Goal: Information Seeking & Learning: Learn about a topic

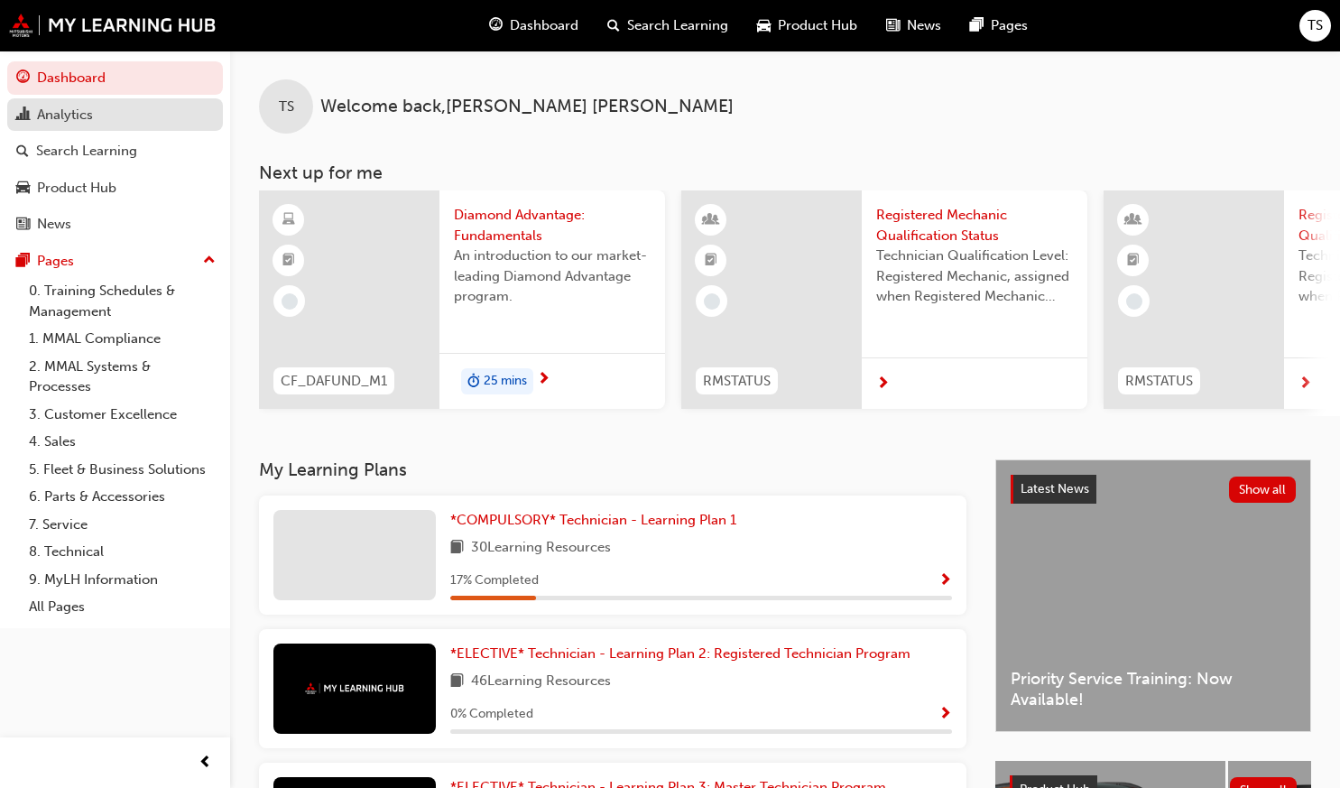
click at [140, 113] on div "Analytics" at bounding box center [115, 115] width 198 height 23
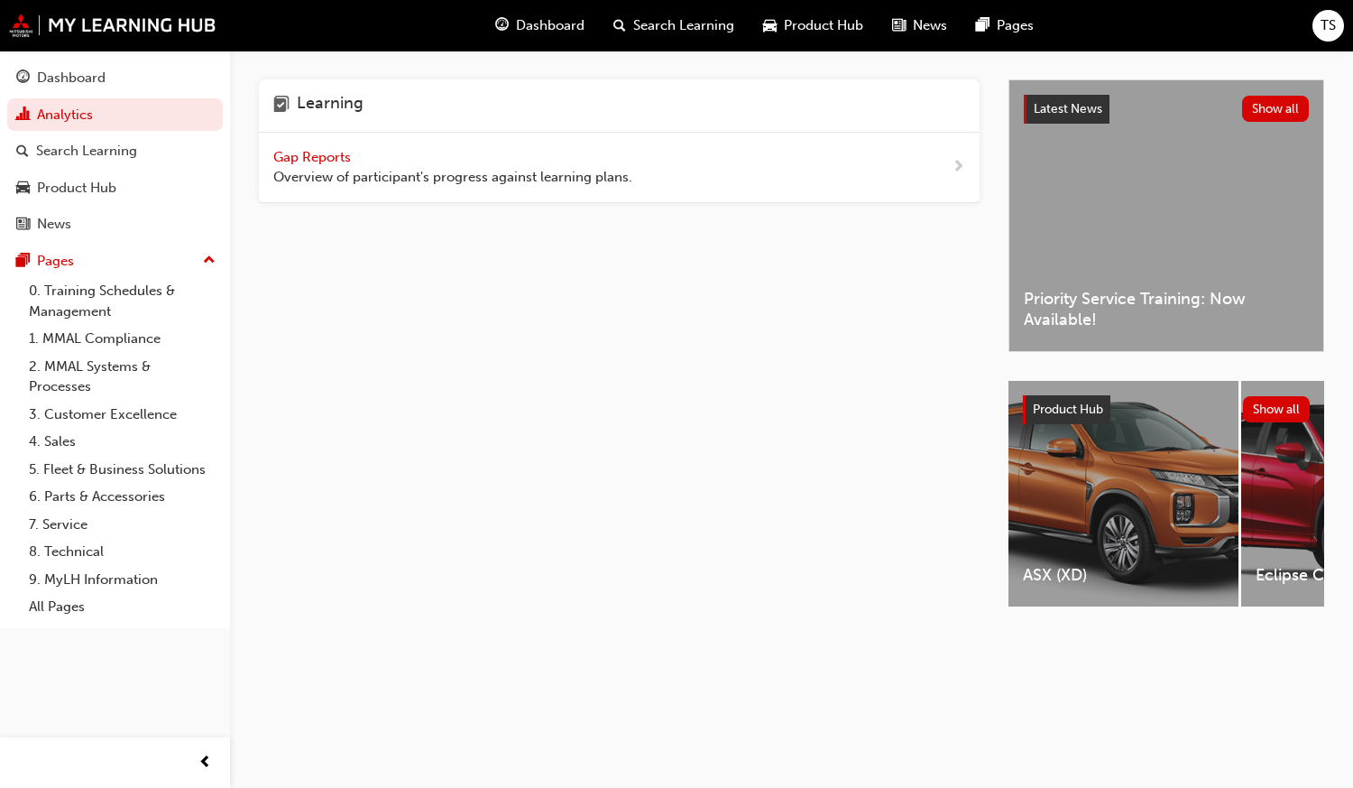
click at [450, 159] on div "Gap Reports Overview of participant's progress against learning plans." at bounding box center [452, 167] width 359 height 41
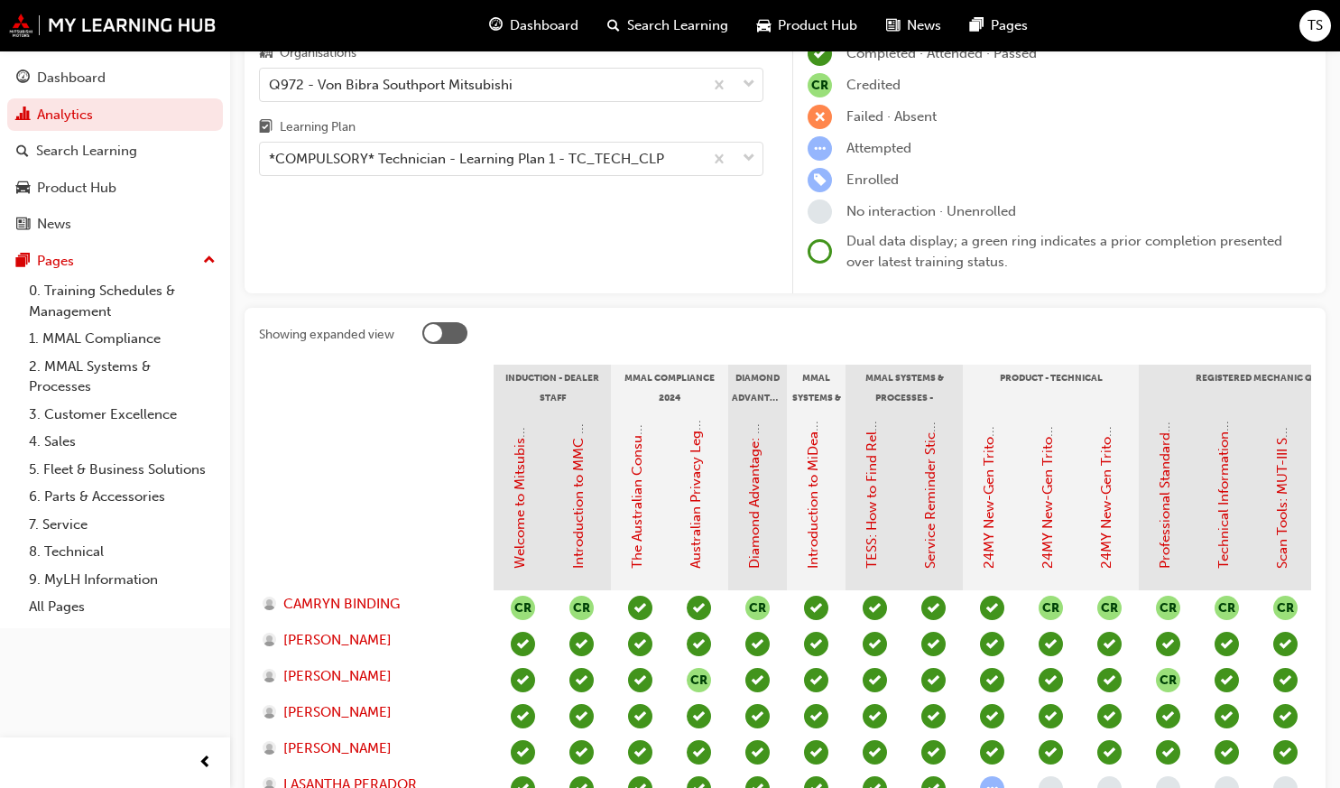
scroll to position [125, 0]
click at [152, 78] on div "Dashboard" at bounding box center [115, 78] width 198 height 23
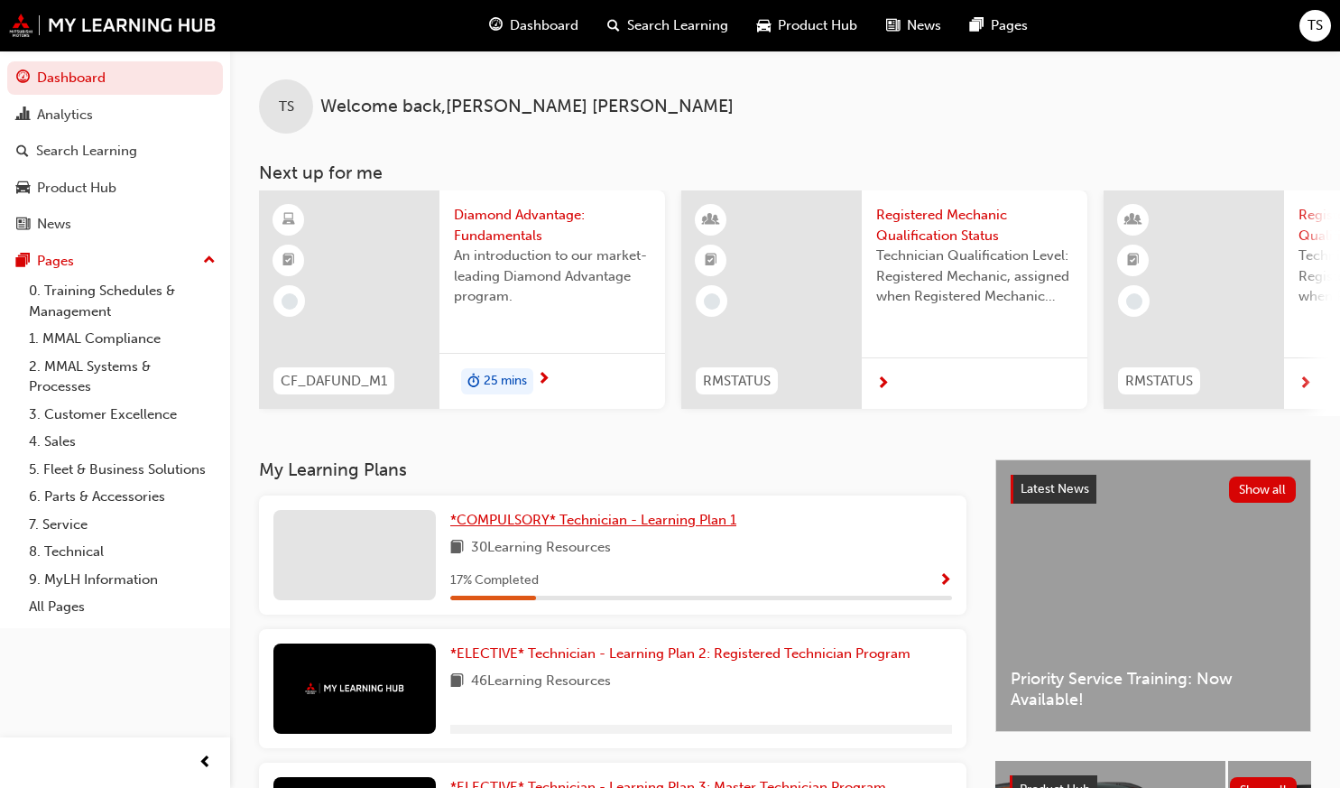
click at [585, 525] on span "*COMPULSORY* Technician - Learning Plan 1" at bounding box center [593, 519] width 286 height 16
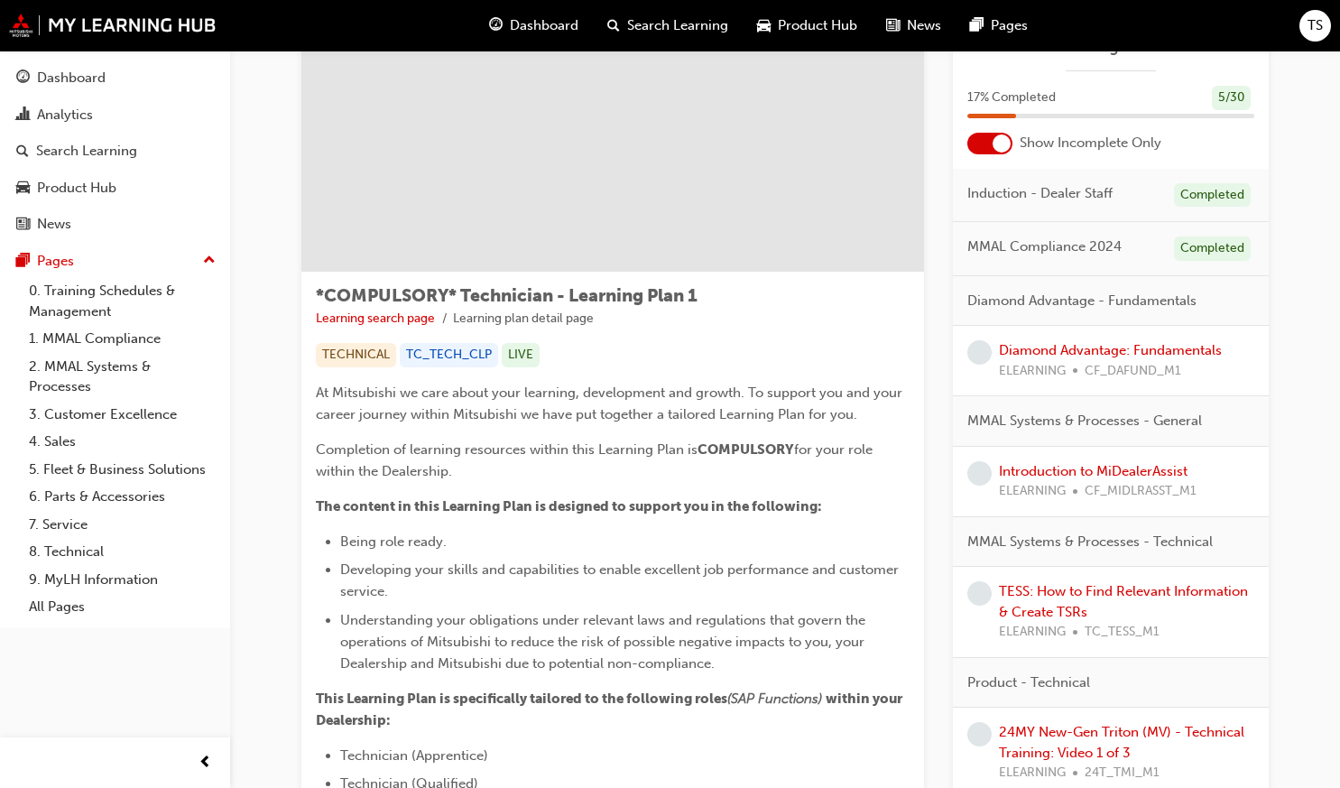
scroll to position [95, 0]
click at [1143, 584] on link "TESS: How to Find Relevant Information & Create TSRs" at bounding box center [1123, 599] width 249 height 37
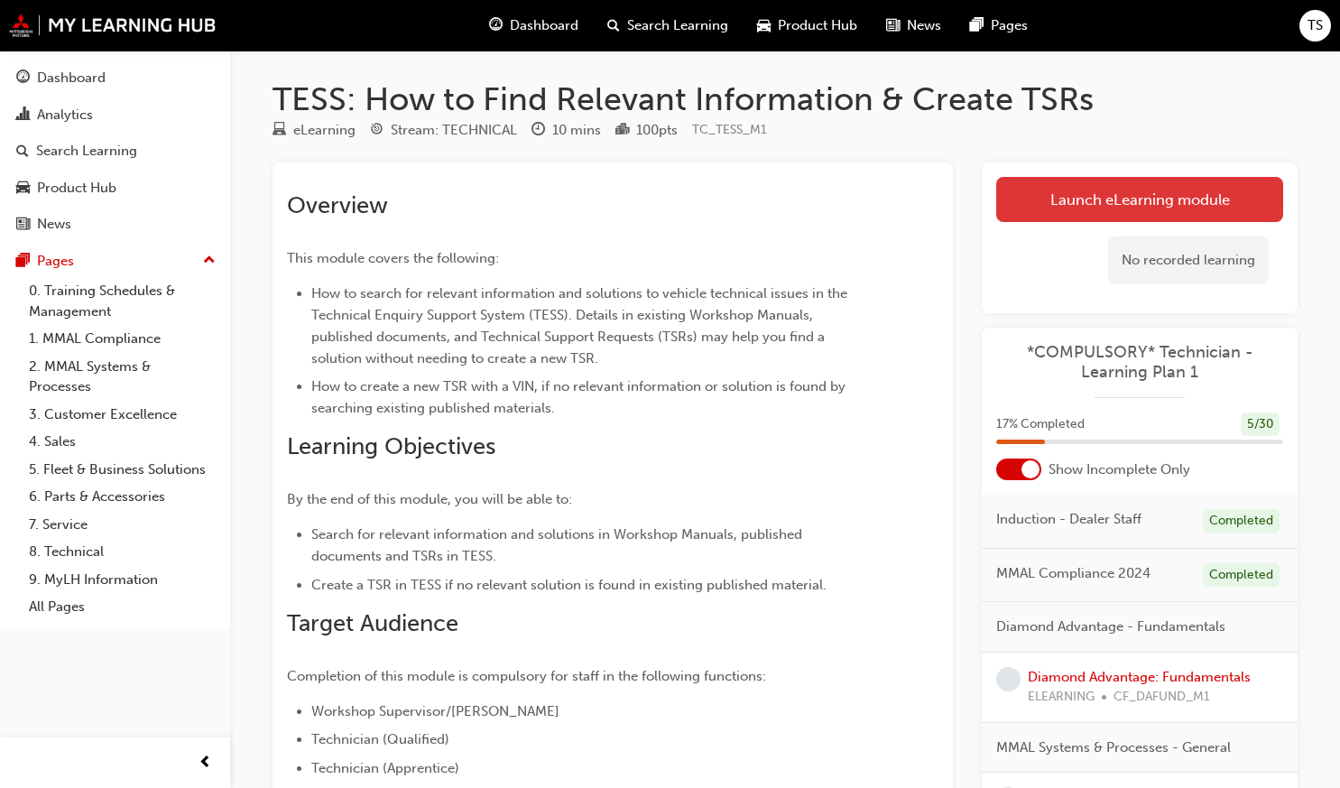
click at [1058, 202] on link "Launch eLearning module" at bounding box center [1139, 199] width 287 height 45
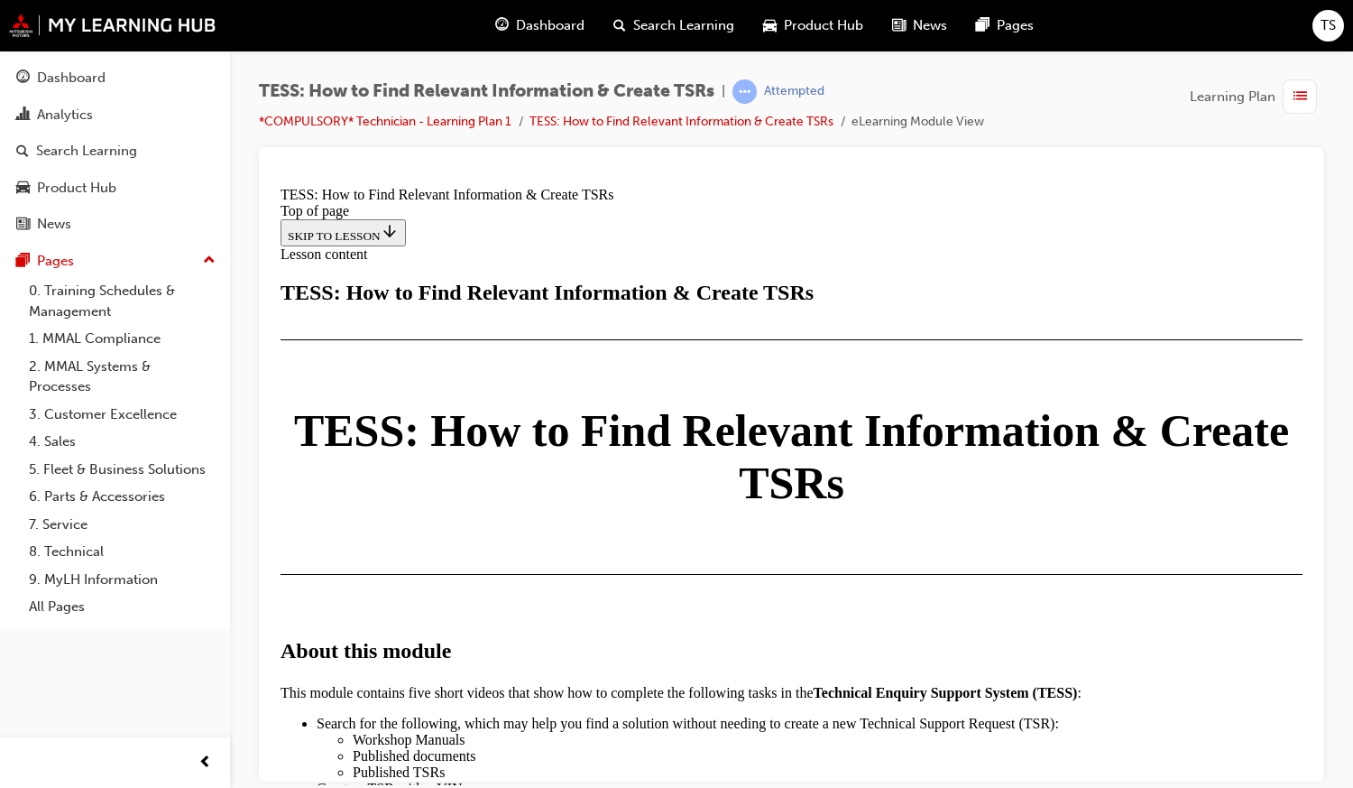
drag, startPoint x: 778, startPoint y: 410, endPoint x: 760, endPoint y: 370, distance: 44.4
click at [1326, 143] on div "TESS: How to Find Relevant Information & Create TSRs | Attempted *COMPULSORY* T…" at bounding box center [791, 397] width 1123 height 692
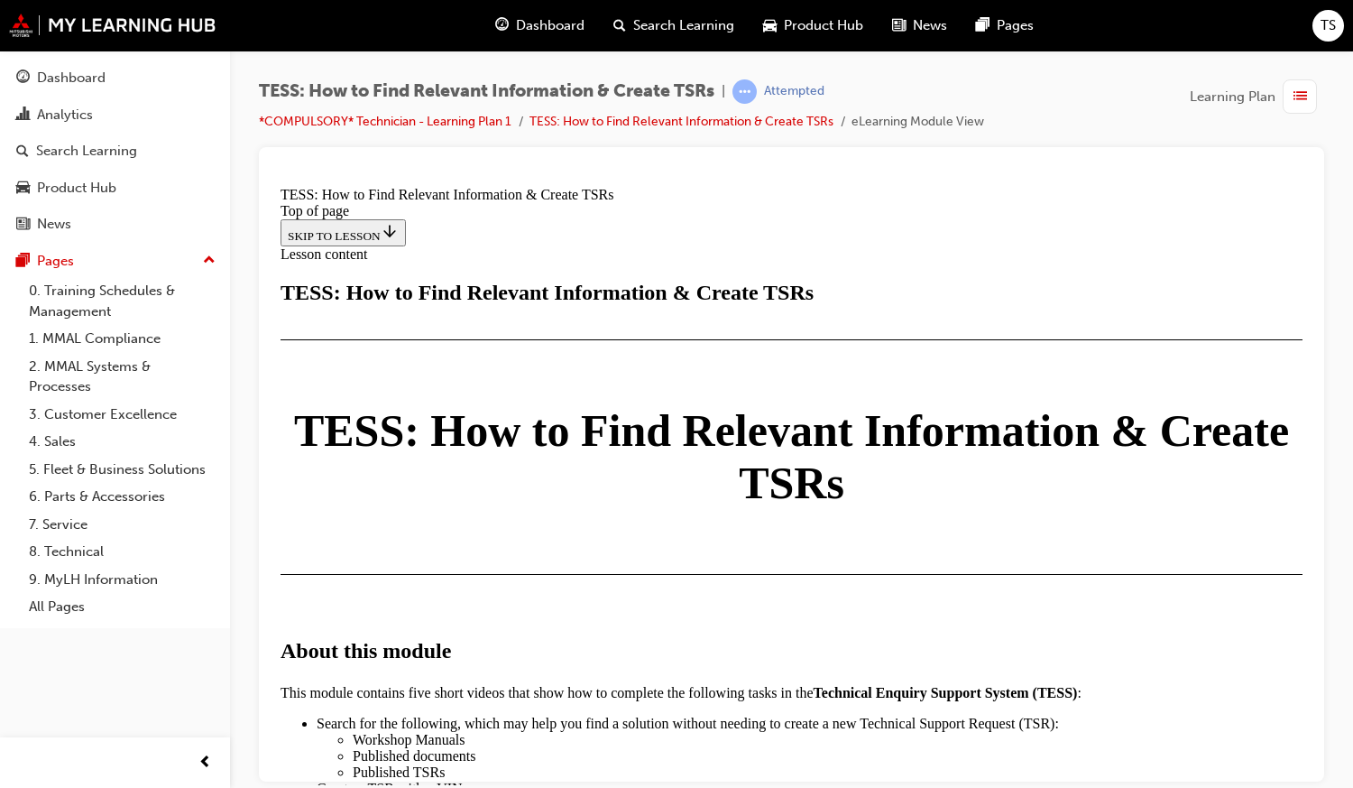
drag, startPoint x: 401, startPoint y: 688, endPoint x: 427, endPoint y: 687, distance: 26.2
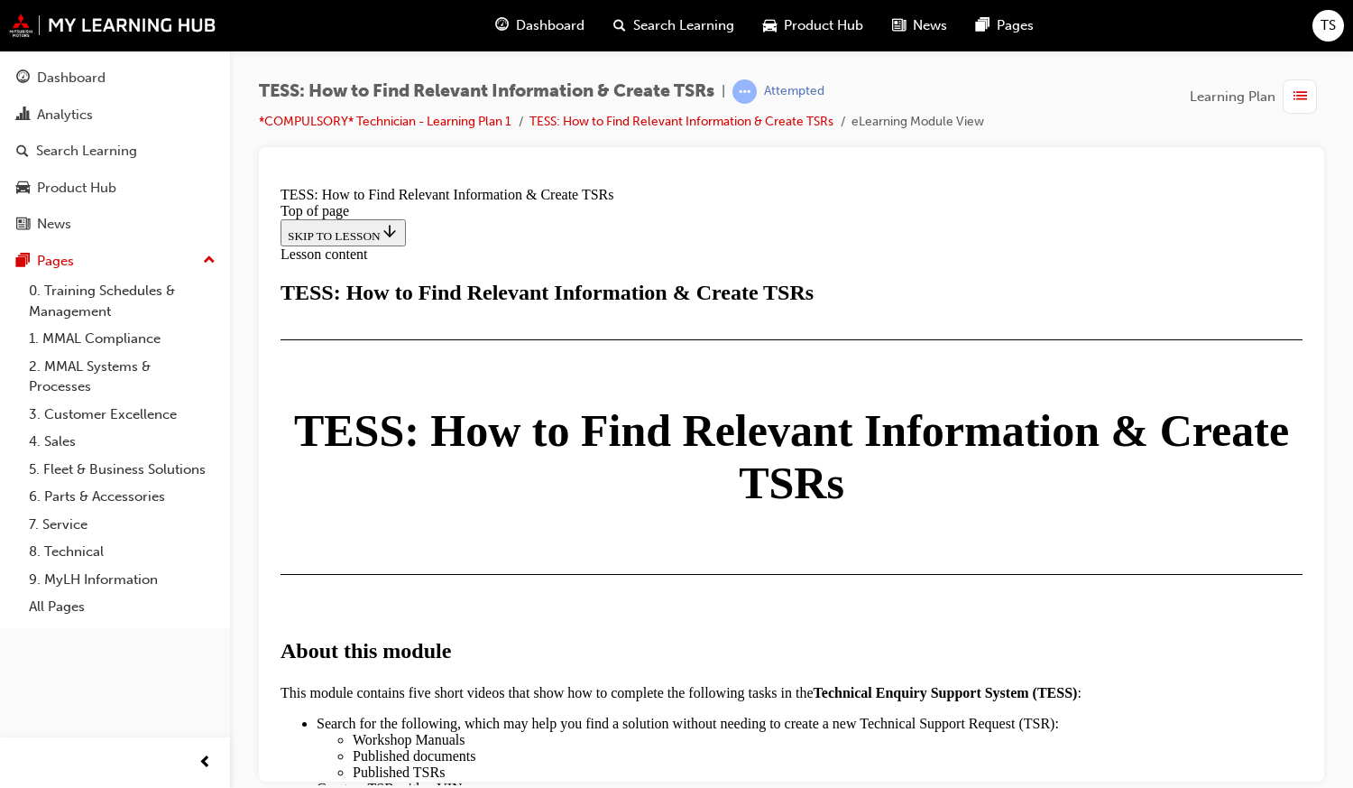
scroll to position [2693, 0]
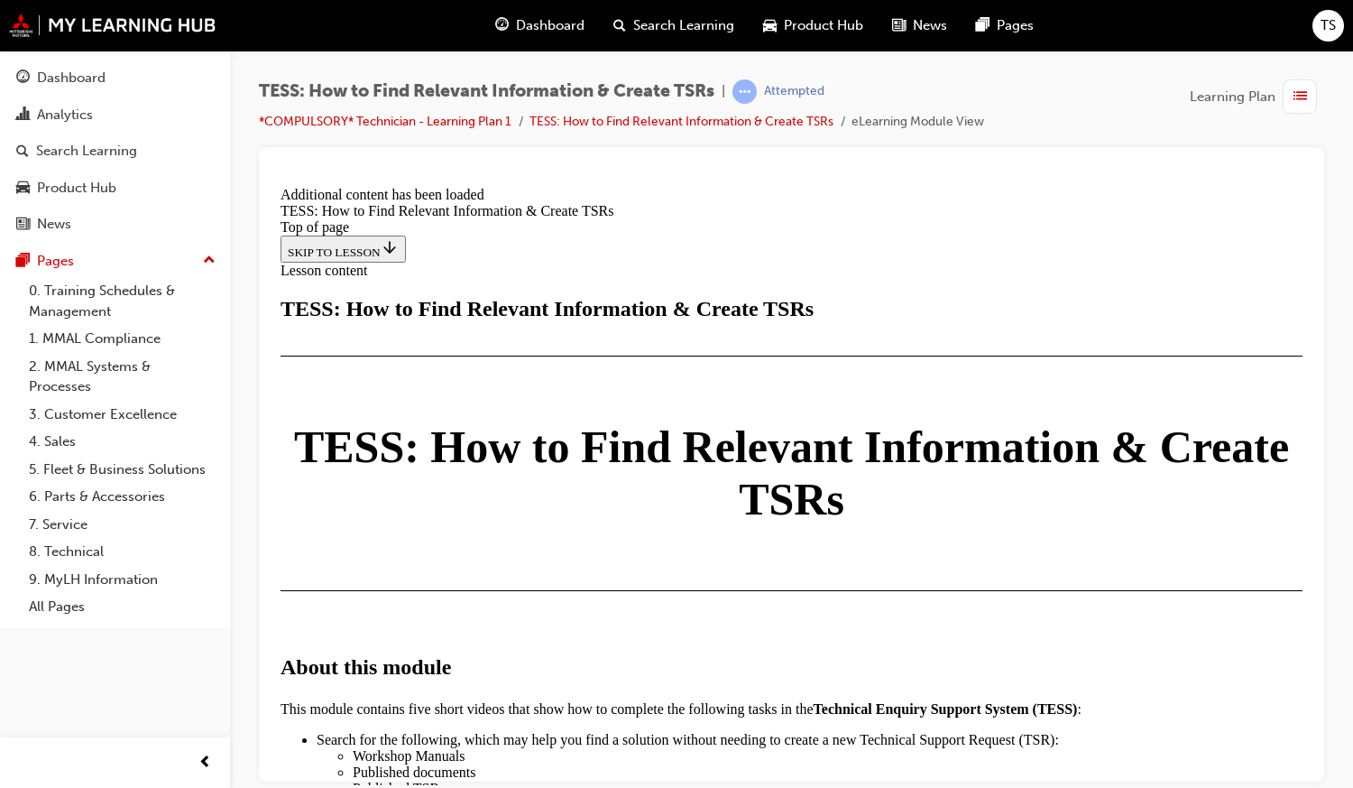
scroll to position [4727, 0]
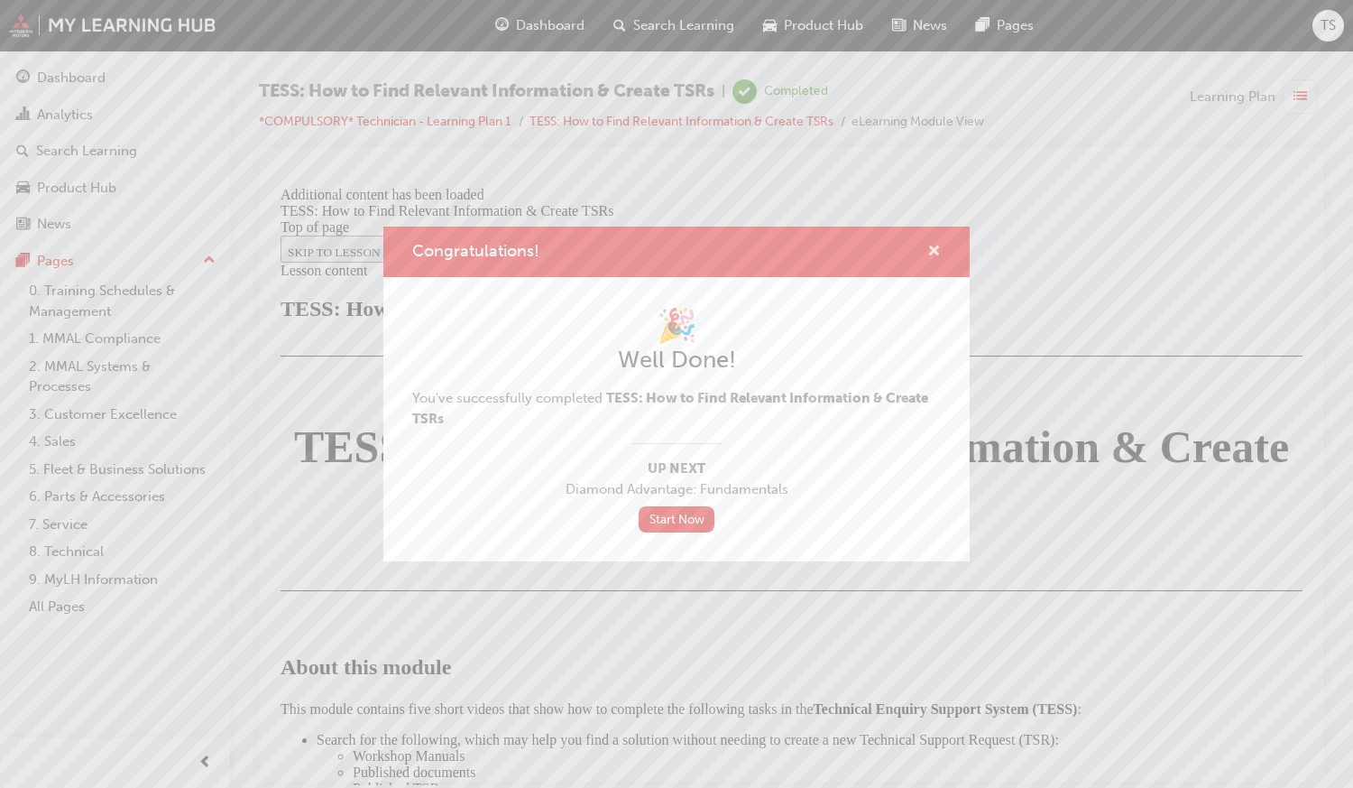
click at [927, 254] on span "cross-icon" at bounding box center [934, 252] width 14 height 16
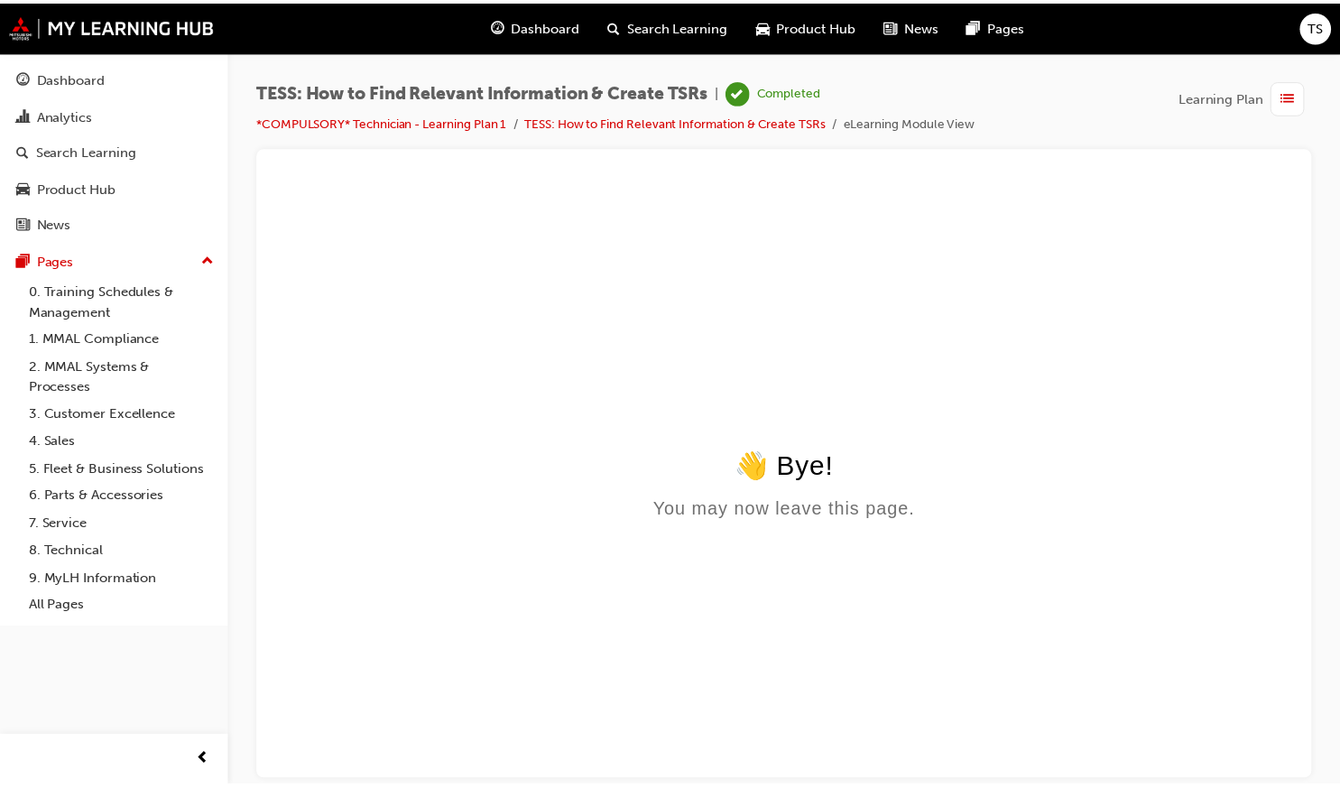
scroll to position [0, 0]
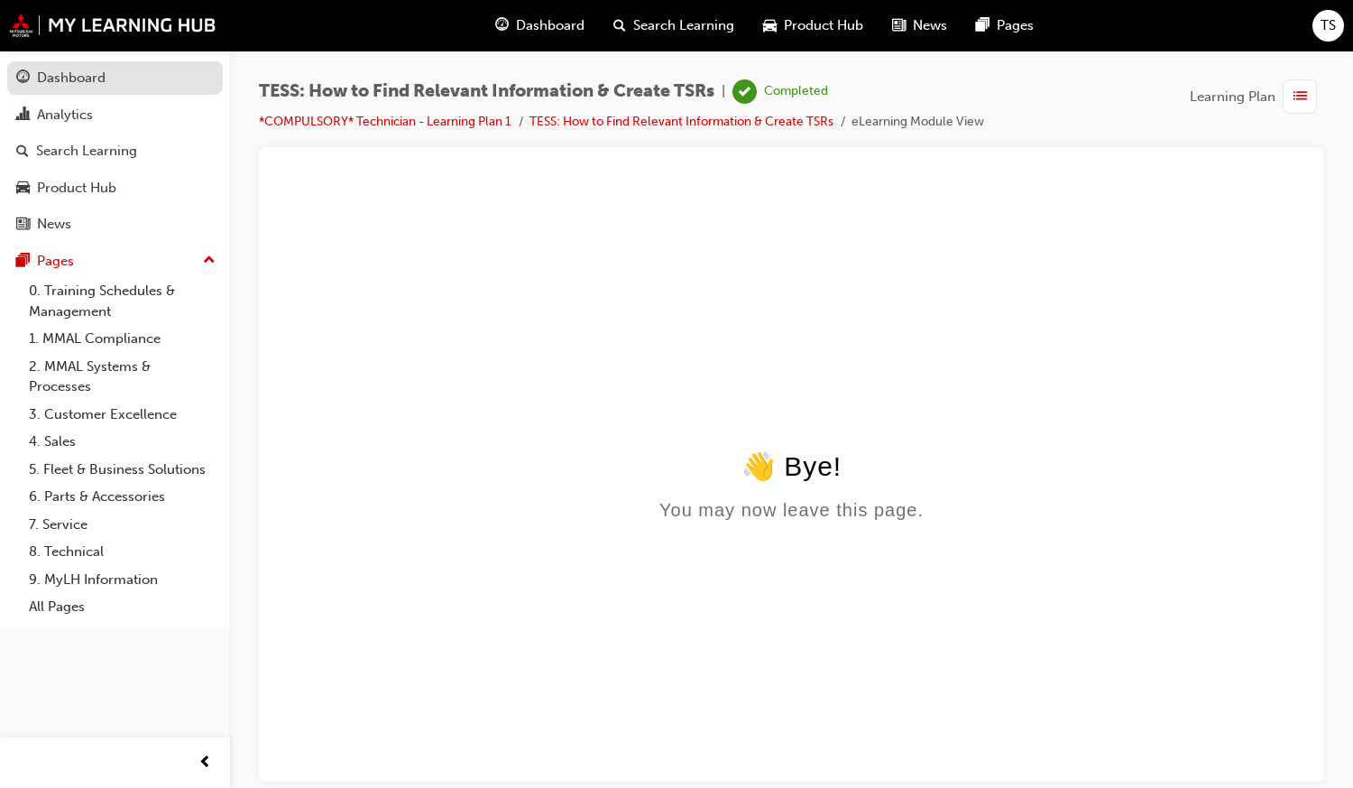
click at [60, 63] on link "Dashboard" at bounding box center [115, 77] width 216 height 33
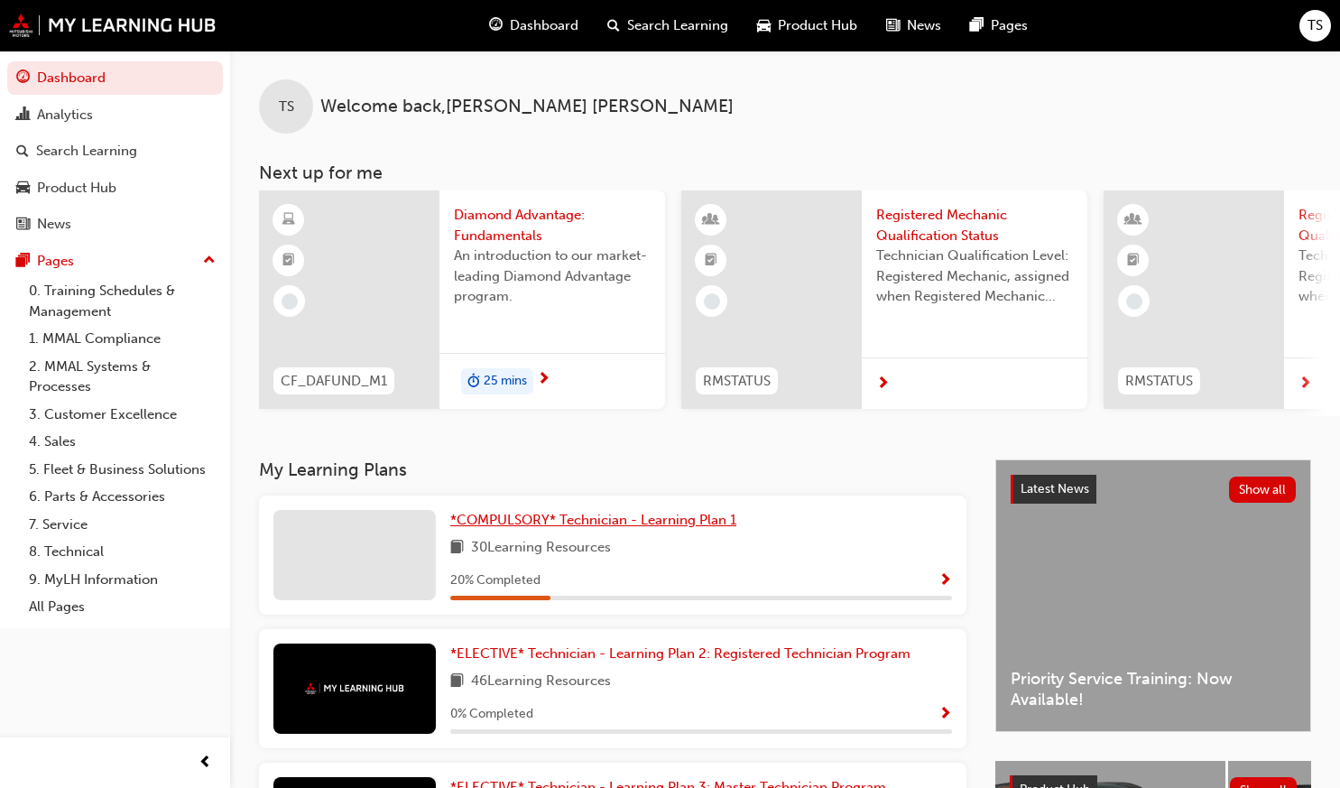
click at [620, 527] on span "*COMPULSORY* Technician - Learning Plan 1" at bounding box center [593, 519] width 286 height 16
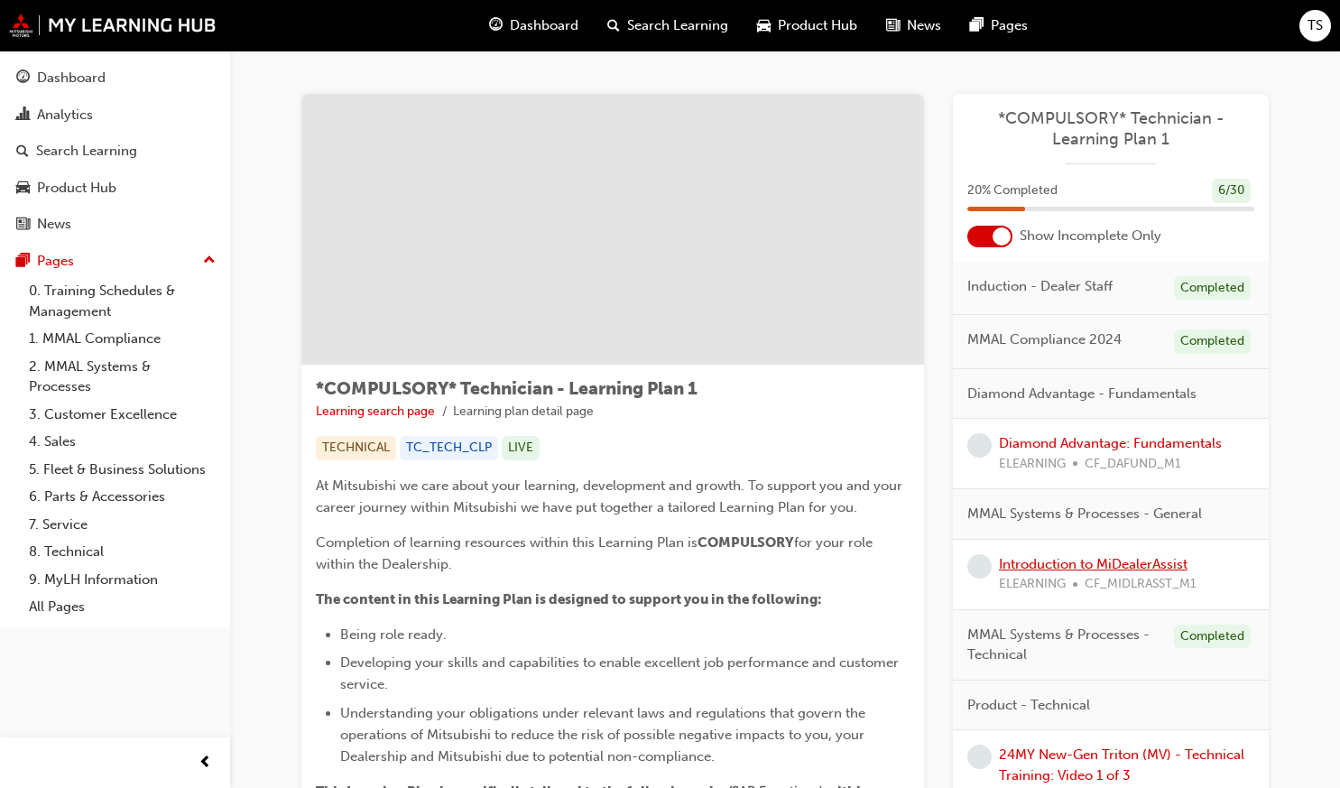
click at [1048, 558] on link "Introduction to MiDealerAssist" at bounding box center [1093, 564] width 189 height 16
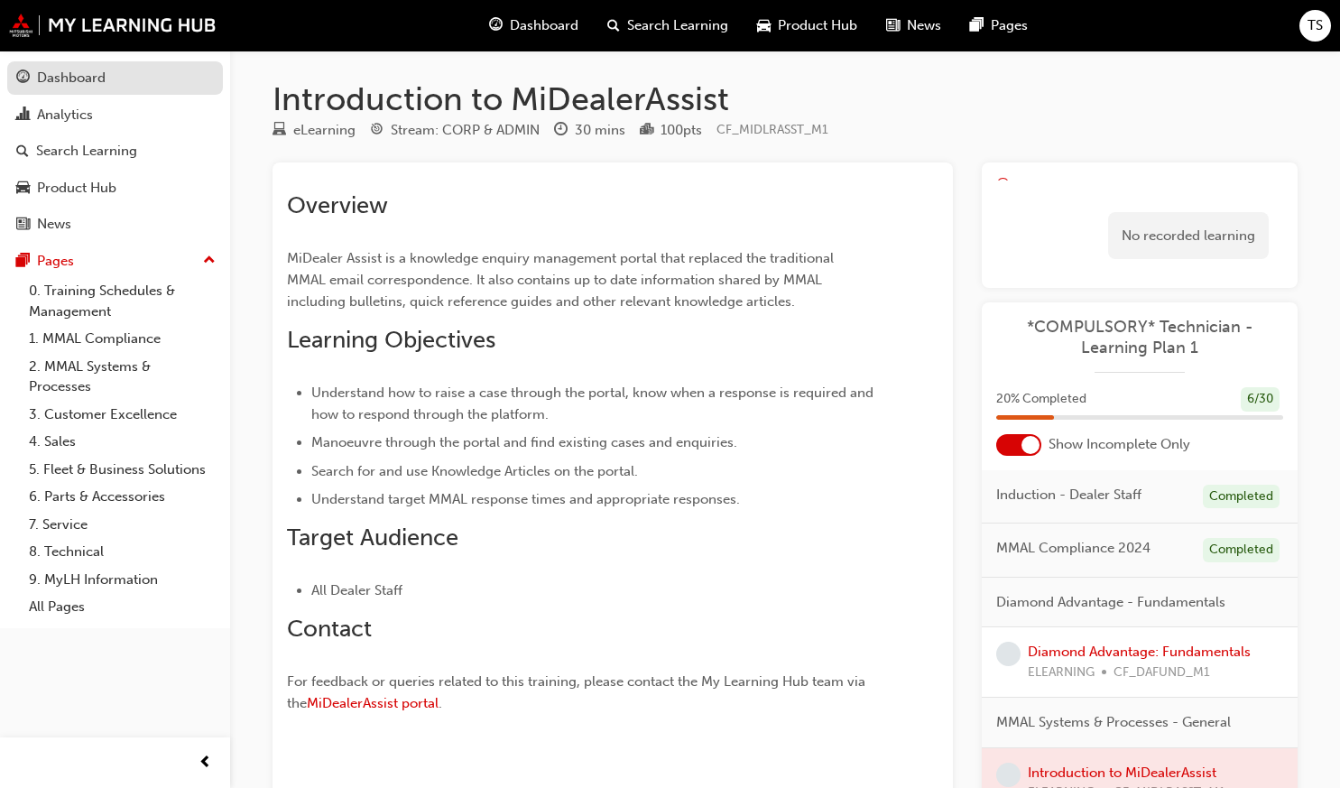
click at [69, 71] on div "Dashboard" at bounding box center [71, 78] width 69 height 21
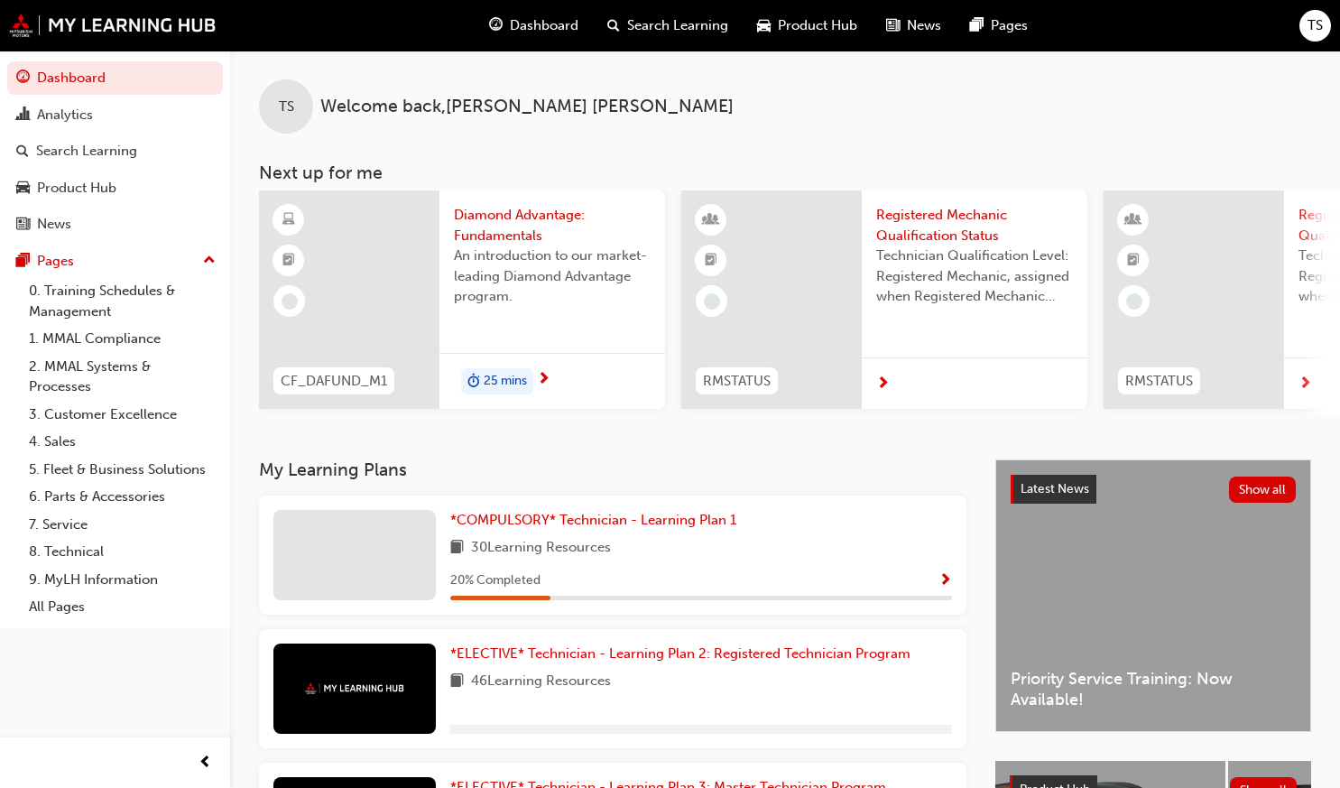
click at [647, 541] on div "*COMPULSORY* Technician - Learning Plan 1 30 Learning Resources 20 % Completed" at bounding box center [701, 555] width 502 height 90
click at [647, 524] on span "*COMPULSORY* Technician - Learning Plan 1" at bounding box center [593, 519] width 286 height 16
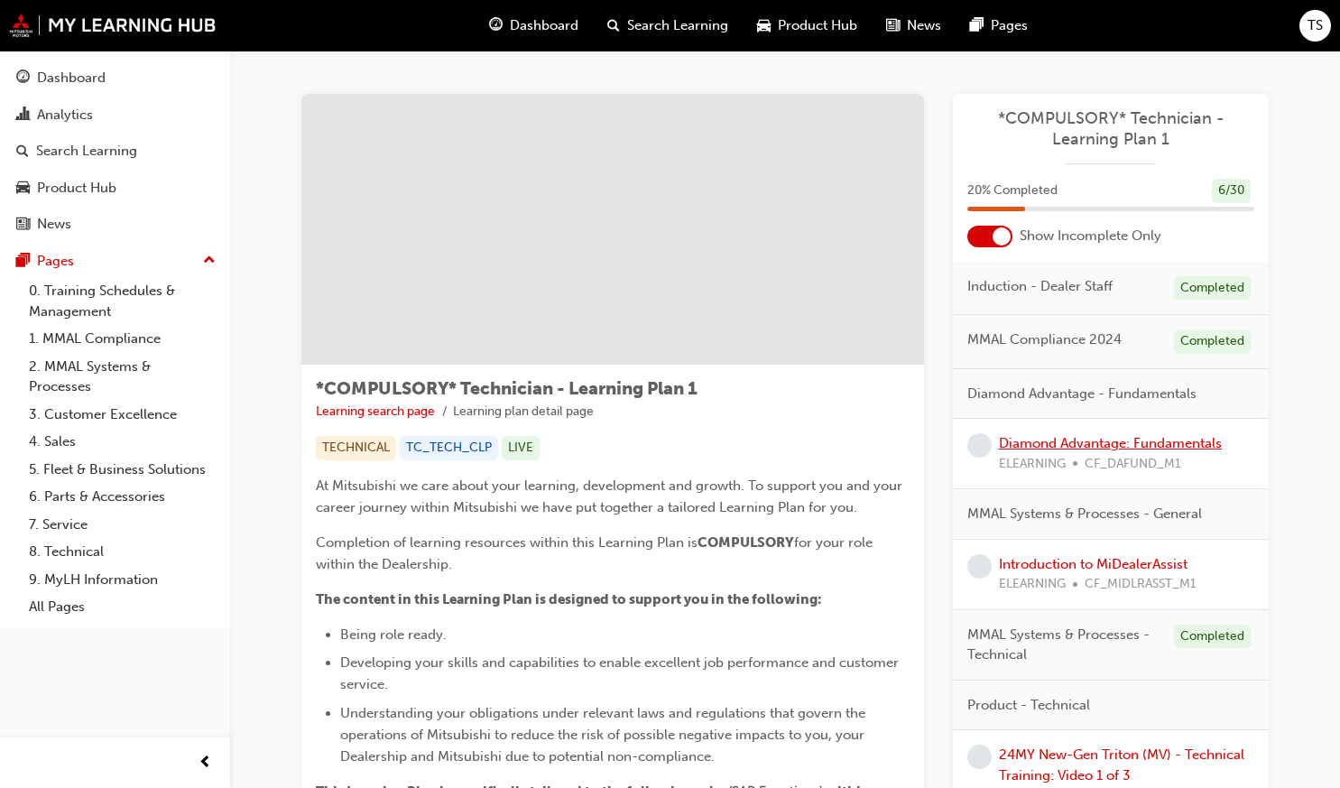
click at [1084, 442] on link "Diamond Advantage: Fundamentals" at bounding box center [1110, 443] width 223 height 16
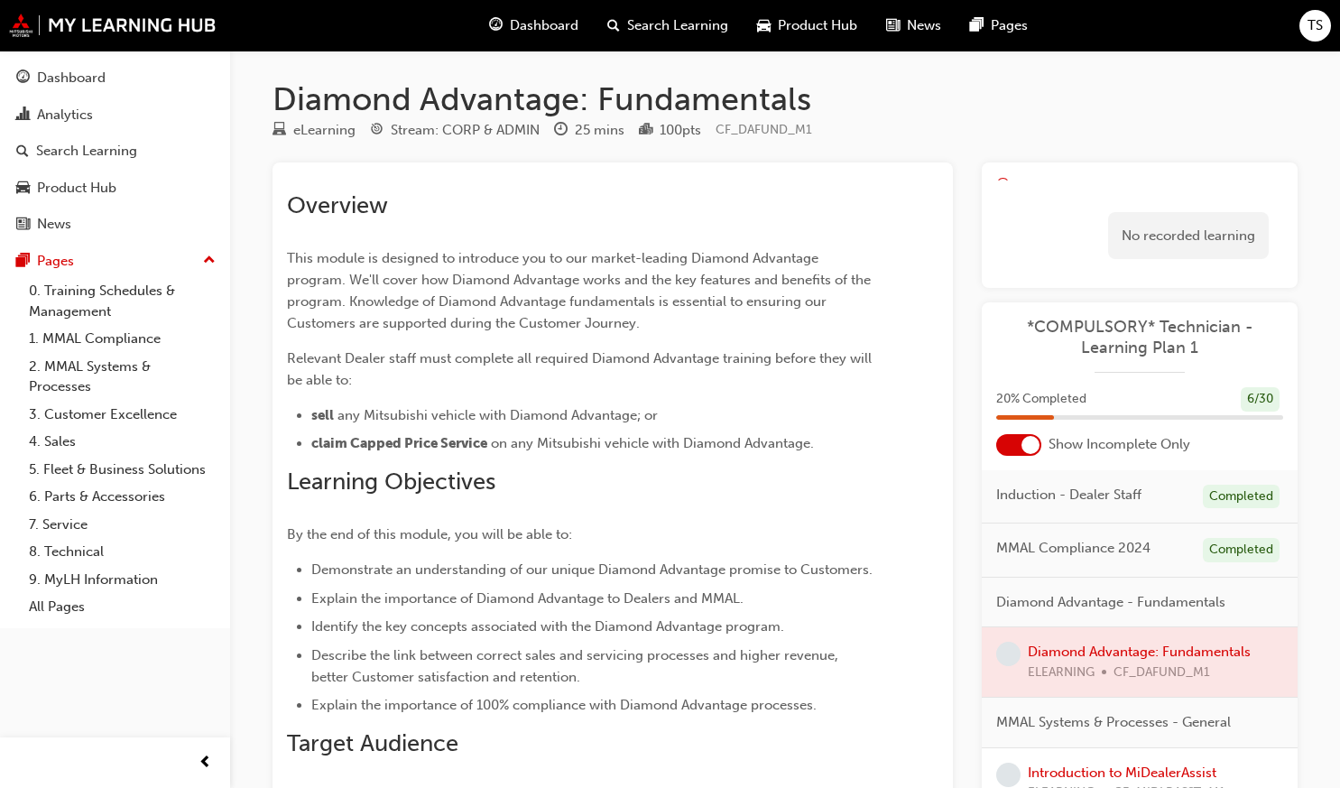
click at [613, 334] on p "This module is designed to introduce you to our market-leading Diamond Advantag…" at bounding box center [580, 290] width 586 height 87
click at [115, 108] on div "Analytics" at bounding box center [115, 115] width 198 height 23
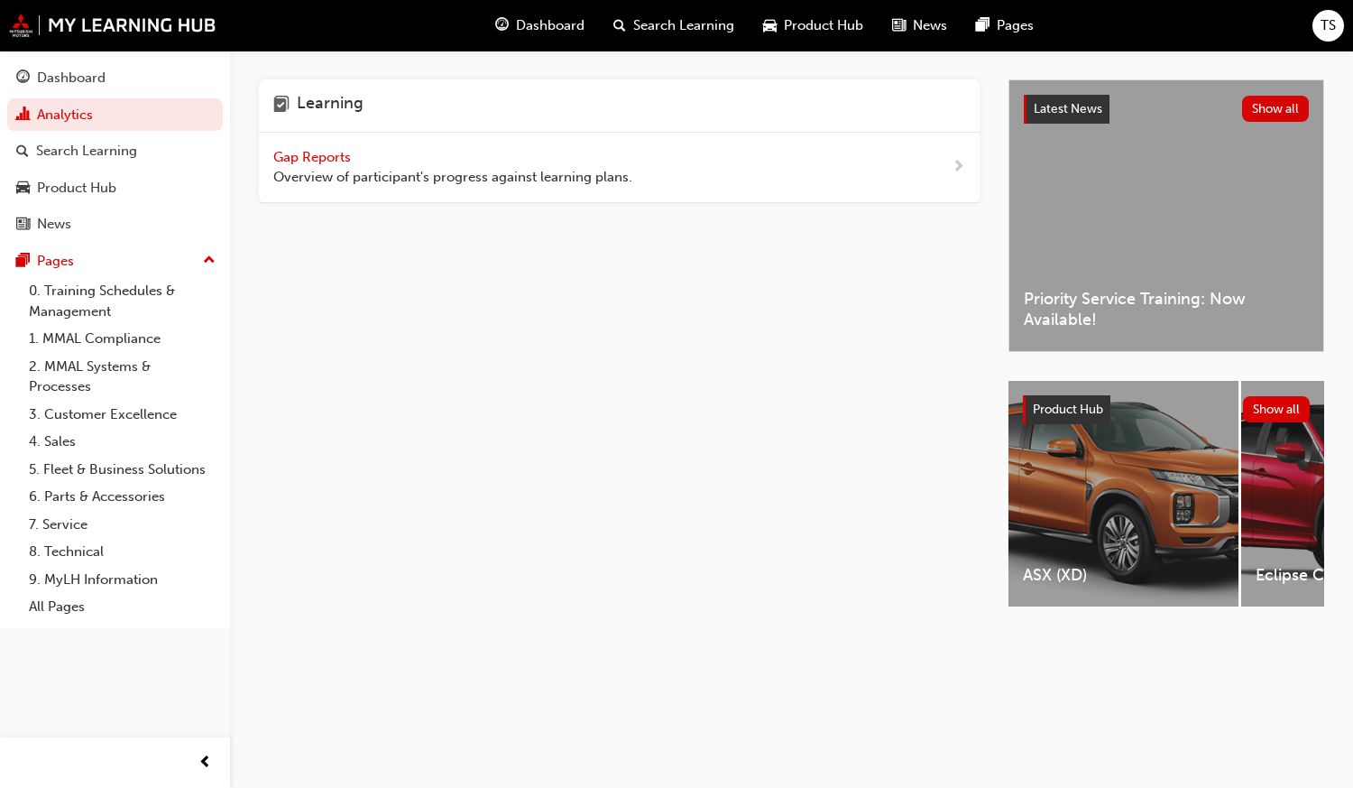
click at [447, 175] on span "Overview of participant's progress against learning plans." at bounding box center [452, 177] width 359 height 21
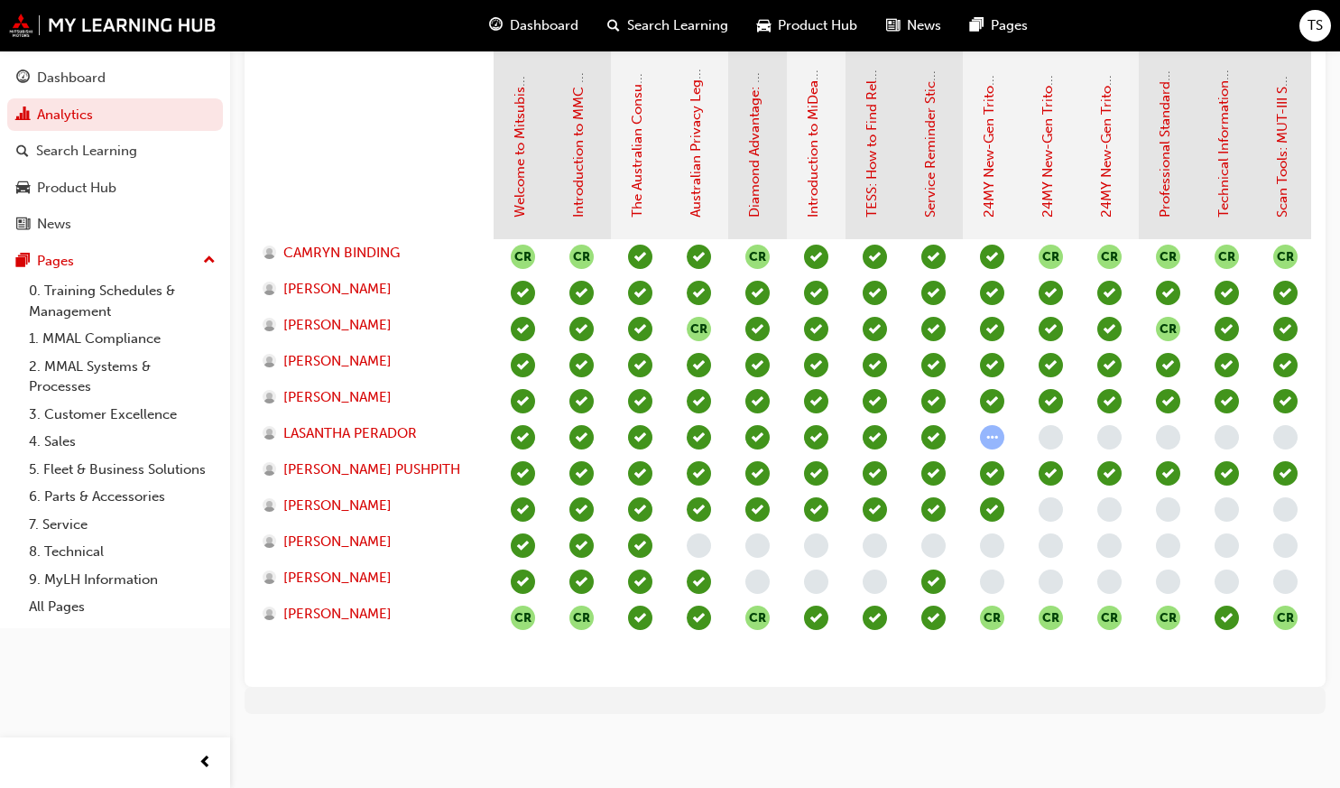
scroll to position [447, 0]
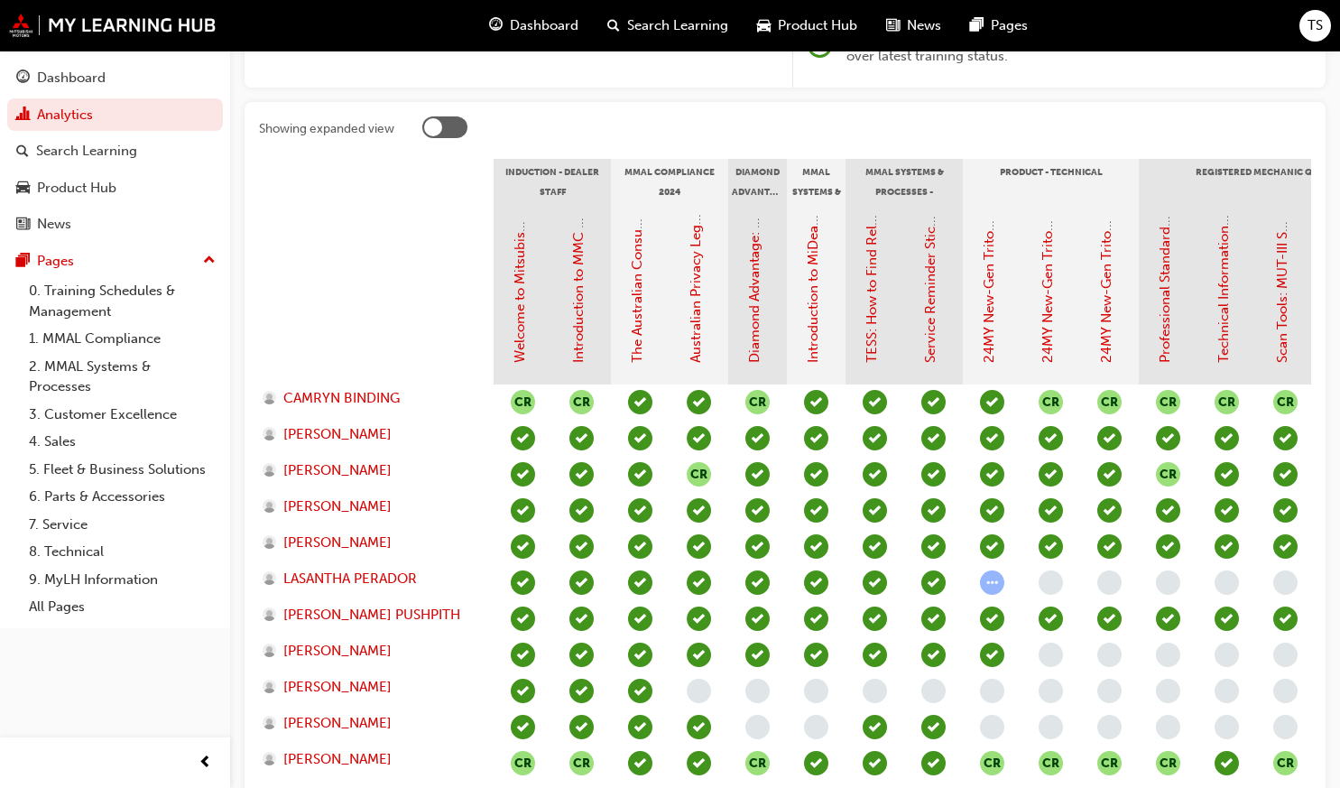
scroll to position [490, 0]
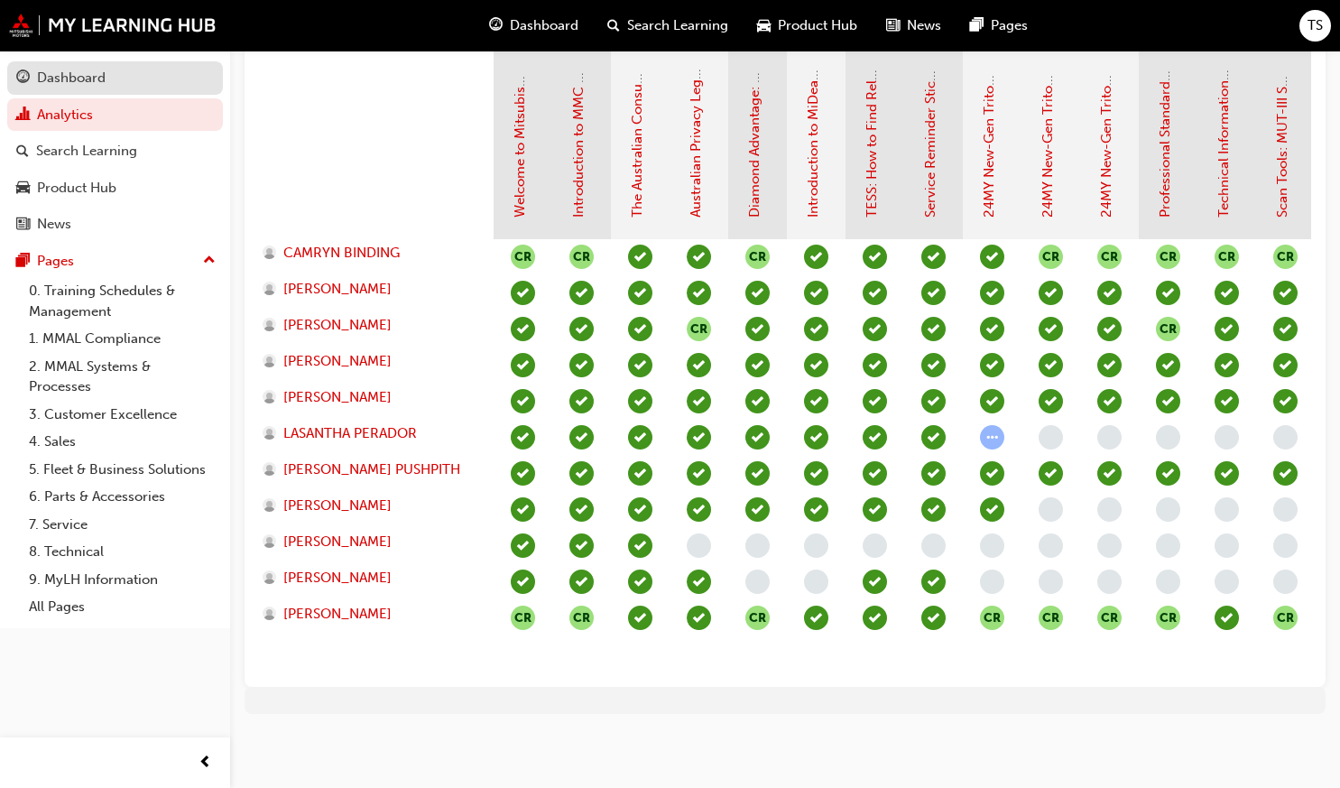
click at [113, 83] on div "Dashboard" at bounding box center [115, 78] width 198 height 23
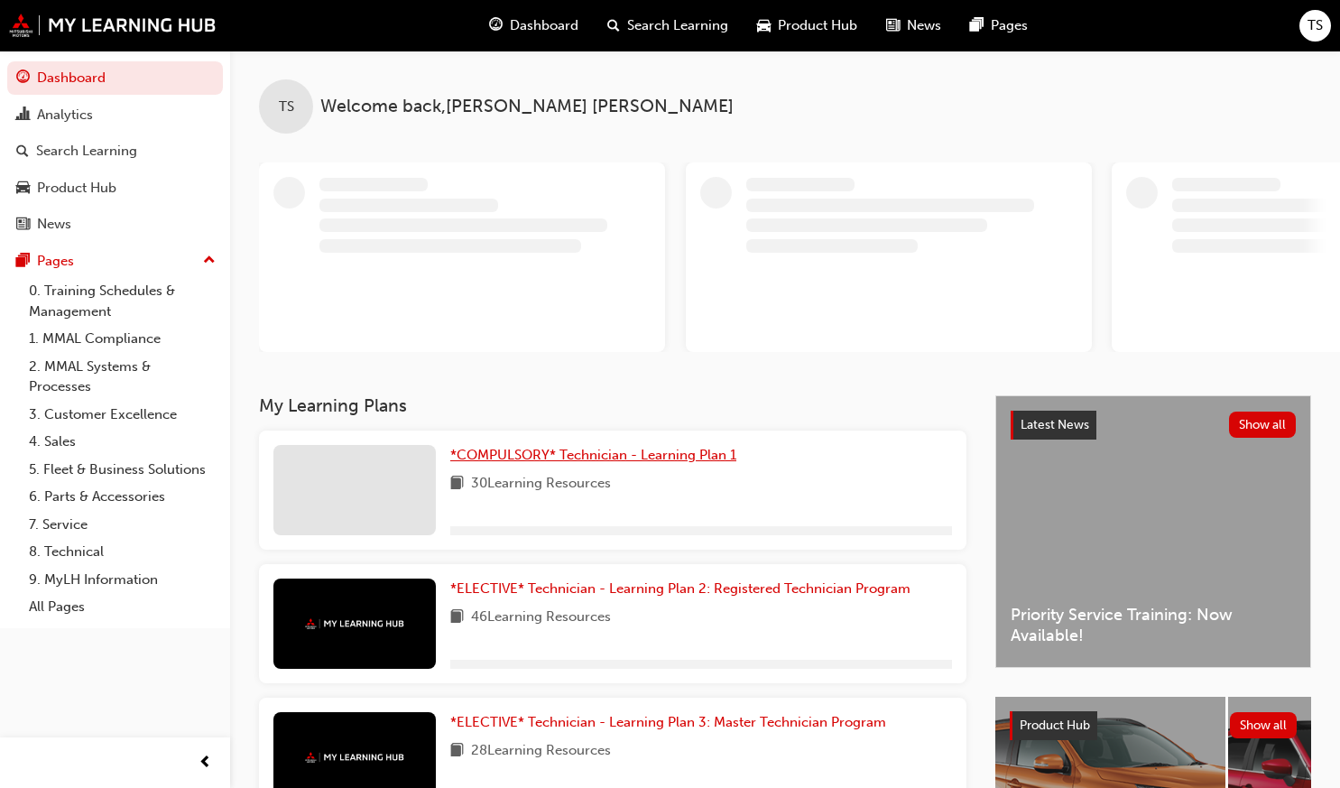
click at [548, 451] on span "*COMPULSORY* Technician - Learning Plan 1" at bounding box center [593, 455] width 286 height 16
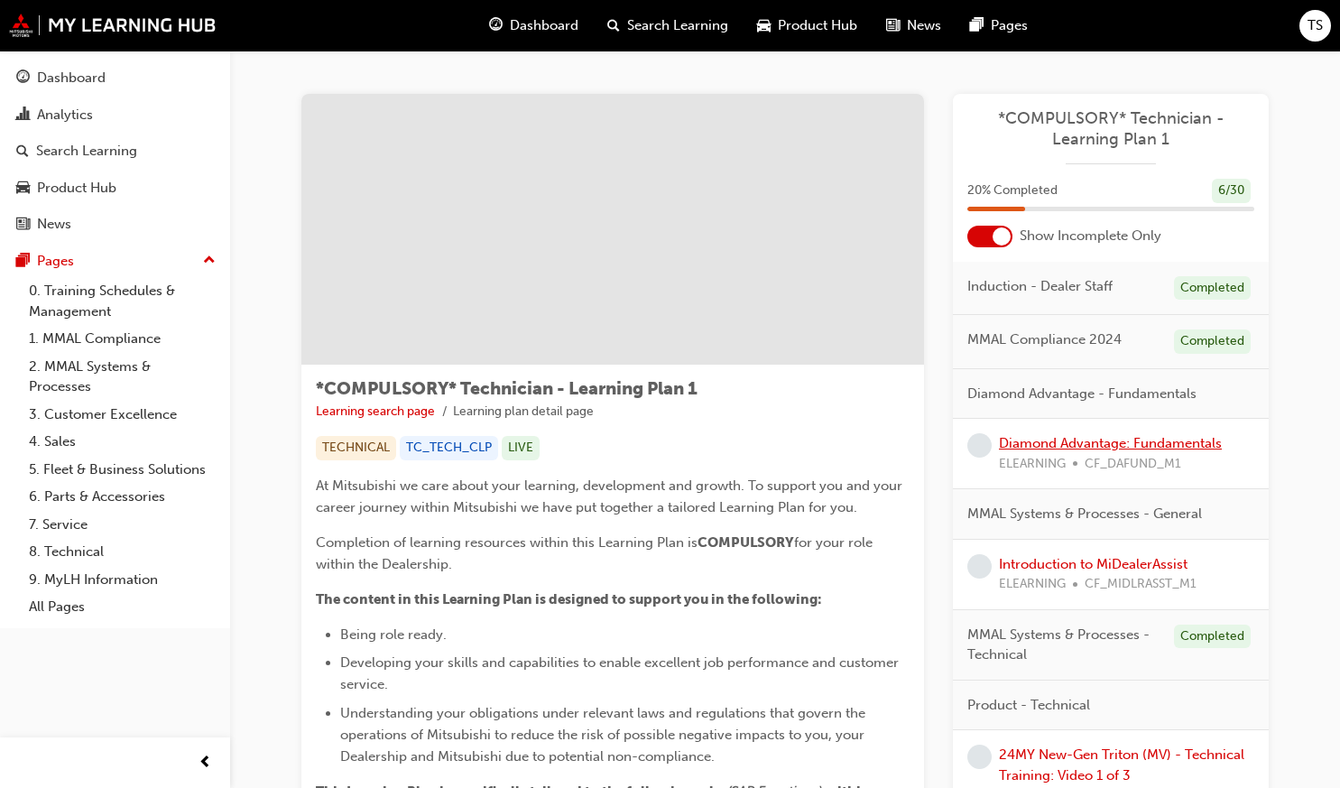
click at [1020, 441] on link "Diamond Advantage: Fundamentals" at bounding box center [1110, 443] width 223 height 16
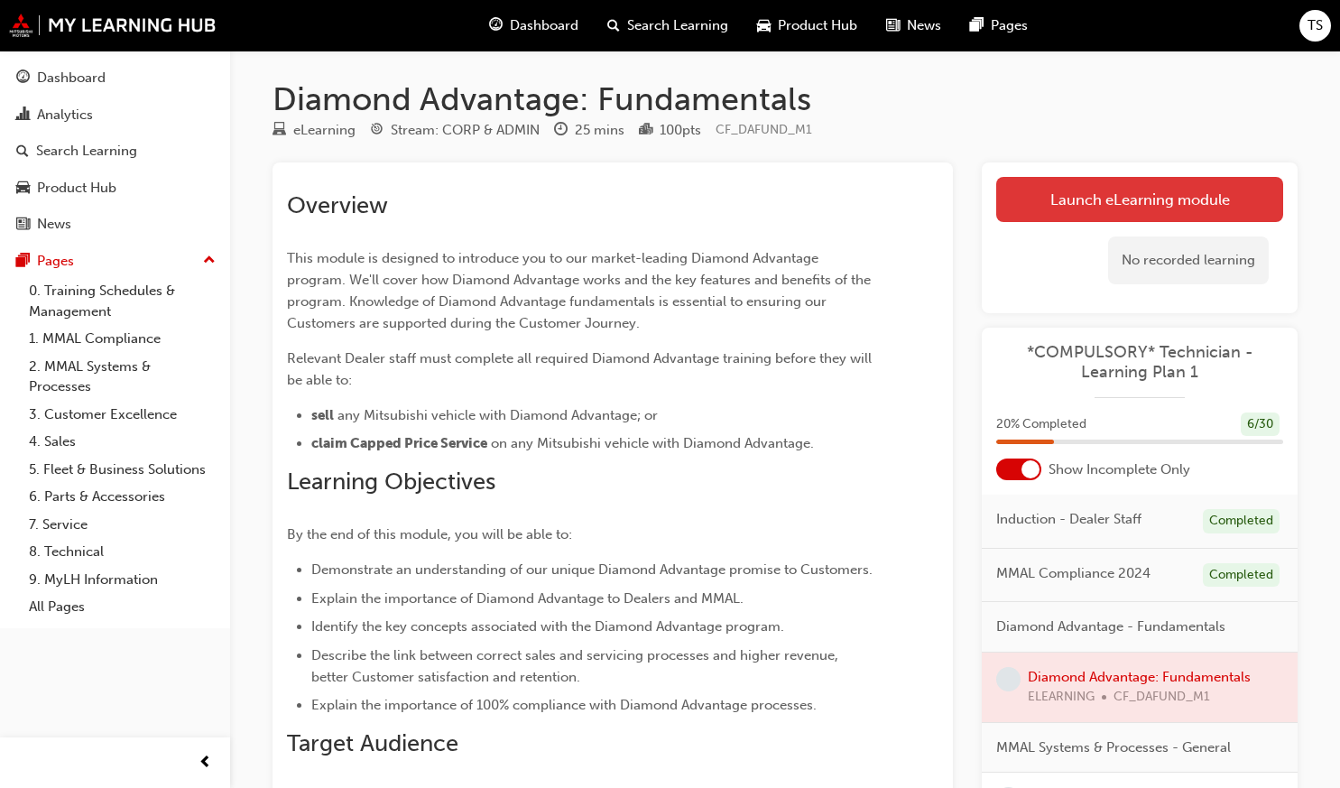
click at [1059, 201] on link "Launch eLearning module" at bounding box center [1139, 199] width 287 height 45
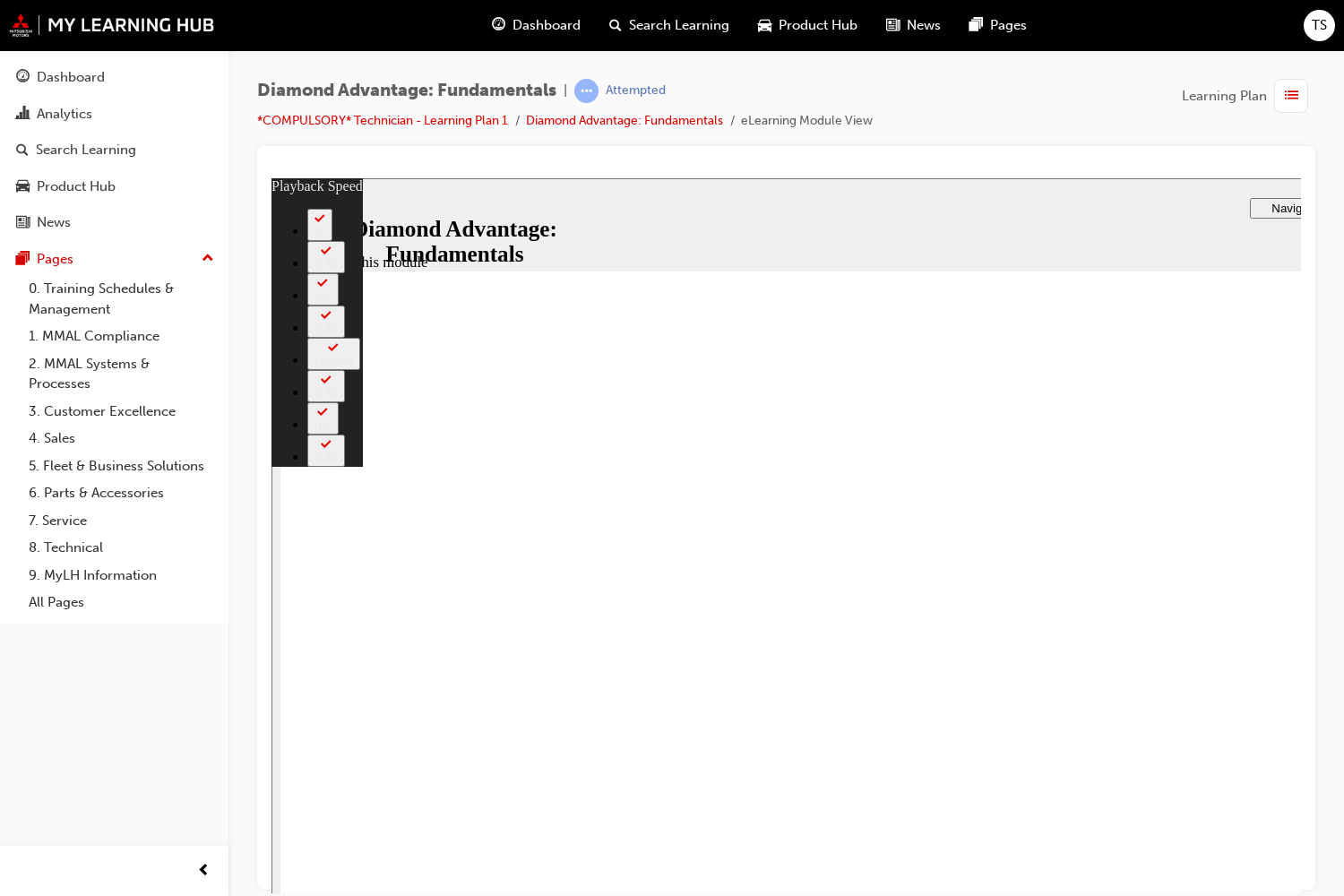
type input "5"
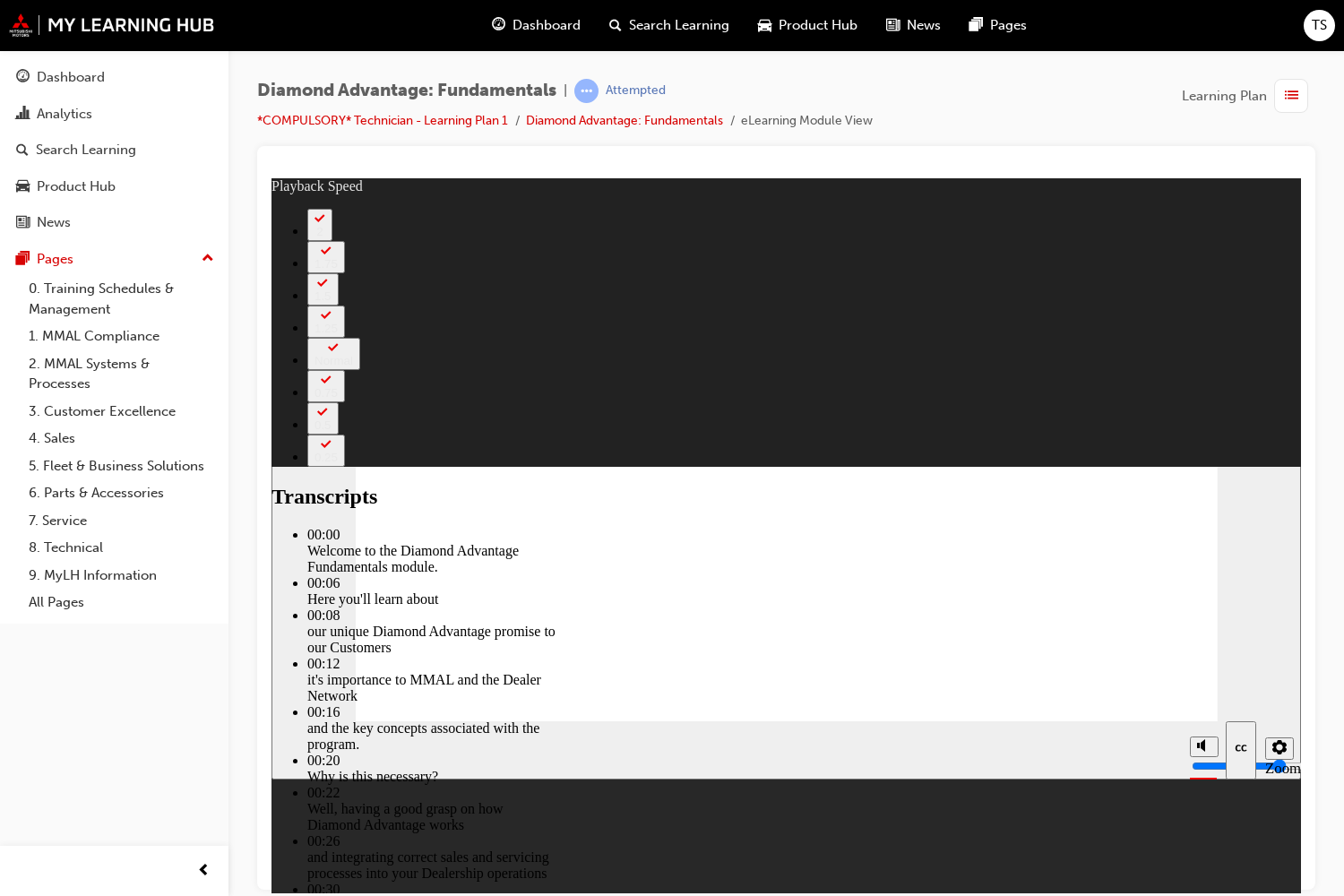
type input "45"
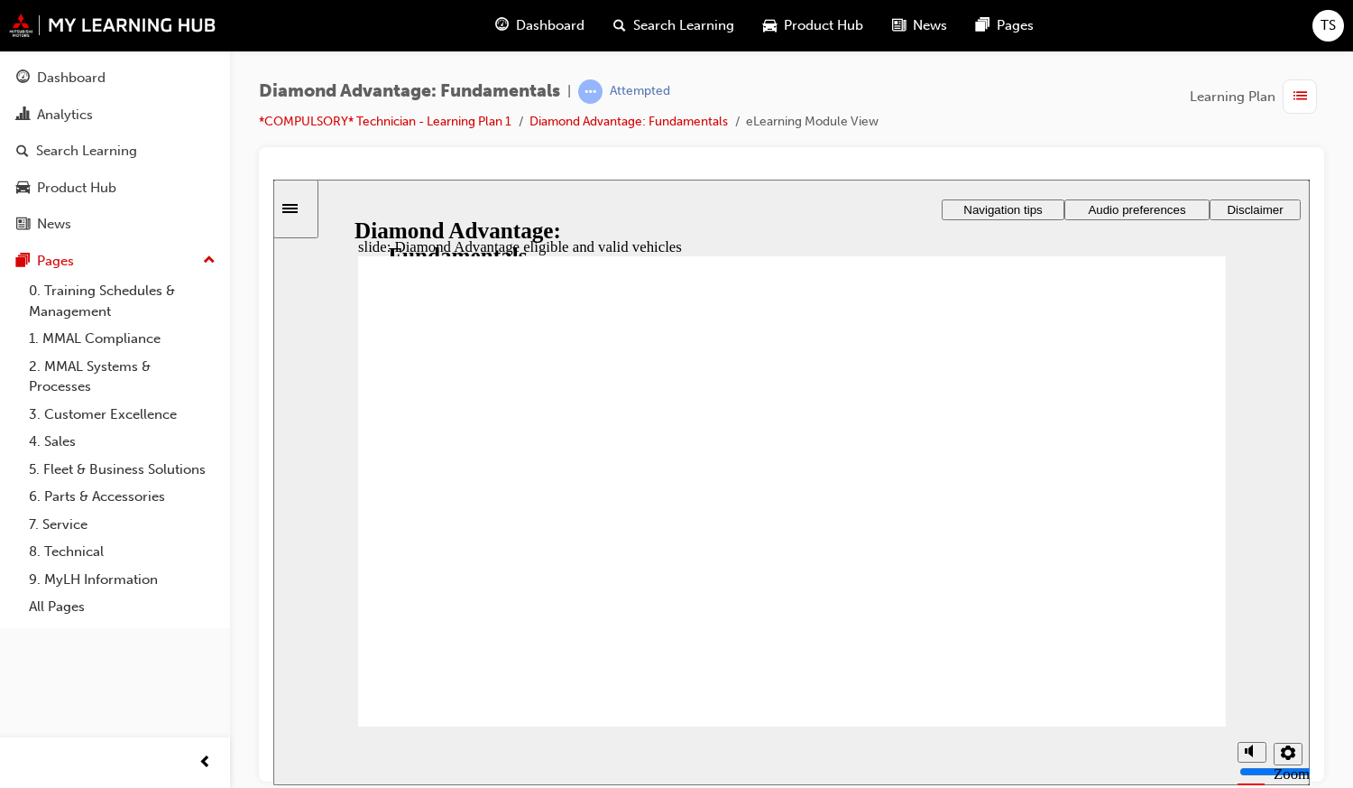
drag, startPoint x: 955, startPoint y: 600, endPoint x: 955, endPoint y: 584, distance: 16.2
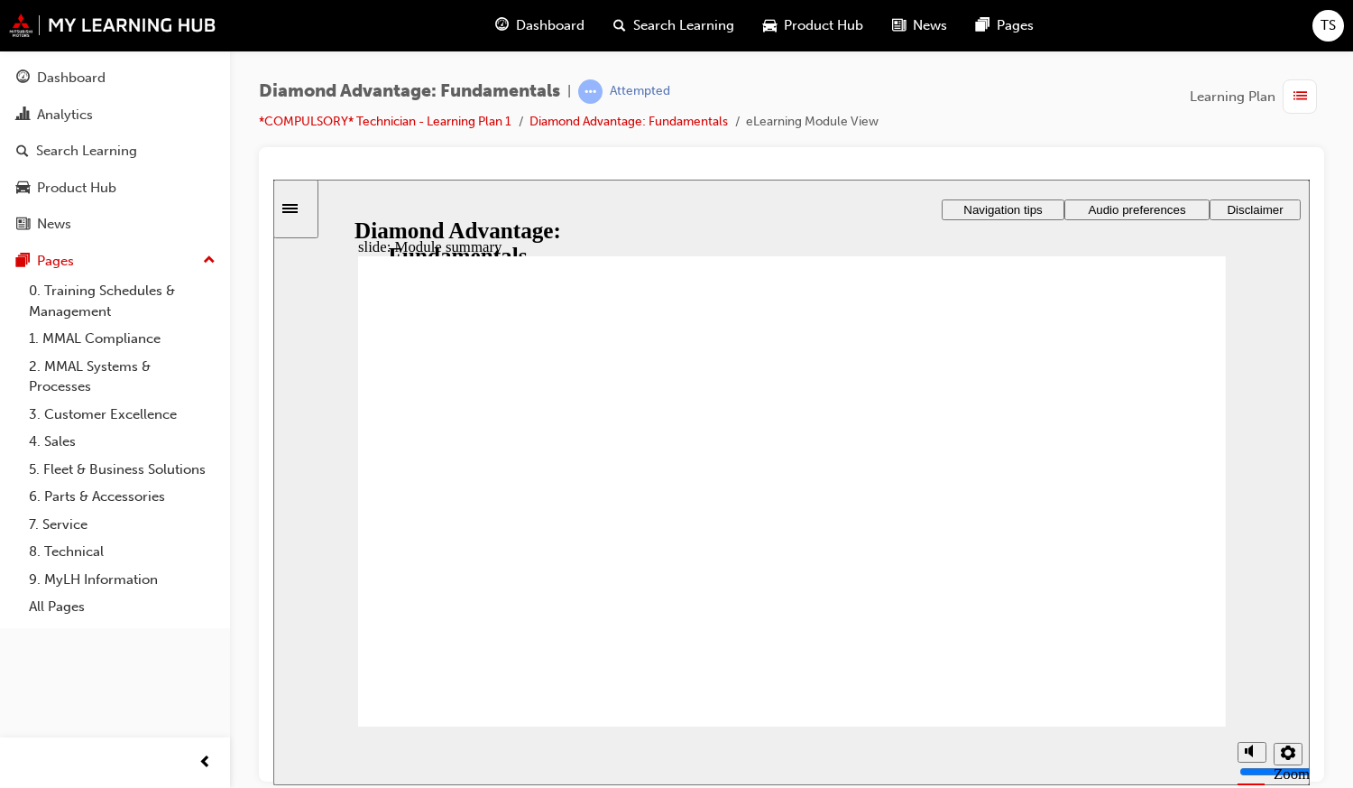
checkbox input "true"
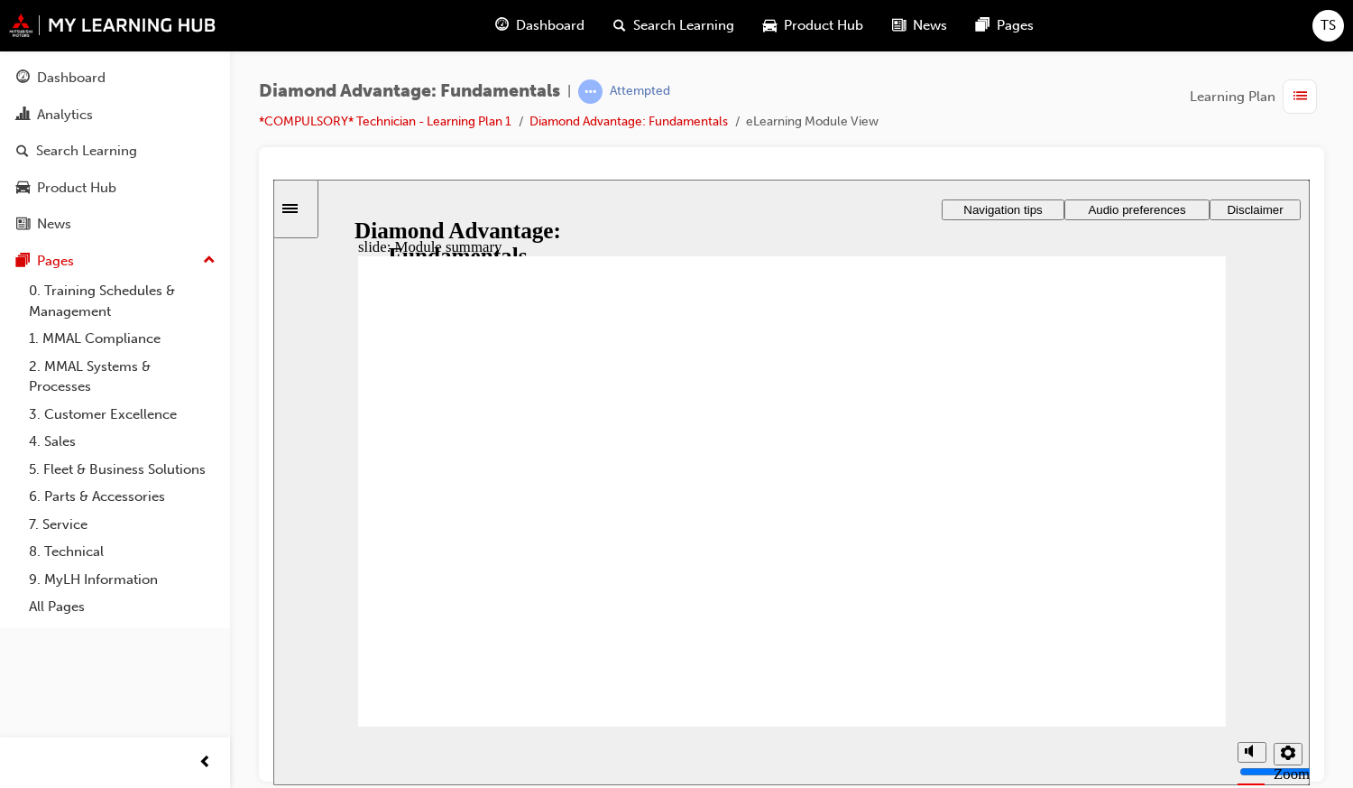
checkbox input "true"
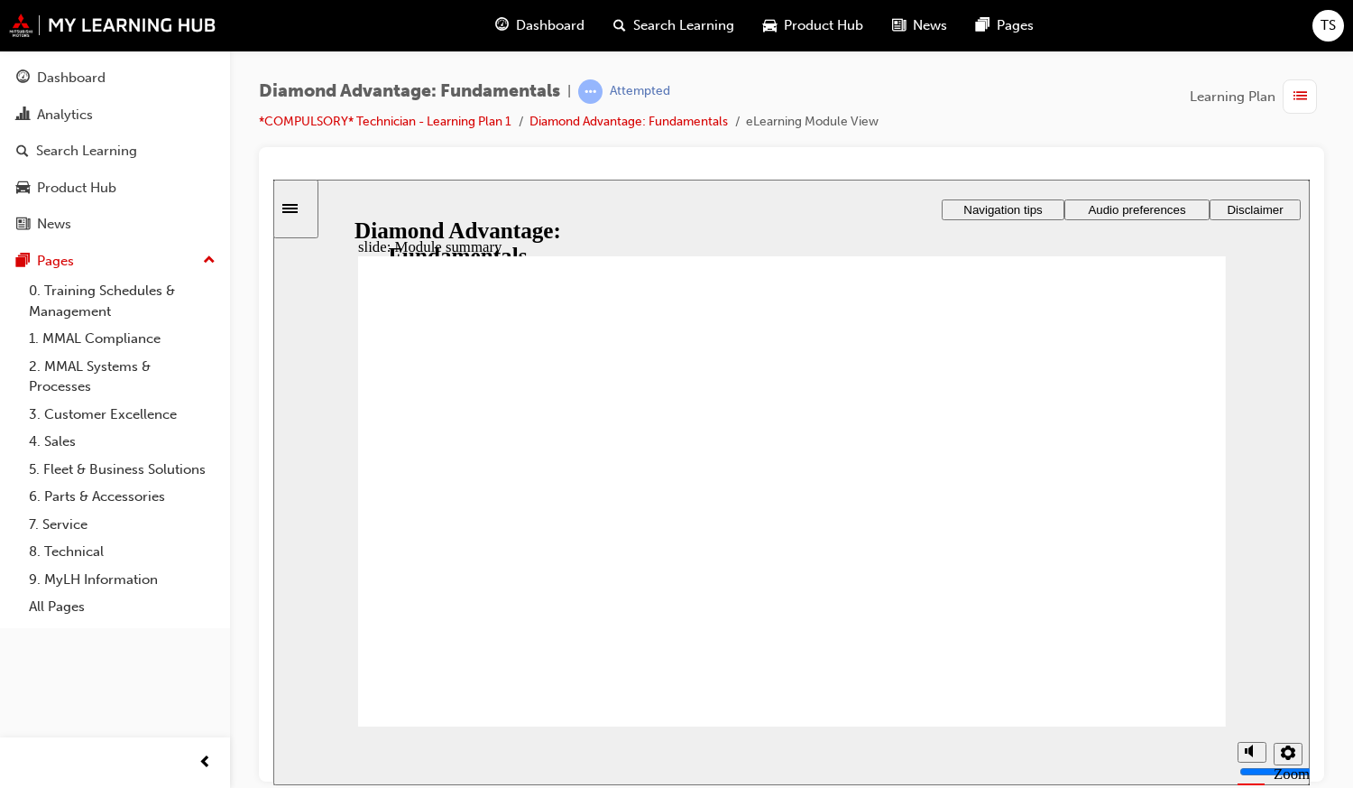
checkbox input "true"
drag, startPoint x: 764, startPoint y: 620, endPoint x: 562, endPoint y: 559, distance: 210.9
drag, startPoint x: 943, startPoint y: 620, endPoint x: 760, endPoint y: 567, distance: 189.8
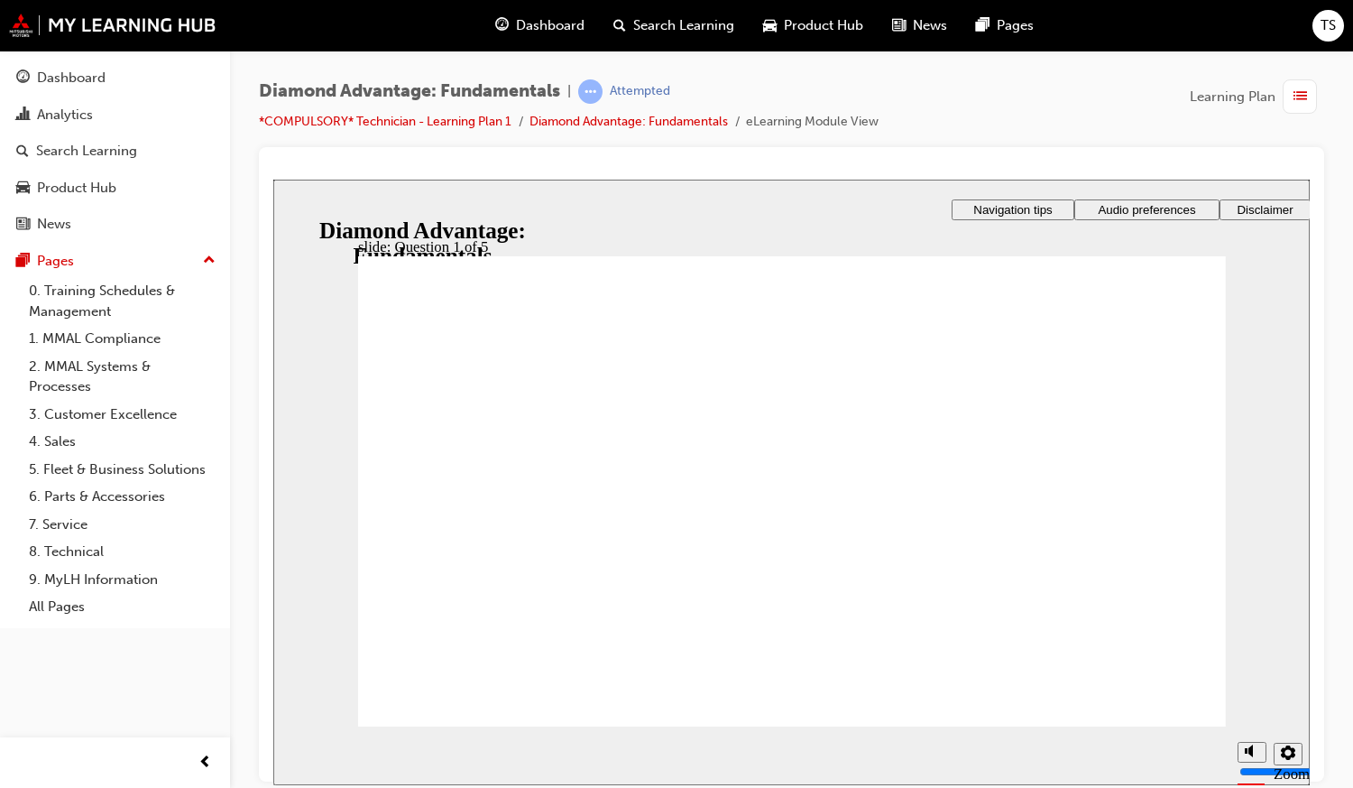
drag, startPoint x: 609, startPoint y: 607, endPoint x: 1027, endPoint y: 540, distance: 423.9
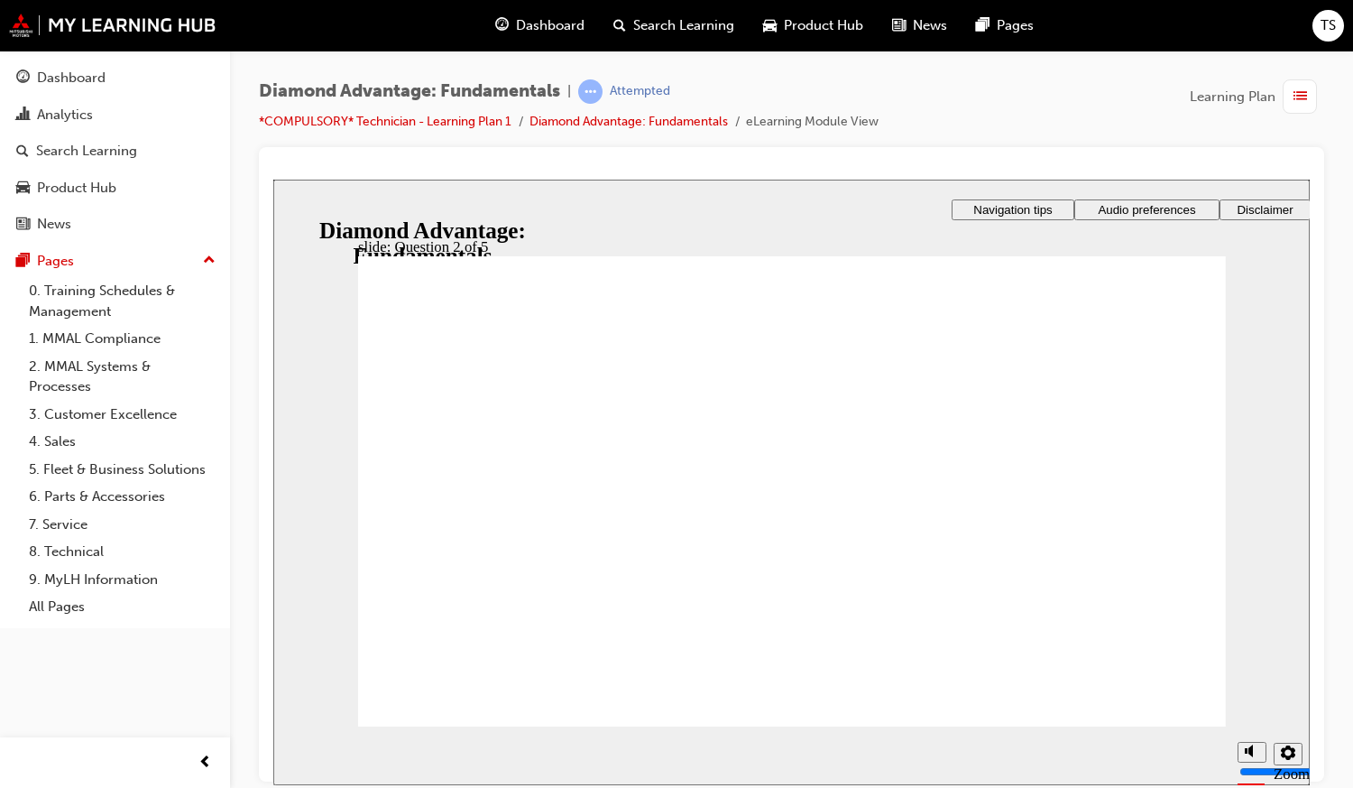
radio input "true"
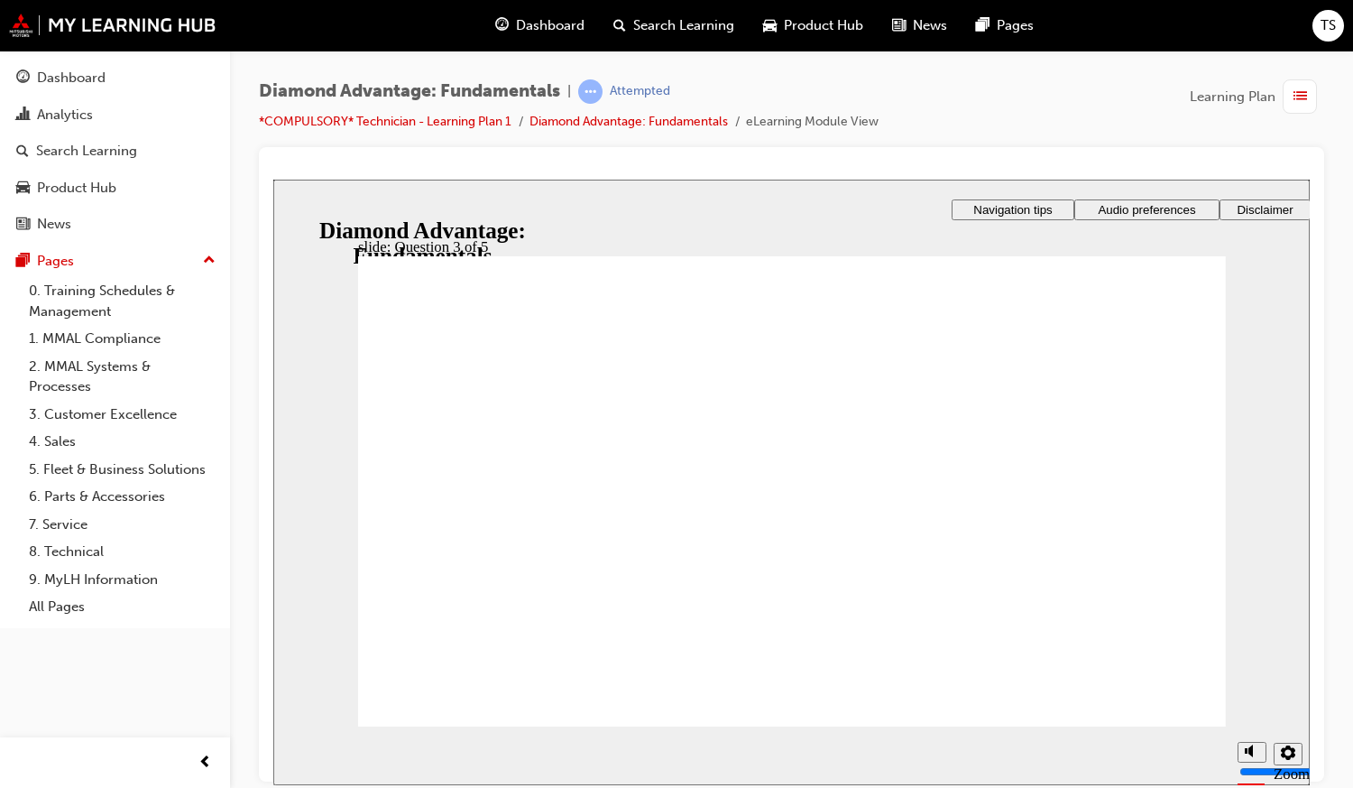
radio input "true"
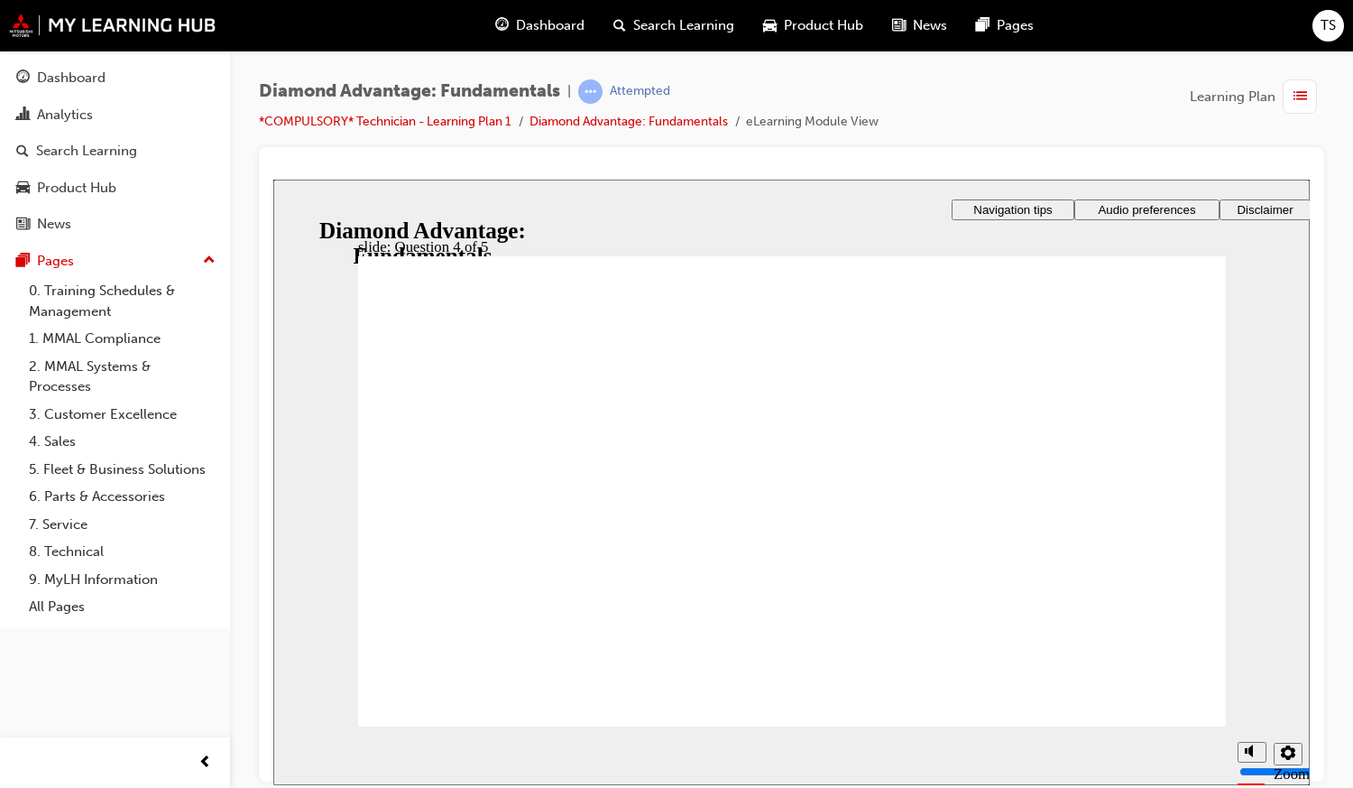
checkbox input "true"
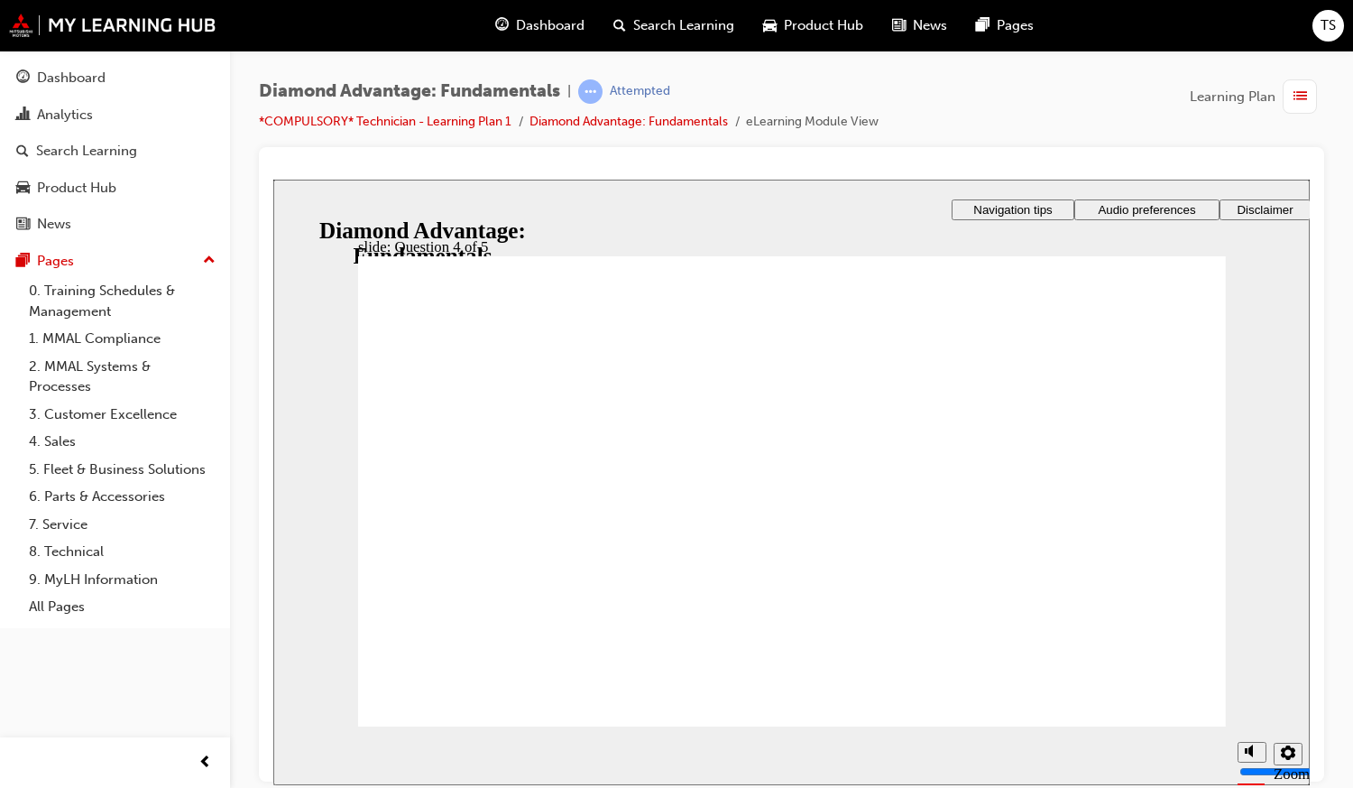
radio input "true"
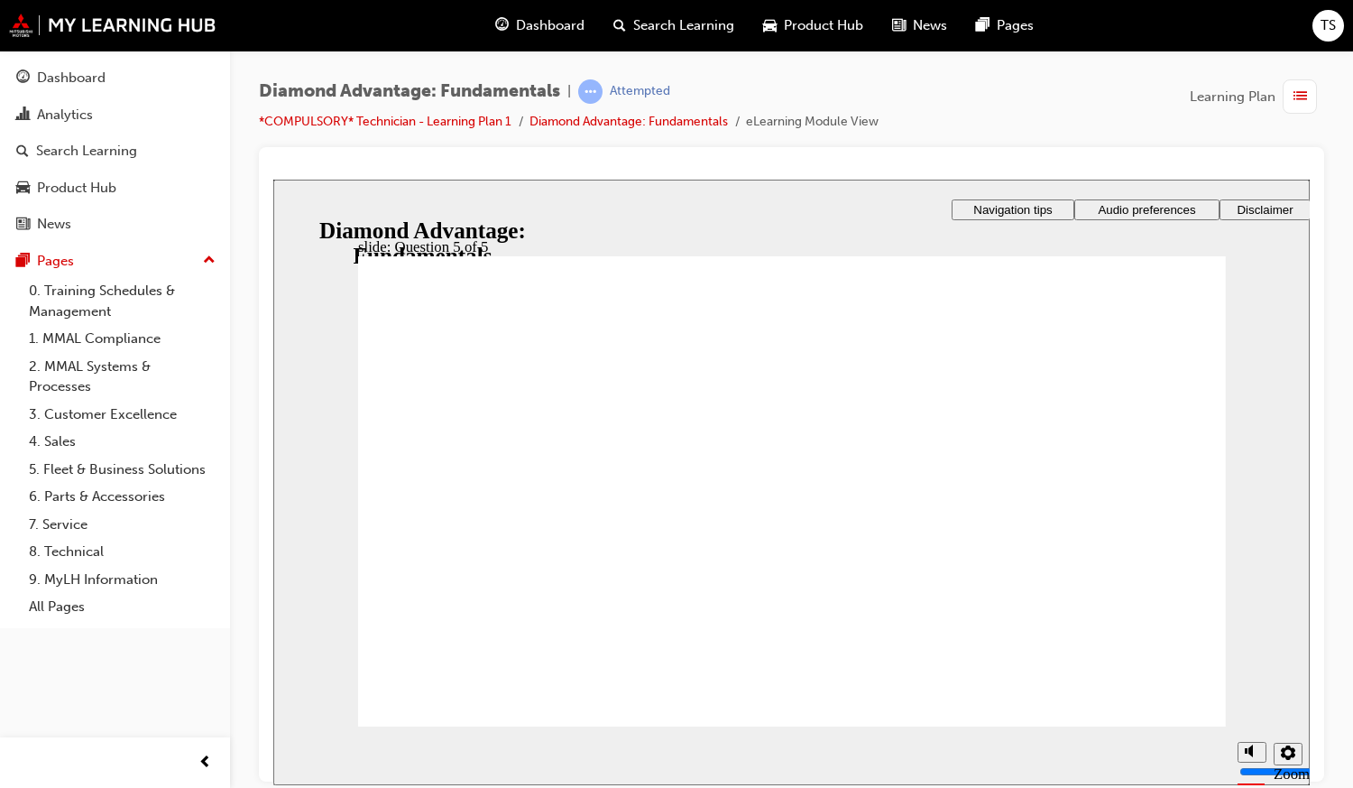
drag, startPoint x: 628, startPoint y: 613, endPoint x: 1032, endPoint y: 551, distance: 408.9
drag, startPoint x: 992, startPoint y: 610, endPoint x: 799, endPoint y: 557, distance: 200.0
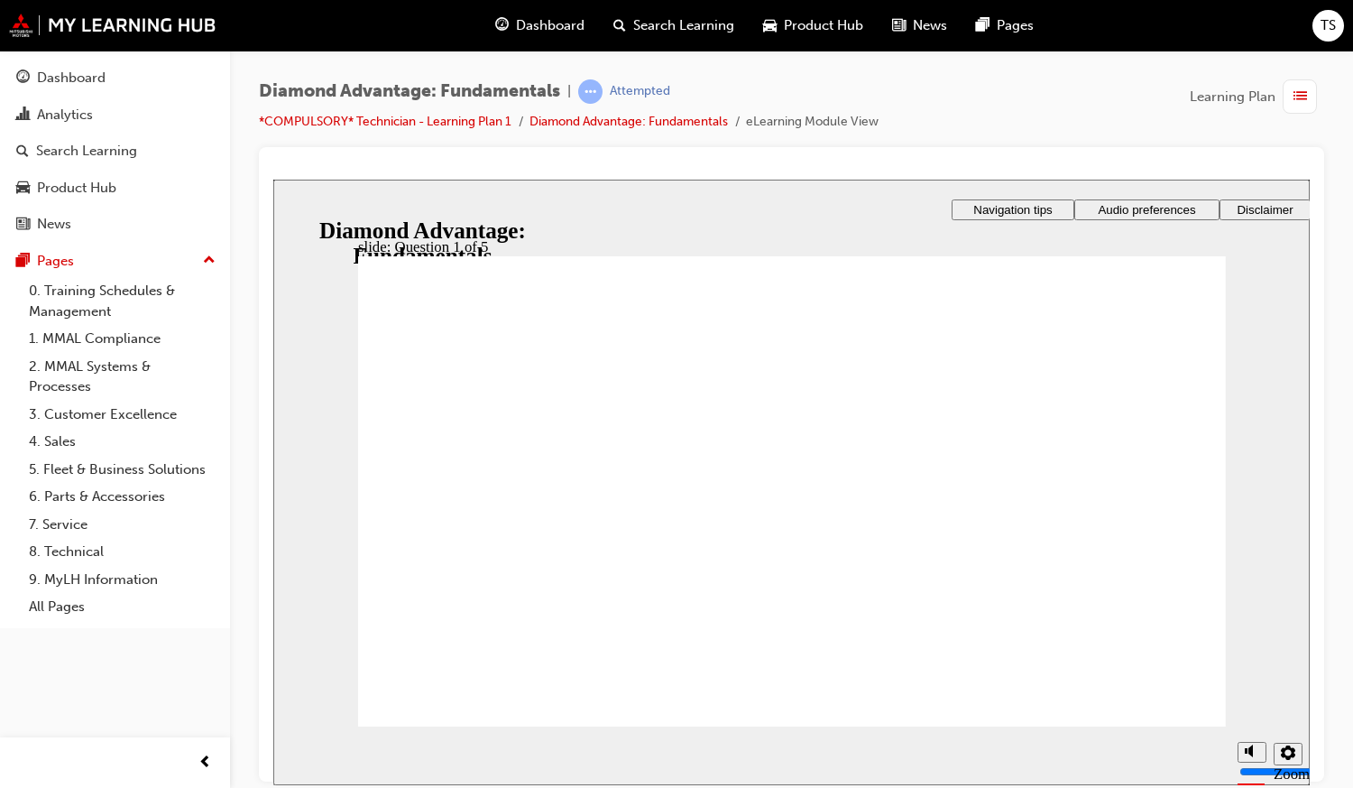
drag, startPoint x: 760, startPoint y: 624, endPoint x: 588, endPoint y: 566, distance: 181.1
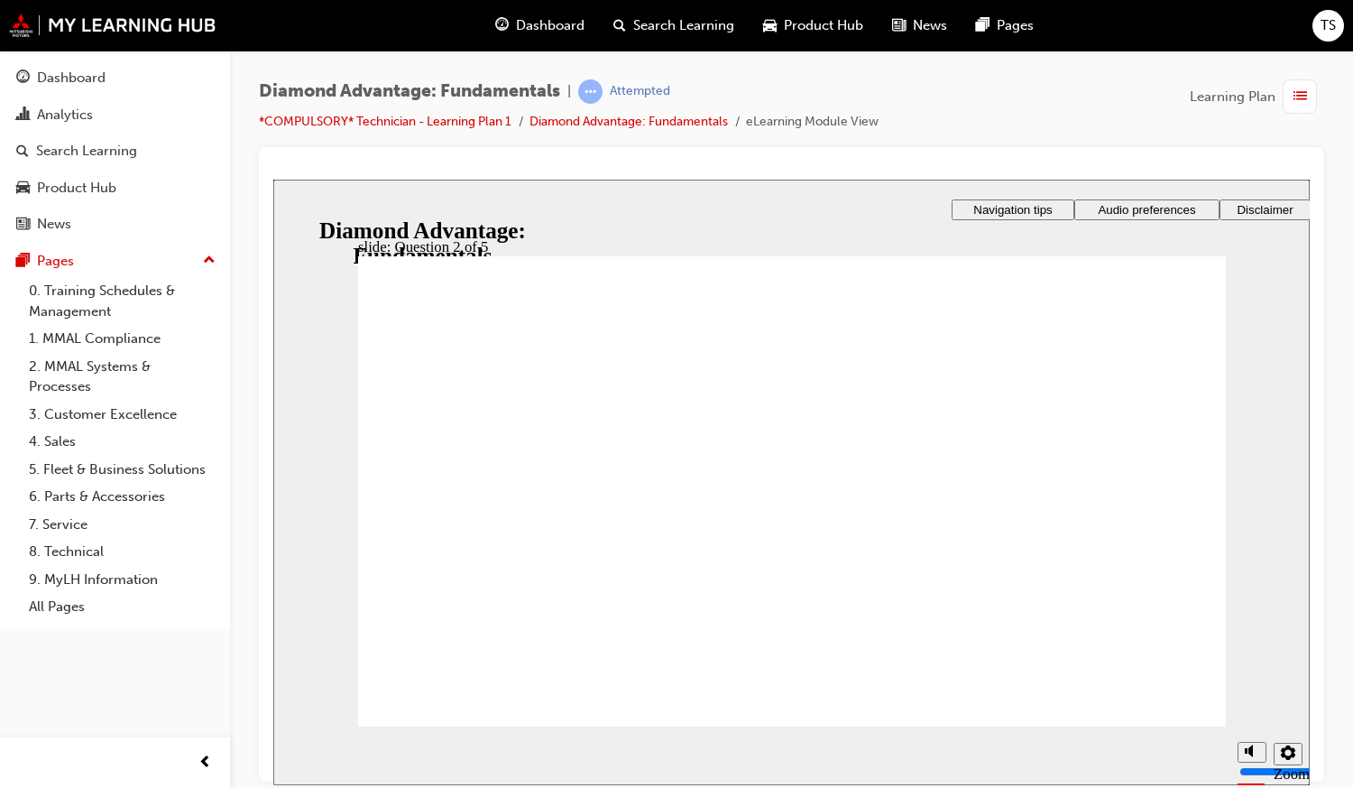
radio input "true"
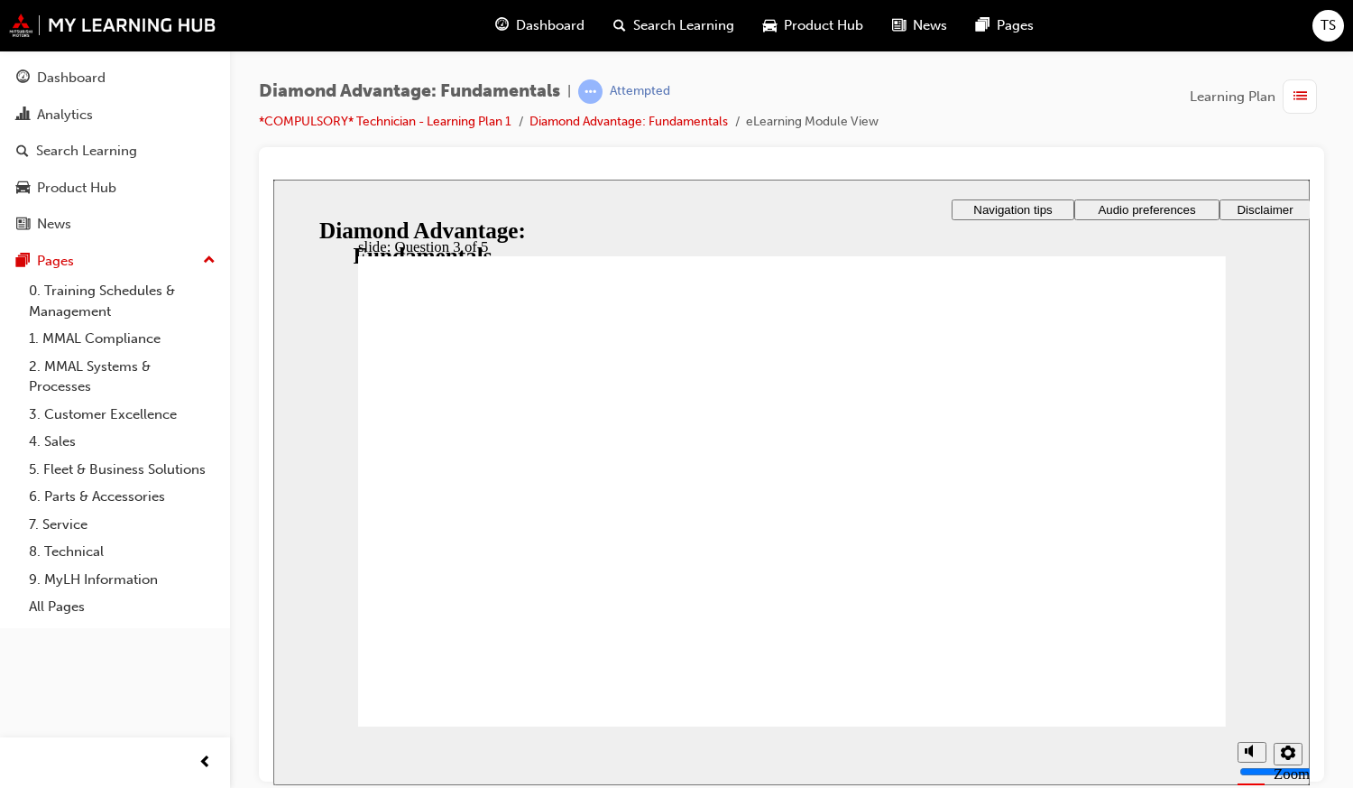
radio input "true"
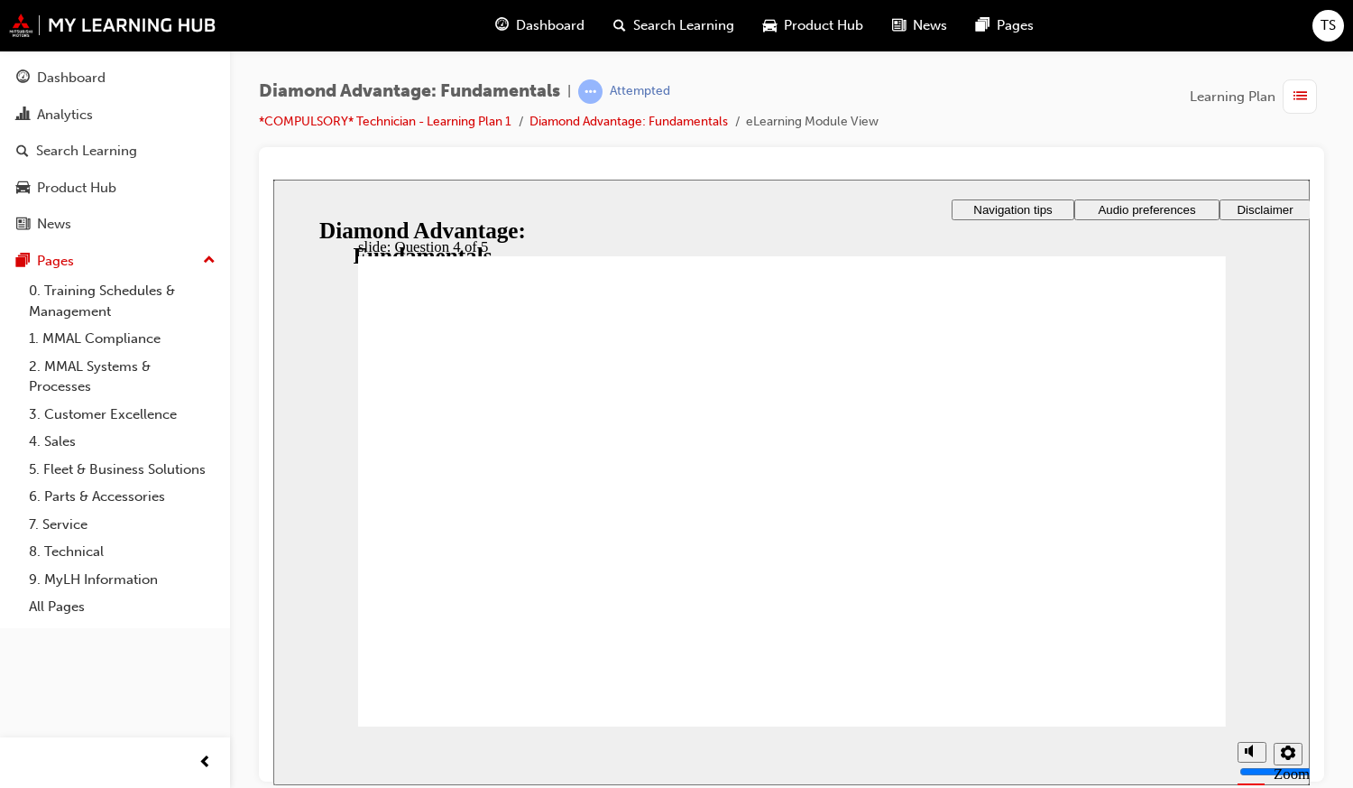
checkbox input "true"
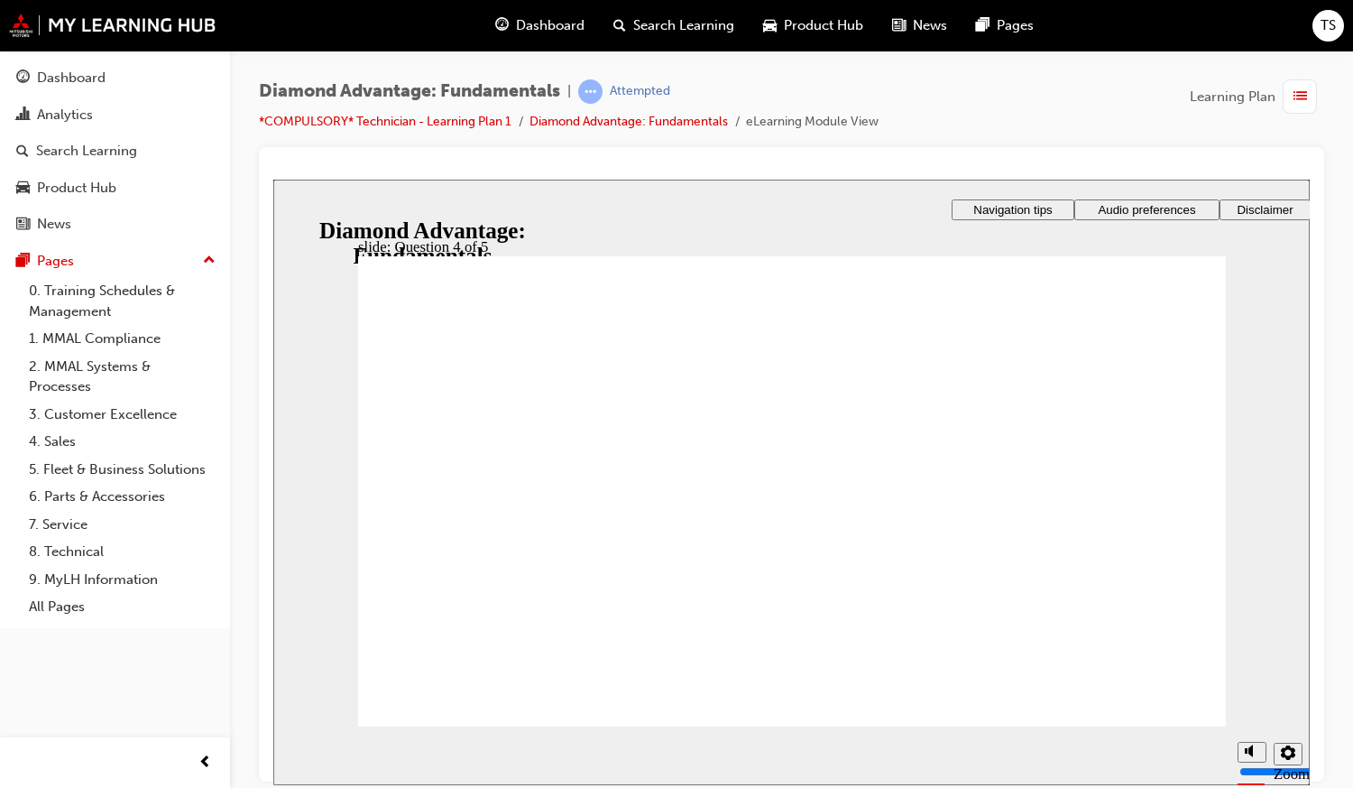
radio input "true"
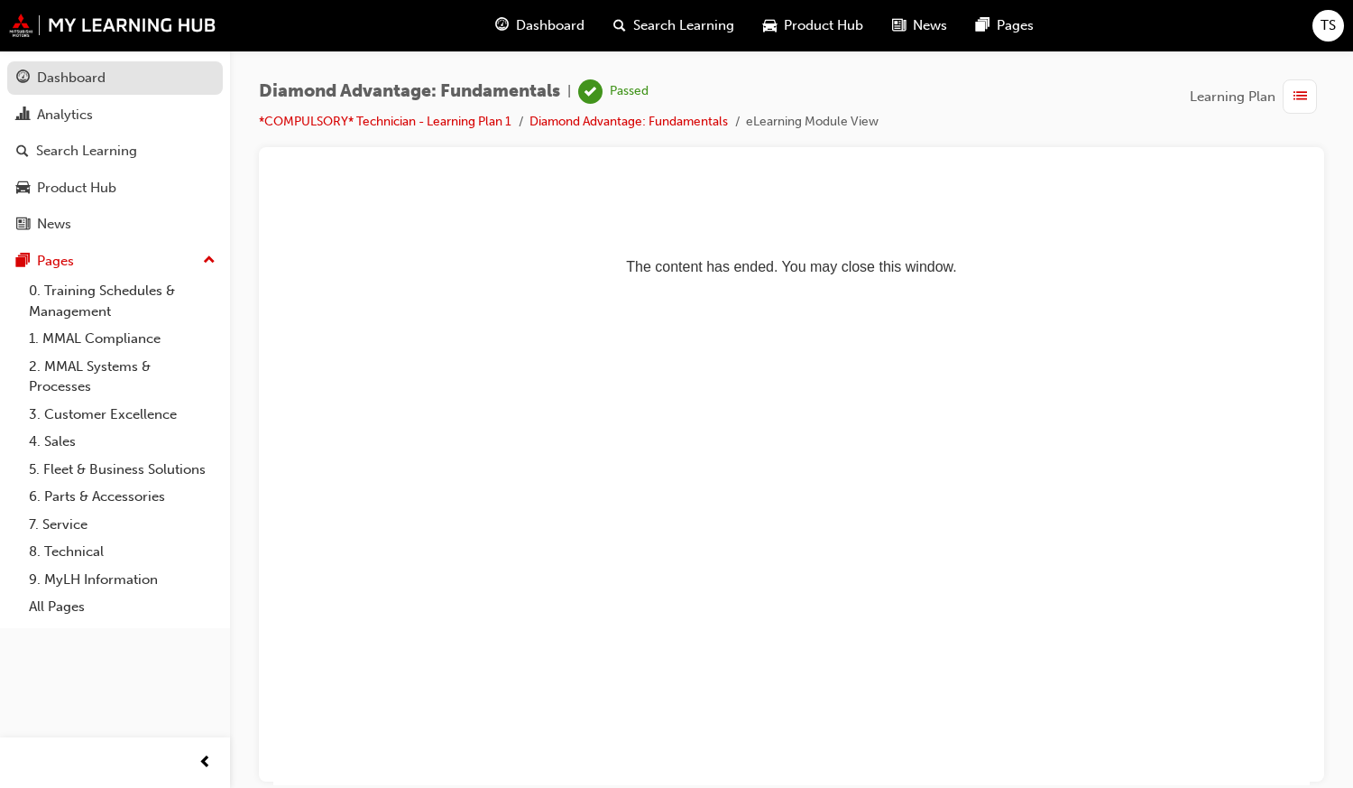
click at [138, 85] on div "Dashboard" at bounding box center [115, 78] width 198 height 23
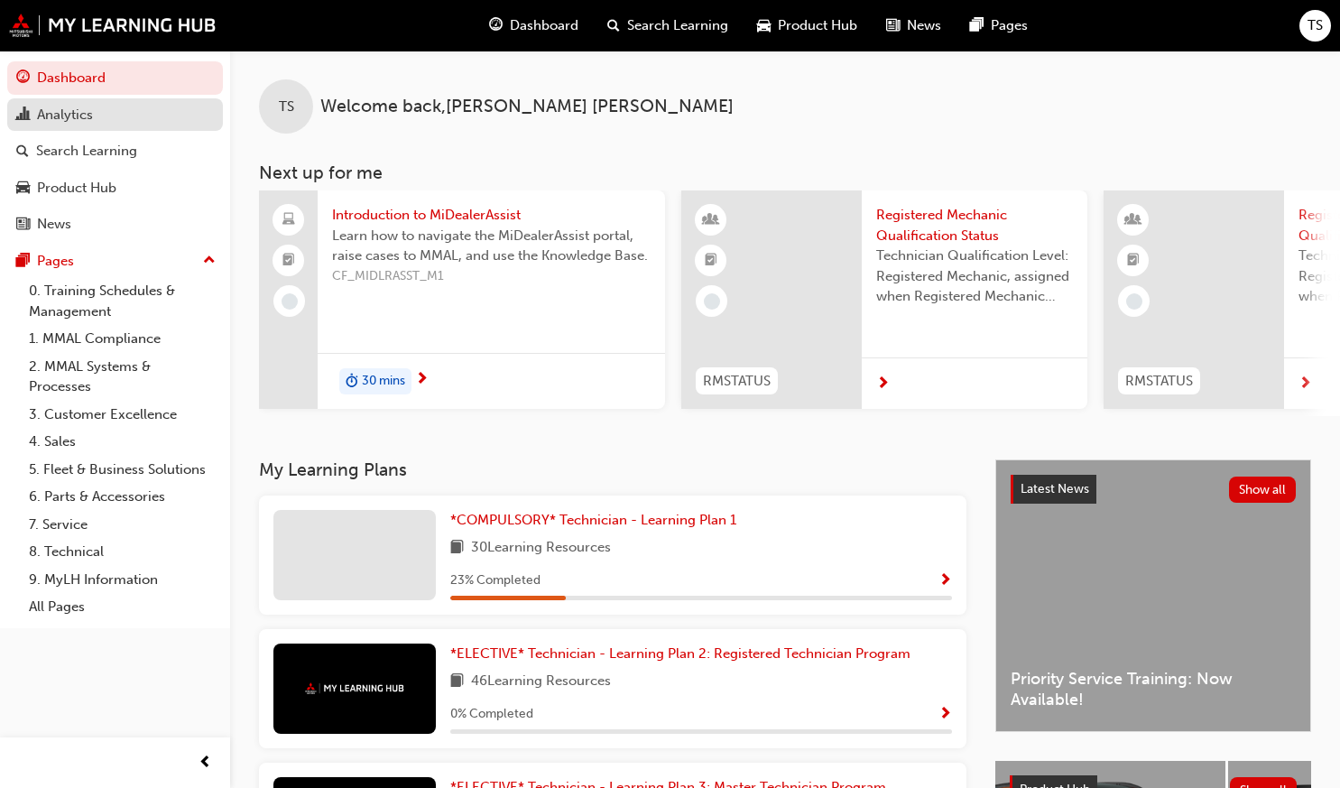
click at [74, 111] on div "Analytics" at bounding box center [65, 115] width 56 height 21
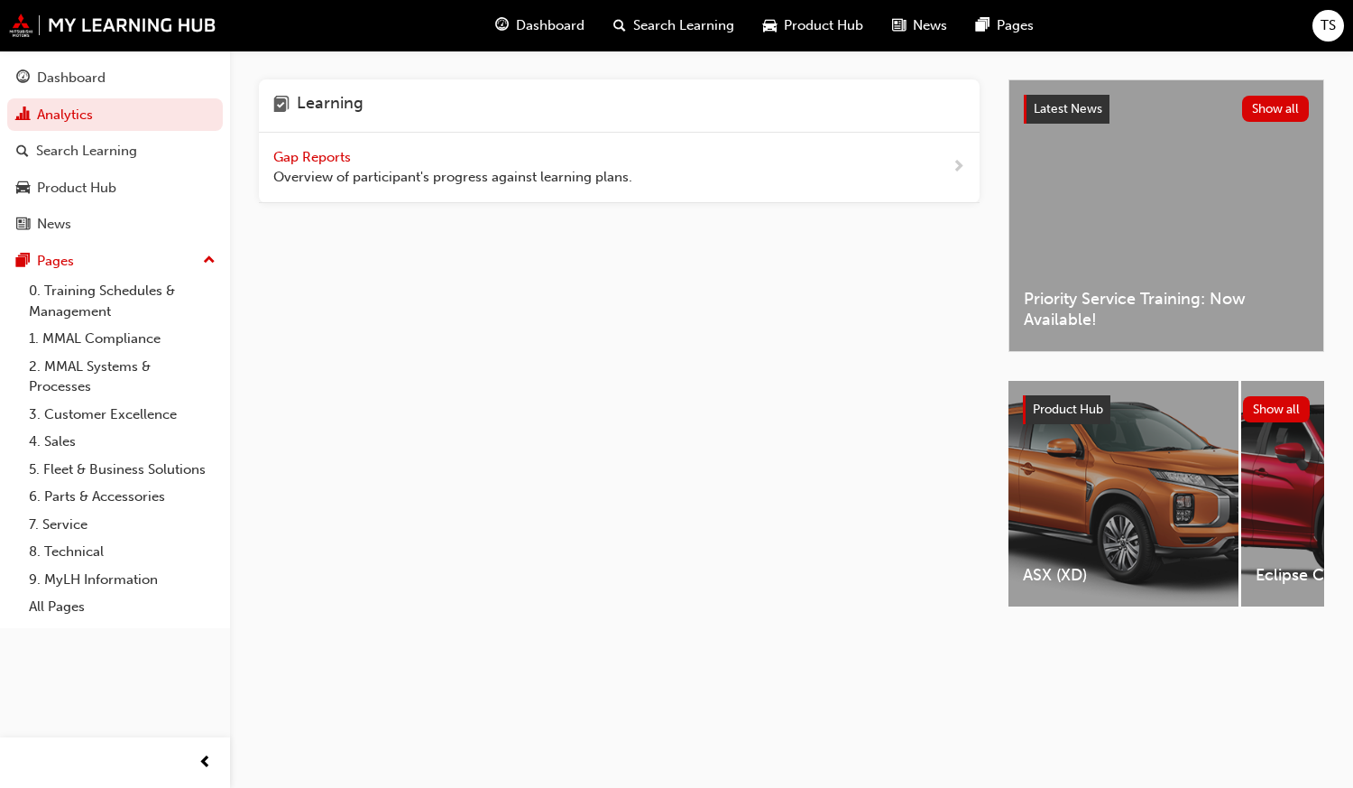
click at [319, 166] on div "Gap Reports Overview of participant's progress against learning plans." at bounding box center [452, 167] width 359 height 41
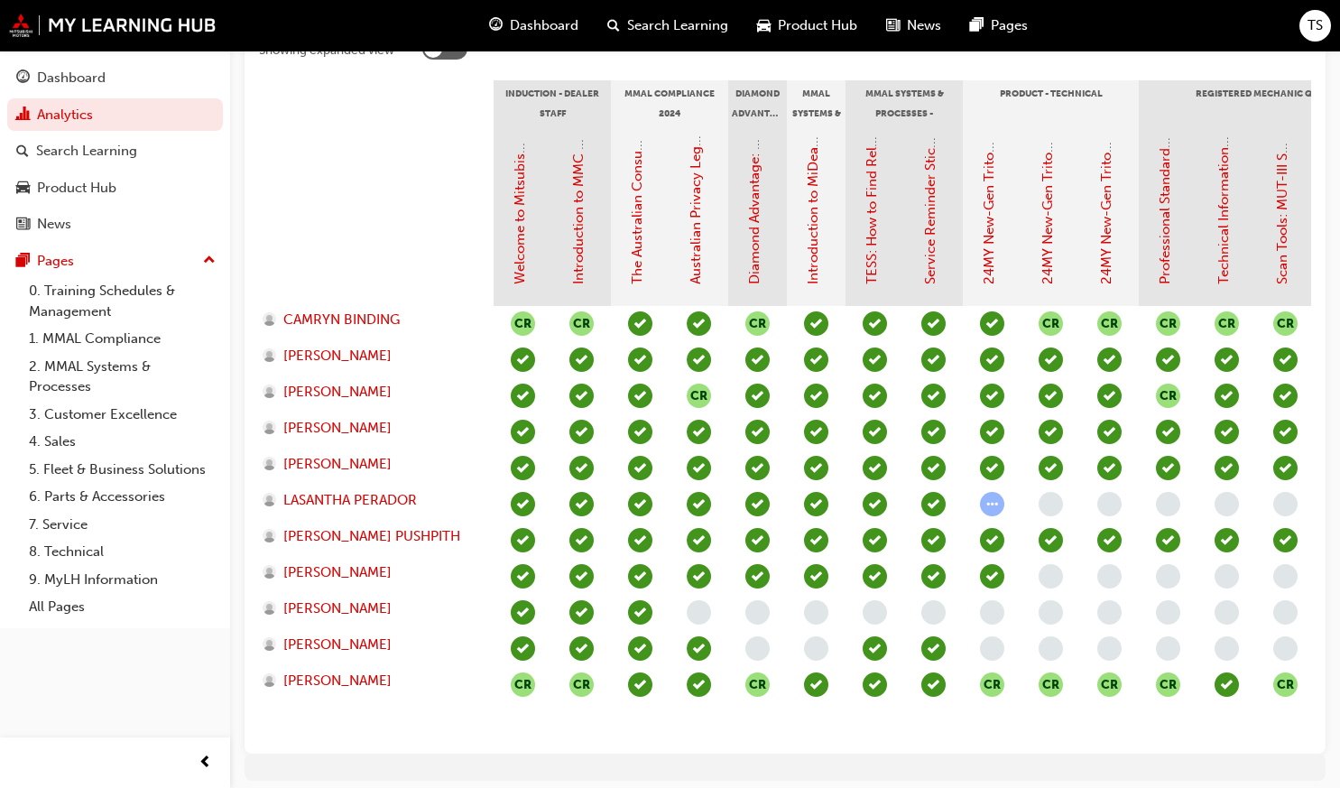
scroll to position [411, 0]
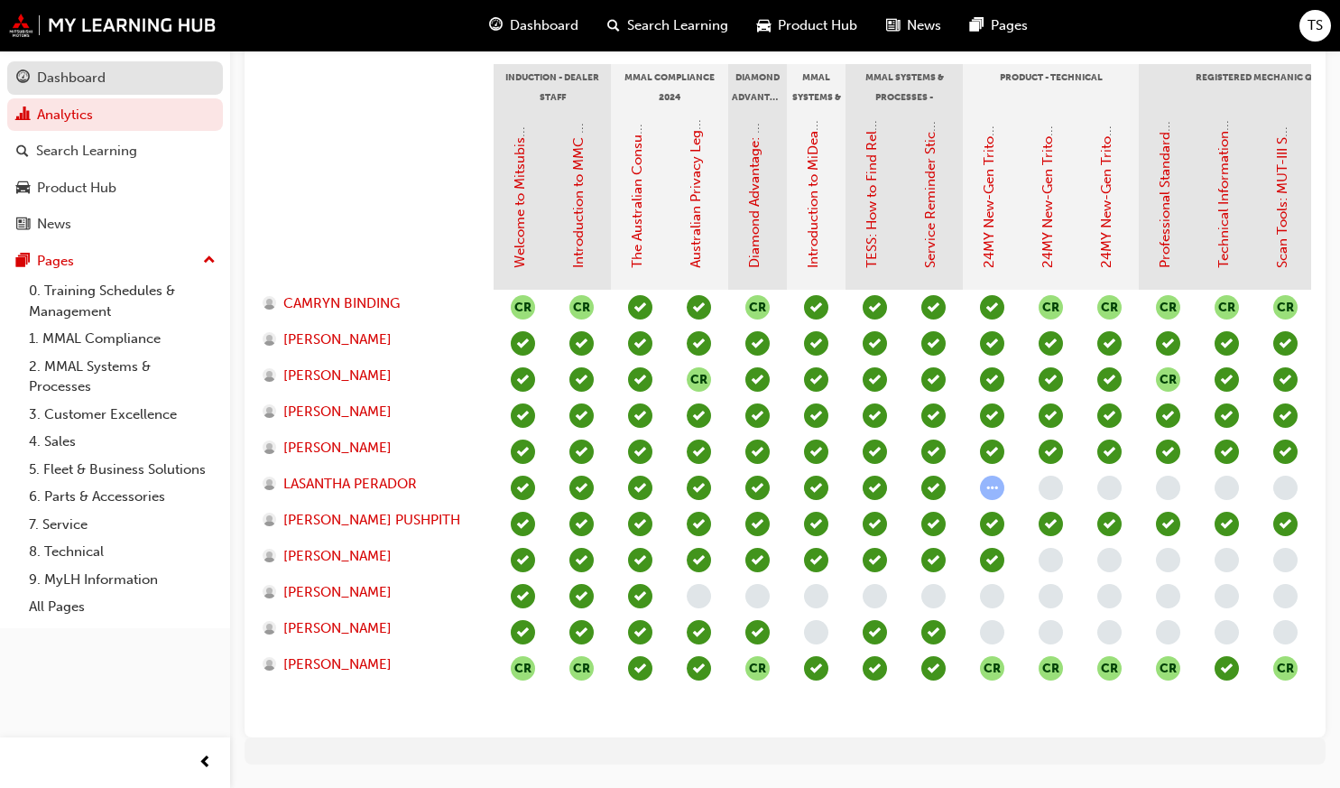
click at [128, 88] on div "Dashboard" at bounding box center [115, 78] width 198 height 23
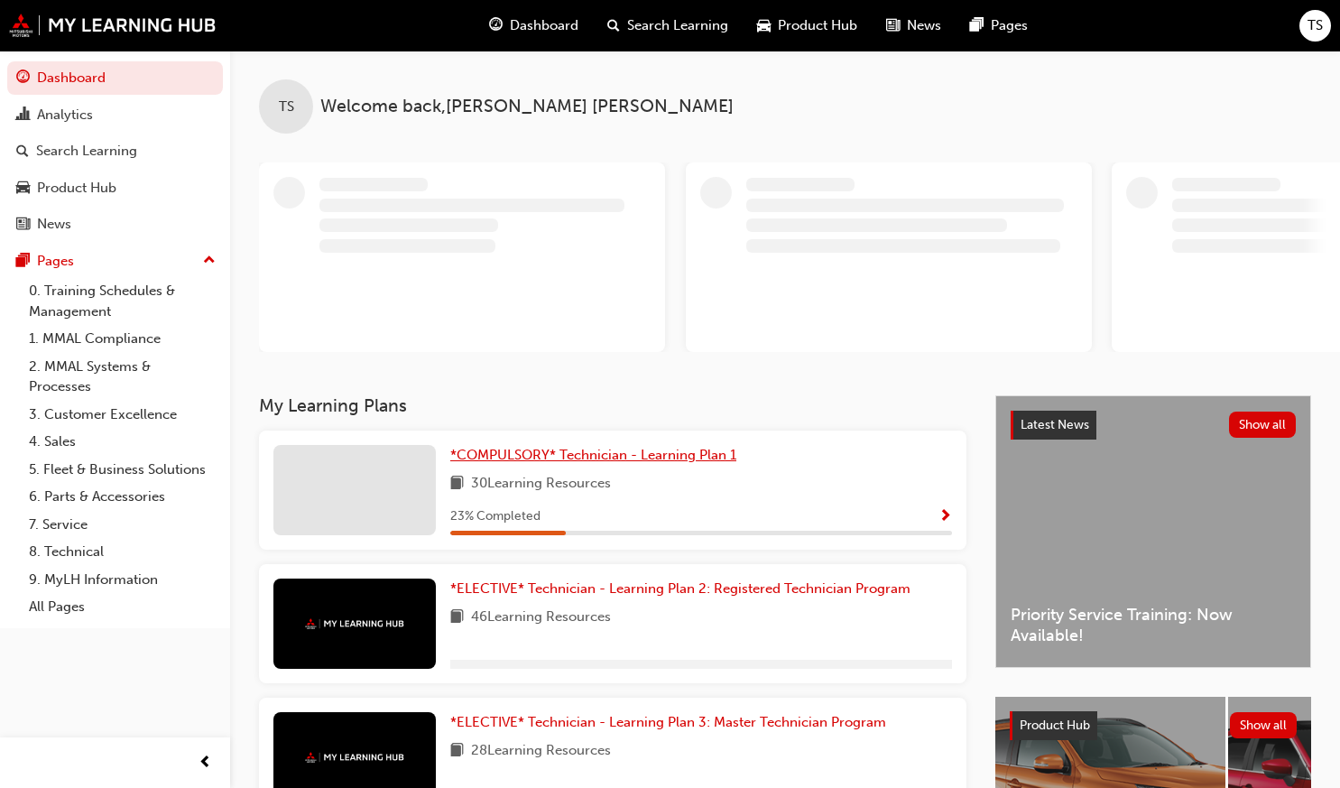
click at [522, 449] on span "*COMPULSORY* Technician - Learning Plan 1" at bounding box center [593, 455] width 286 height 16
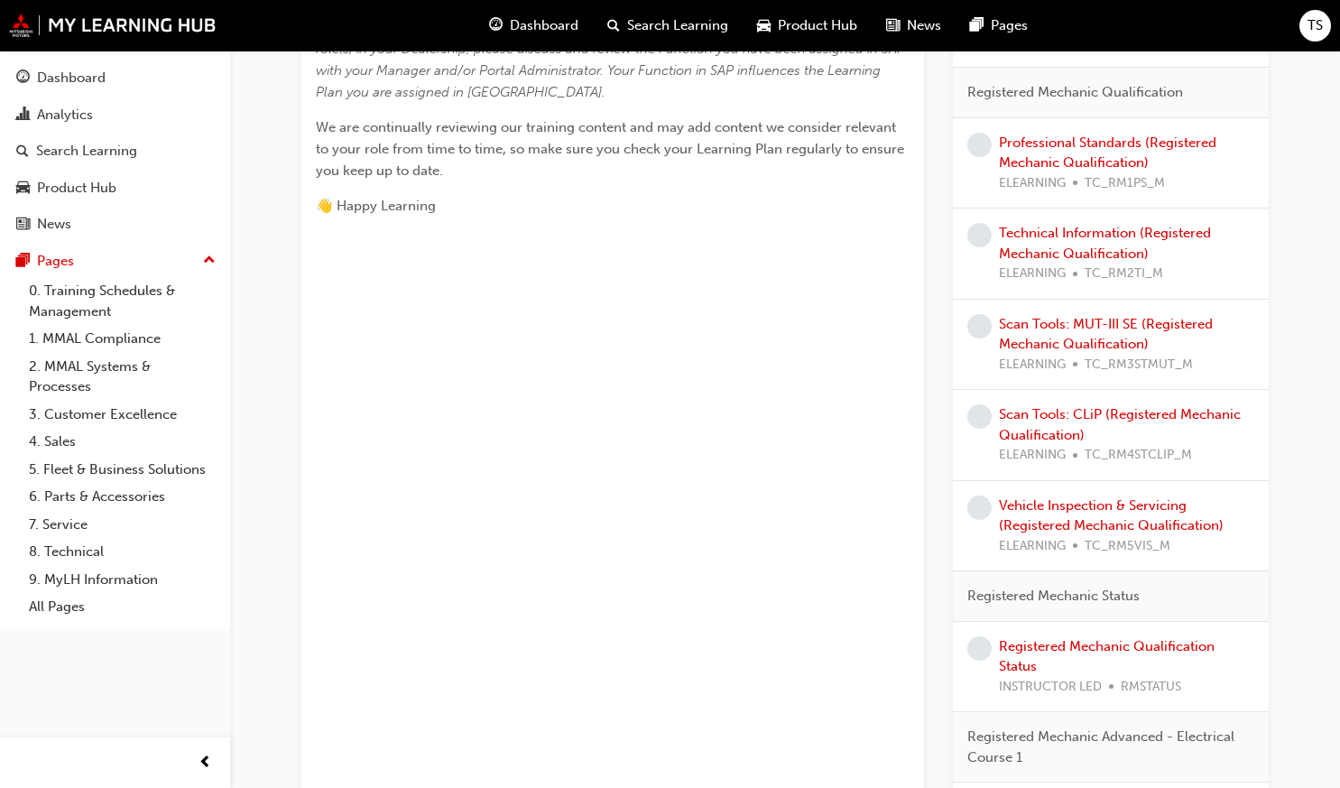
scroll to position [881, 0]
click at [1147, 512] on link "Vehicle Inspection & Servicing (Registered Mechanic Qualification)" at bounding box center [1111, 518] width 225 height 37
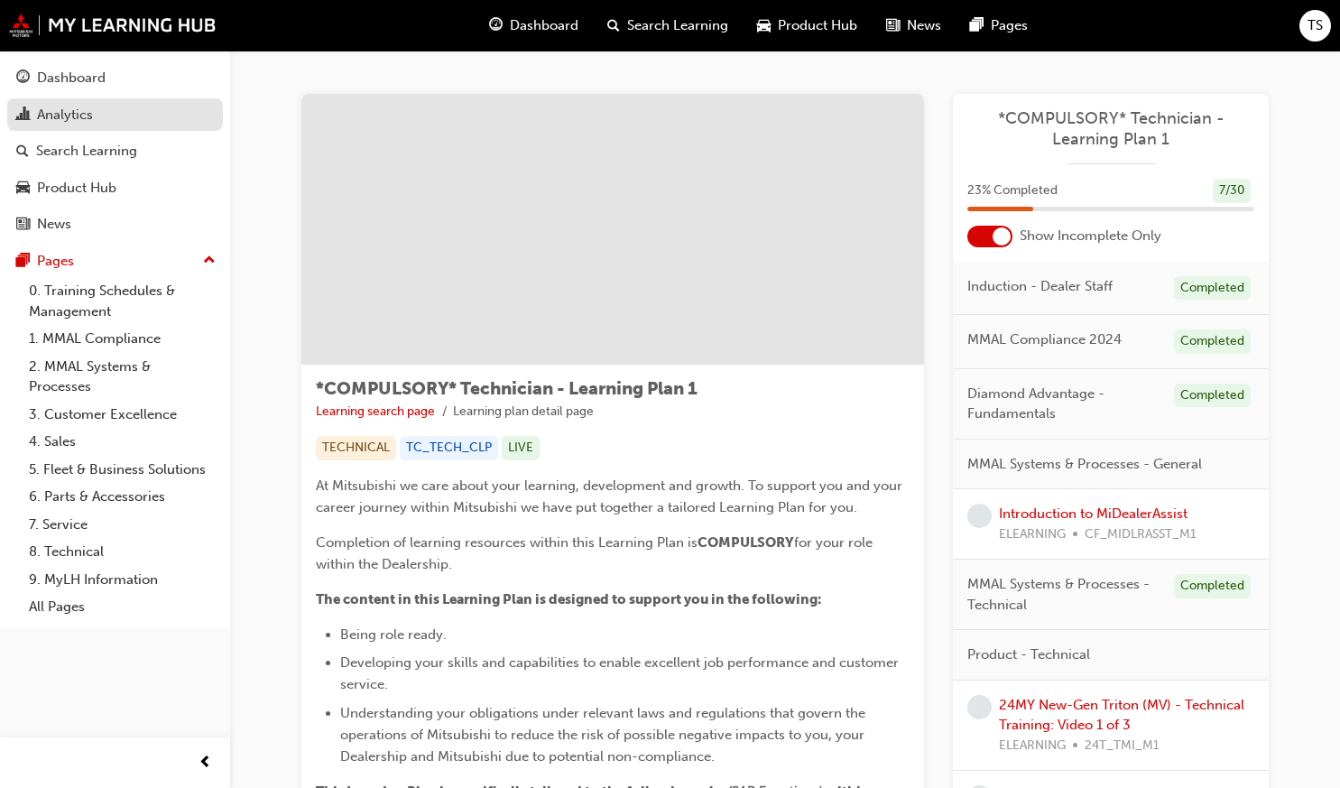
click at [111, 115] on div "Analytics" at bounding box center [115, 115] width 198 height 23
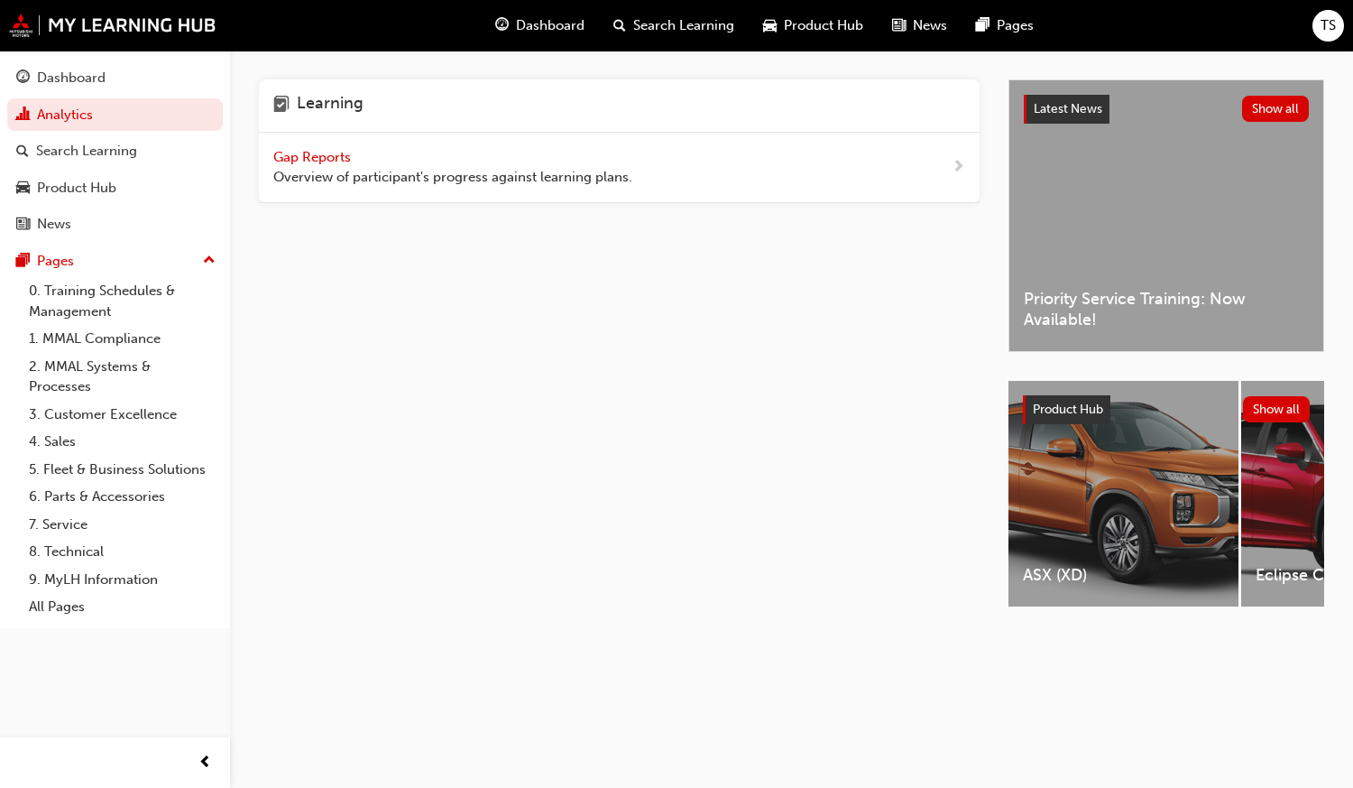
click at [580, 175] on span "Overview of participant's progress against learning plans." at bounding box center [452, 177] width 359 height 21
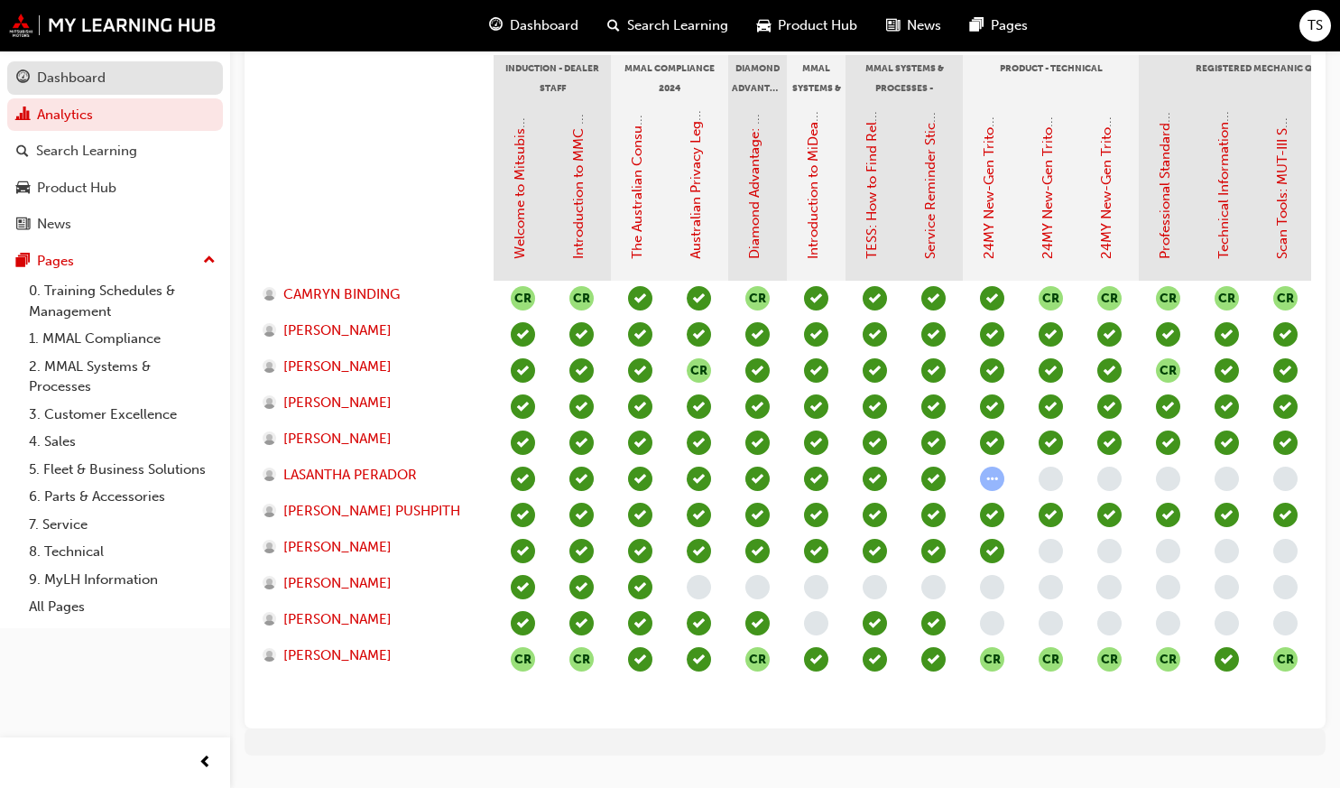
click at [83, 72] on div "Dashboard" at bounding box center [71, 78] width 69 height 21
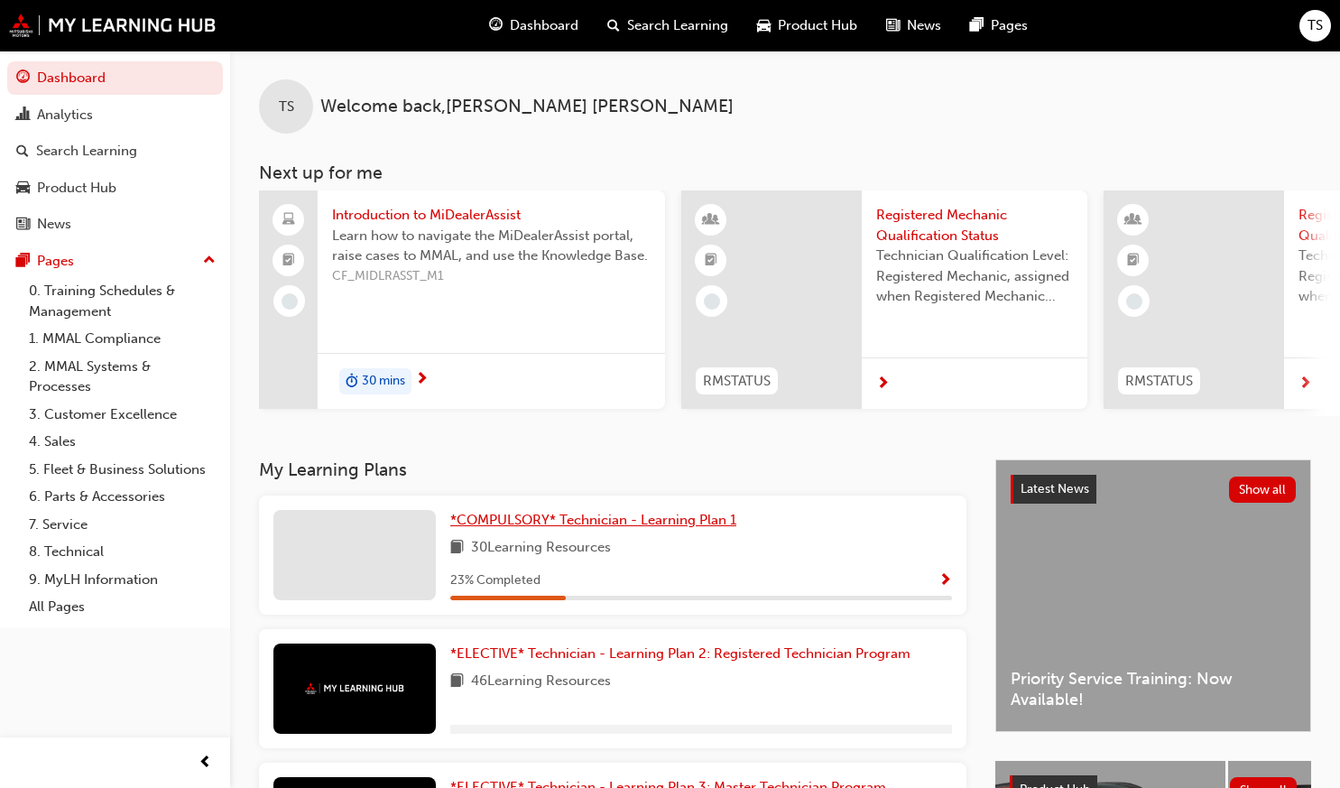
click at [589, 527] on span "*COMPULSORY* Technician - Learning Plan 1" at bounding box center [593, 519] width 286 height 16
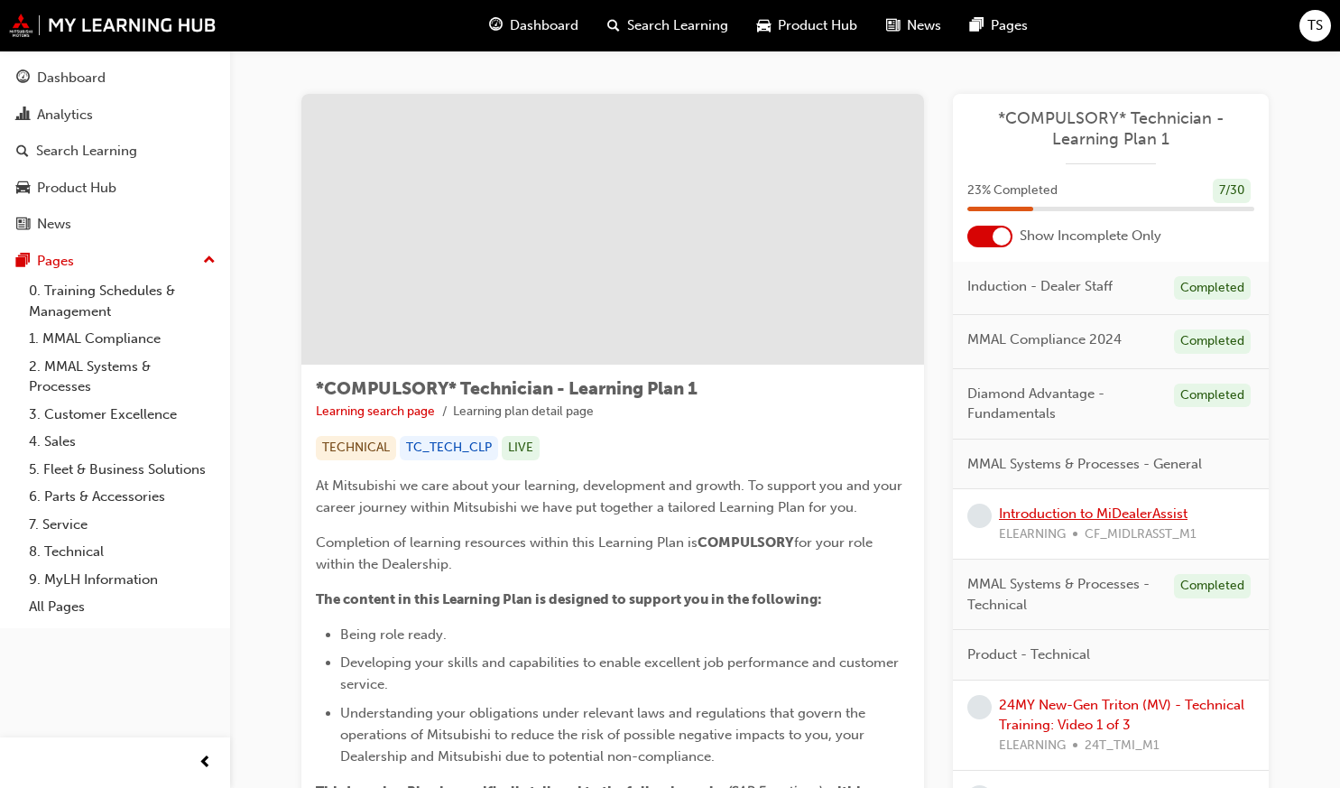
click at [1053, 506] on link "Introduction to MiDealerAssist" at bounding box center [1093, 513] width 189 height 16
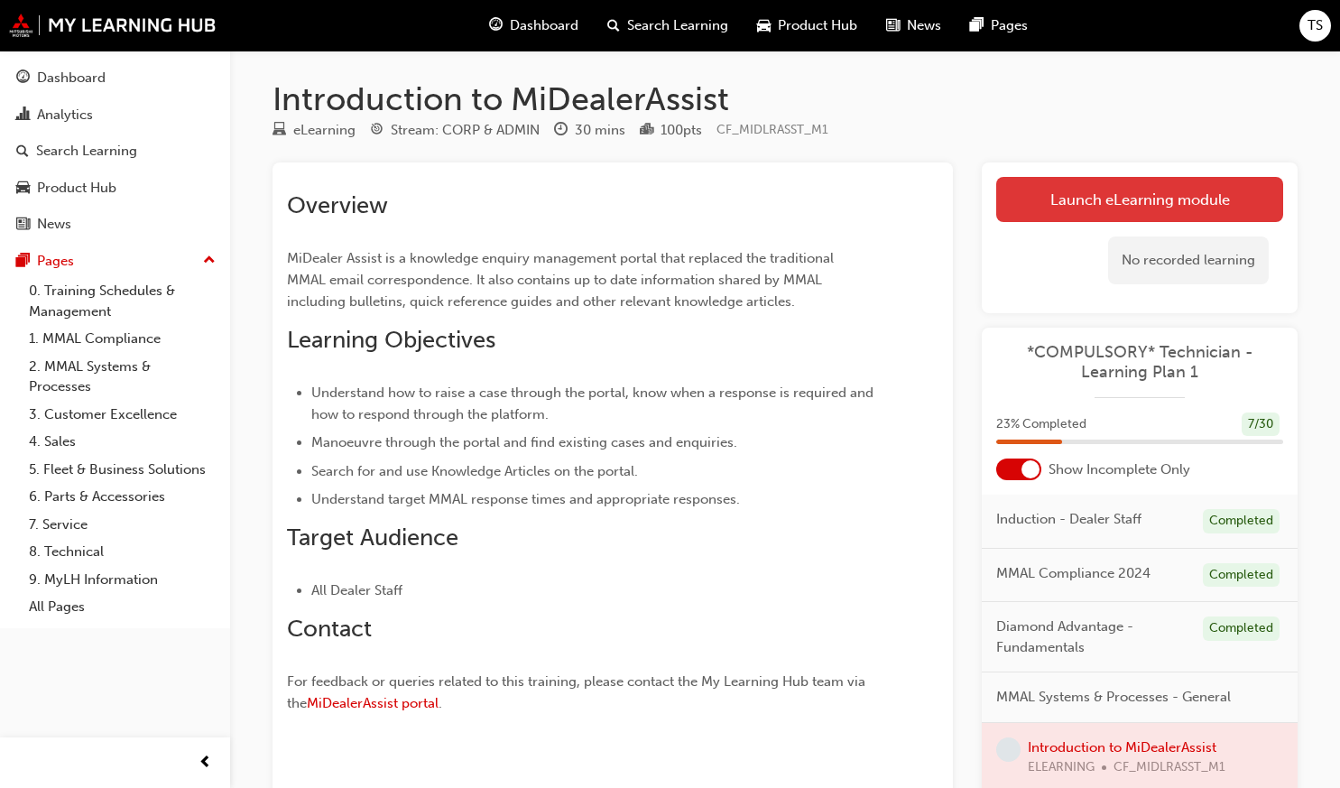
click at [1089, 187] on link "Launch eLearning module" at bounding box center [1139, 199] width 287 height 45
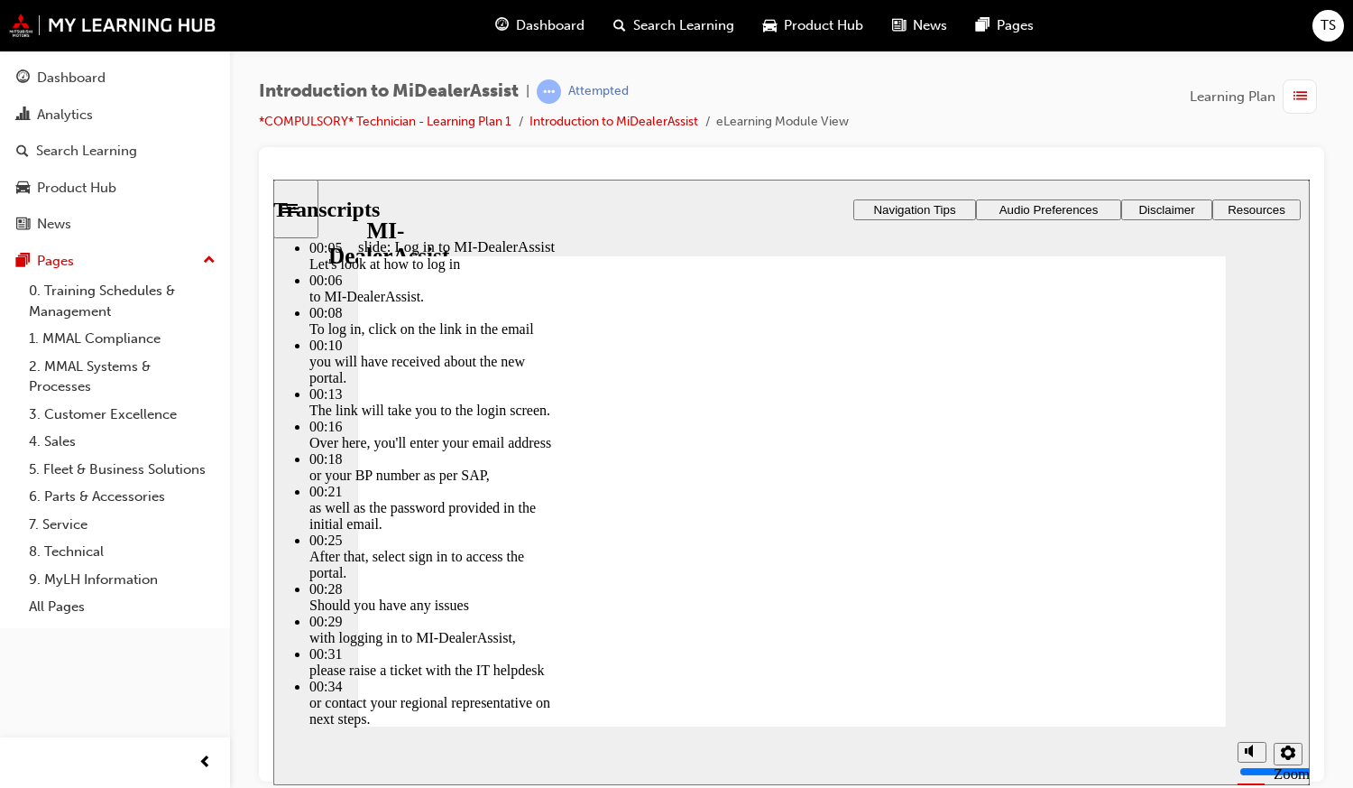
type input "2"
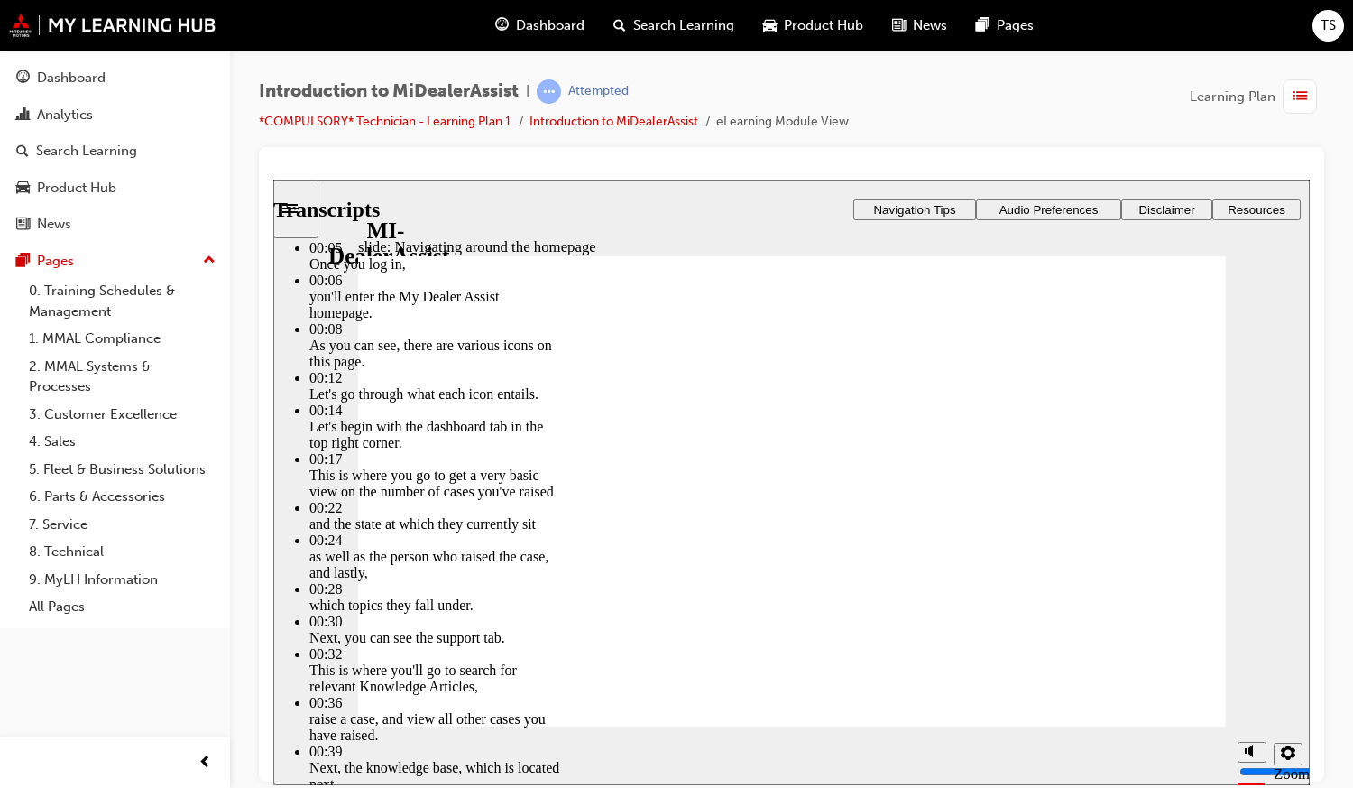
type input "79"
type input "144"
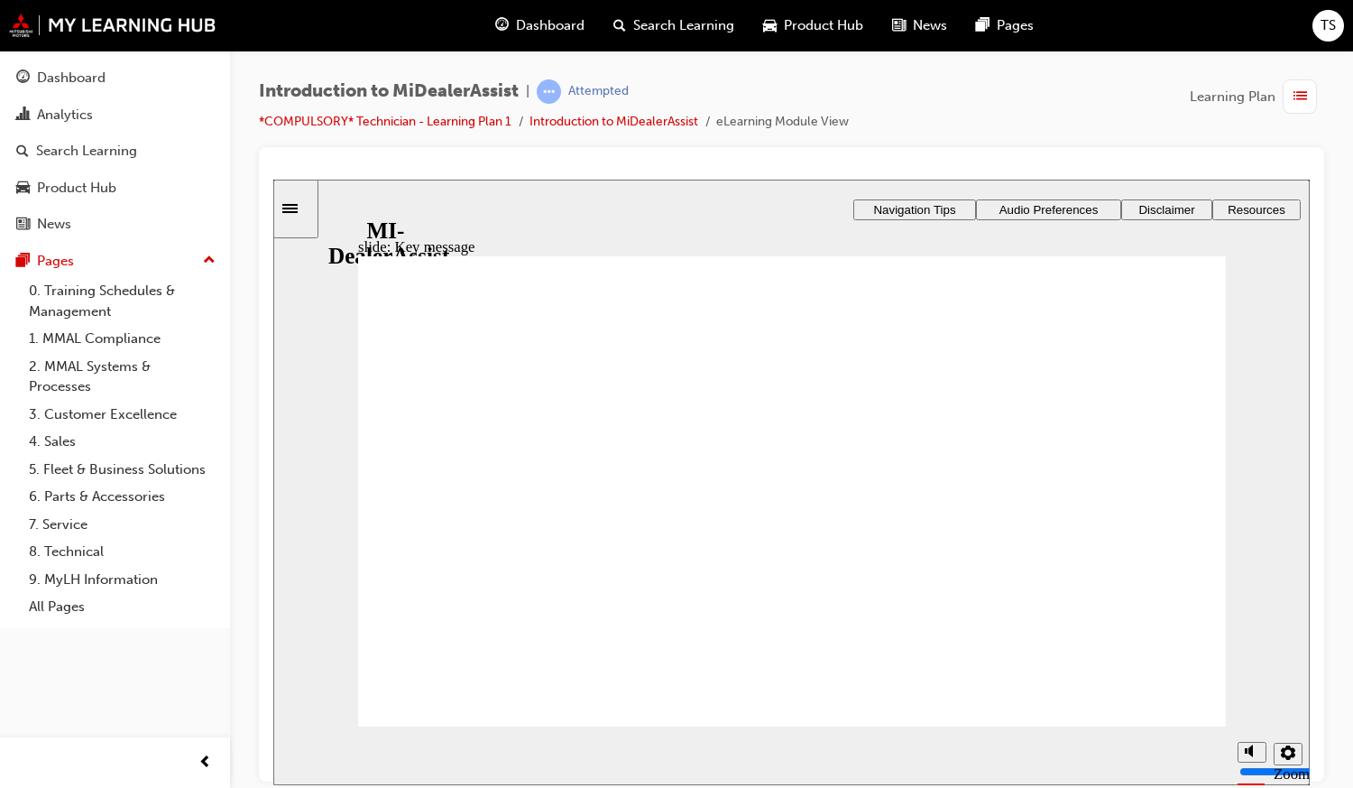
radio input "false"
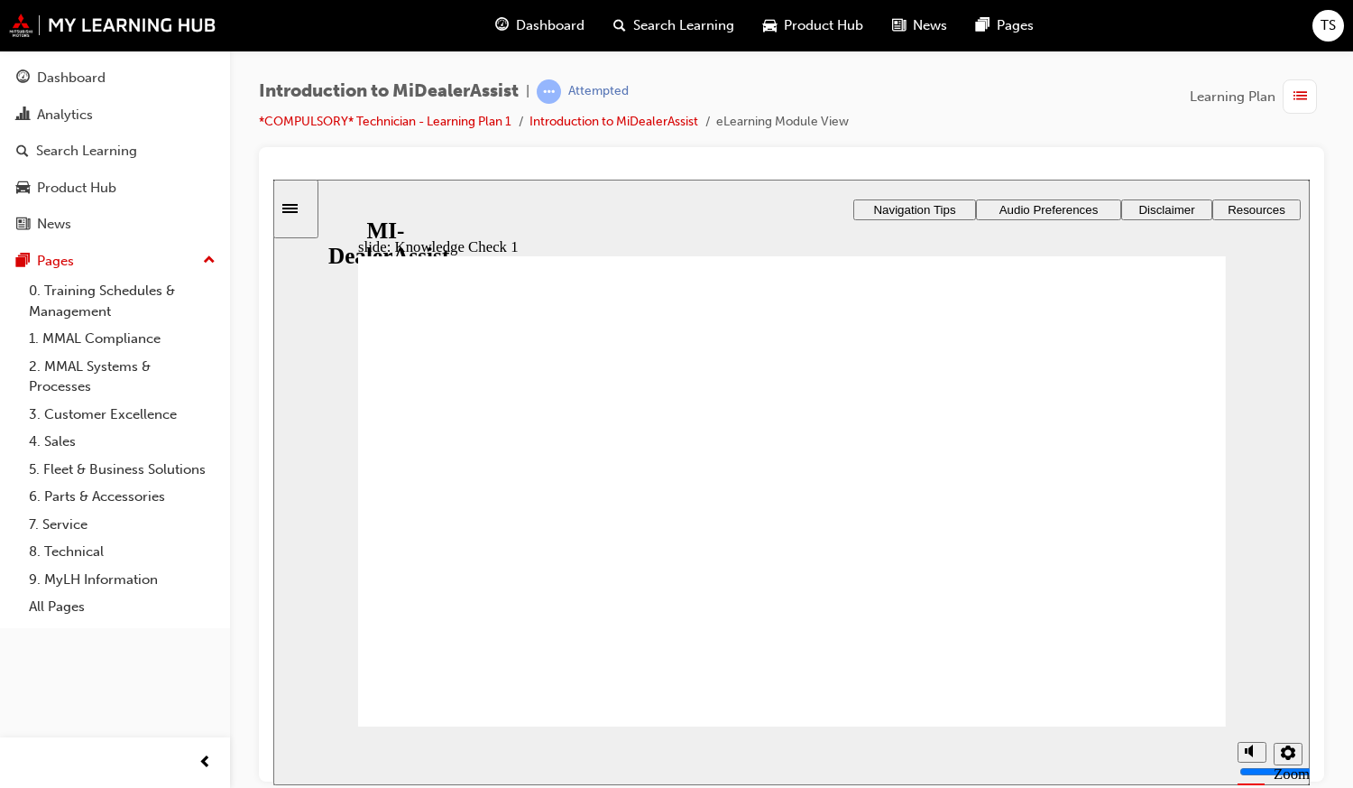
radio input "false"
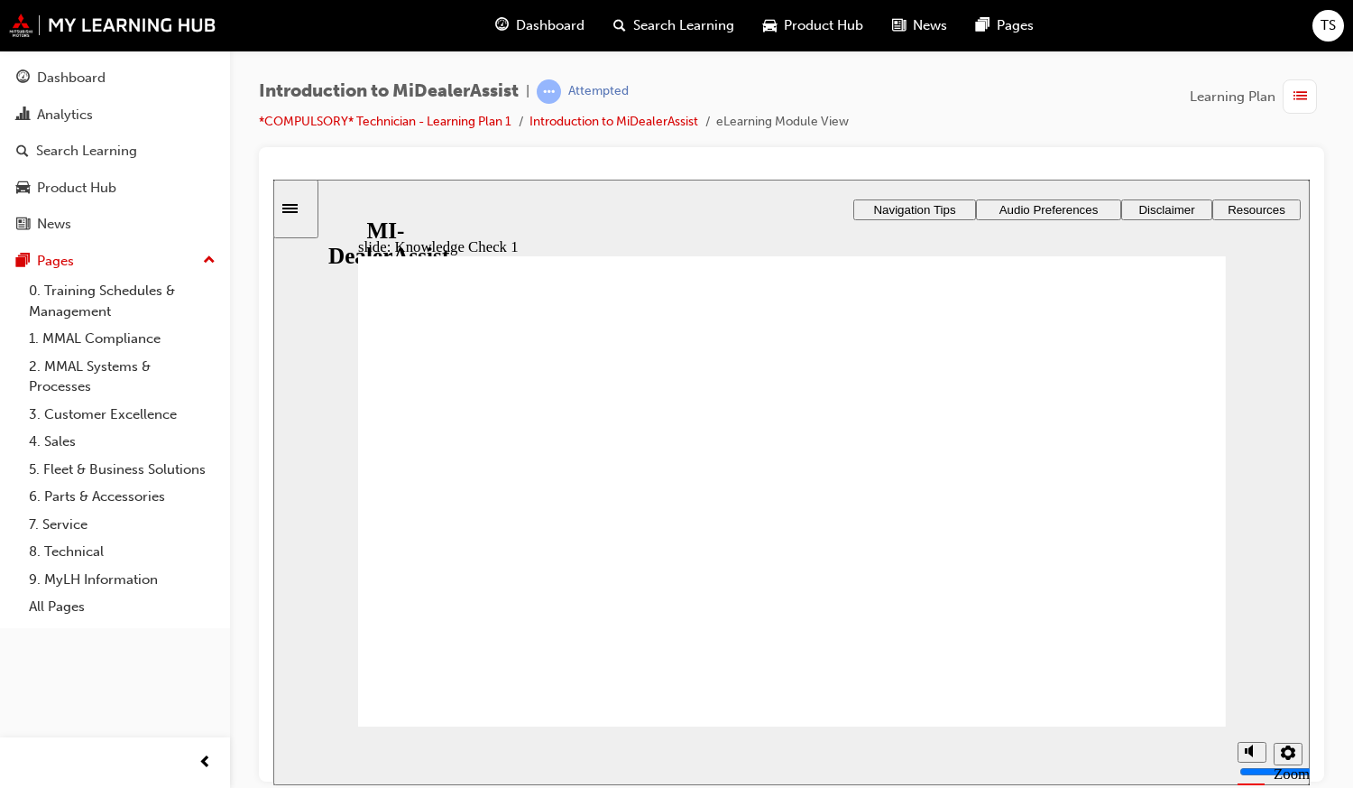
radio input "true"
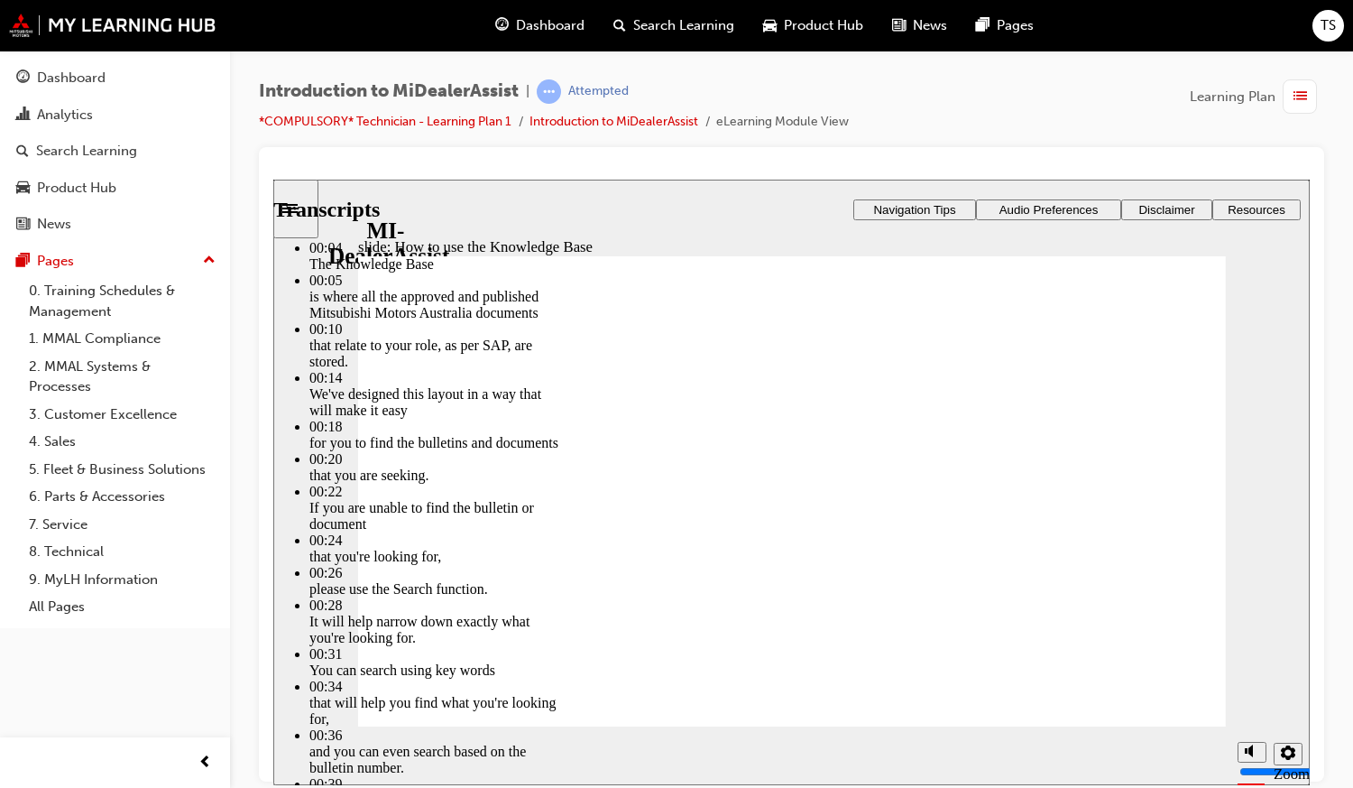
type input "51"
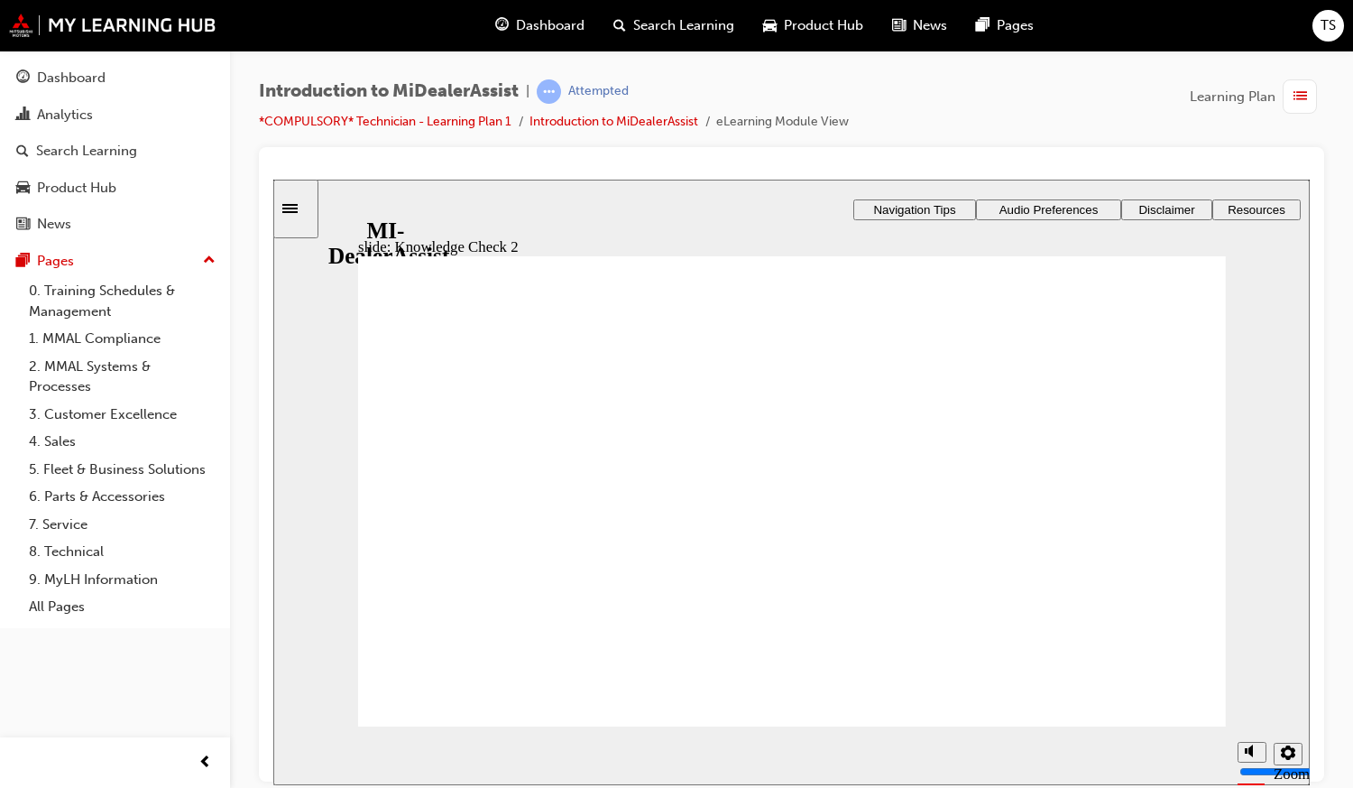
radio input "true"
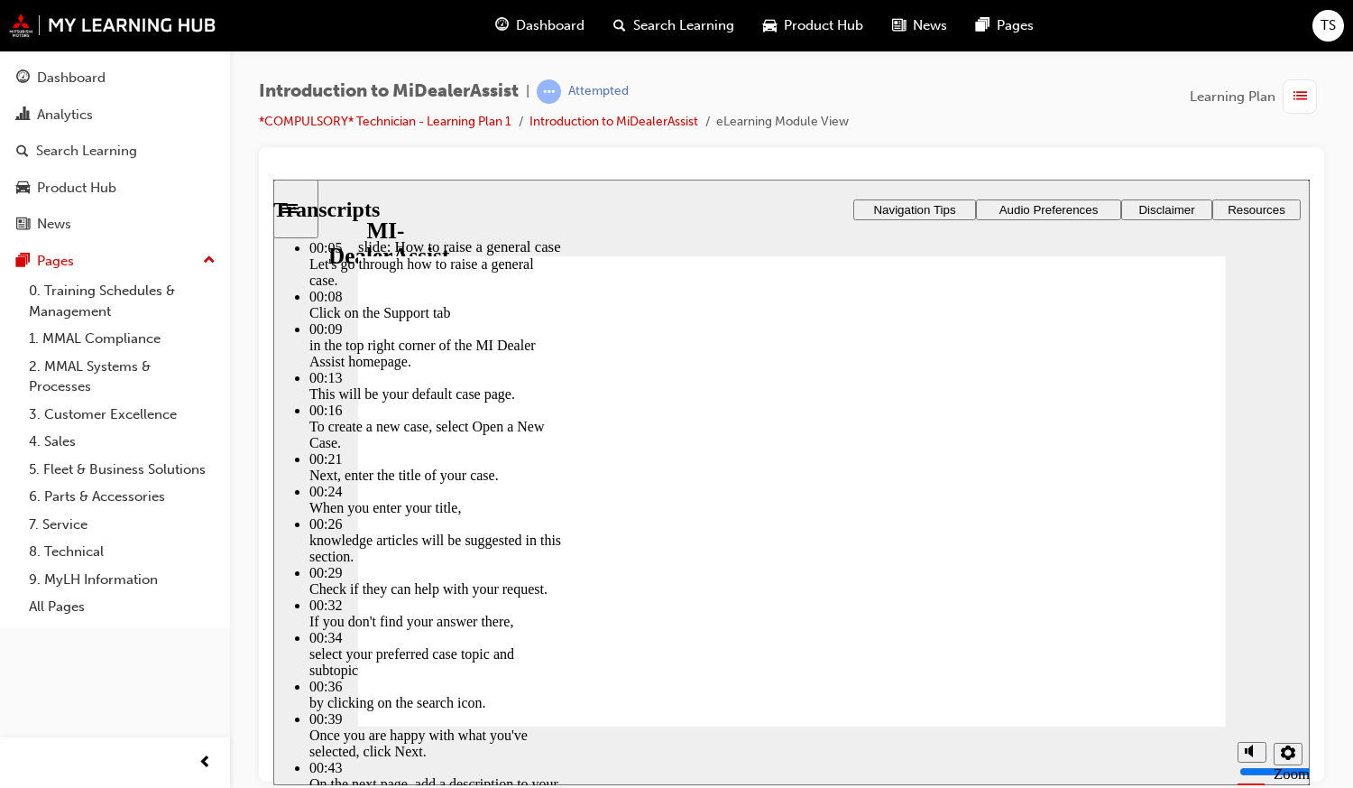
type input "85"
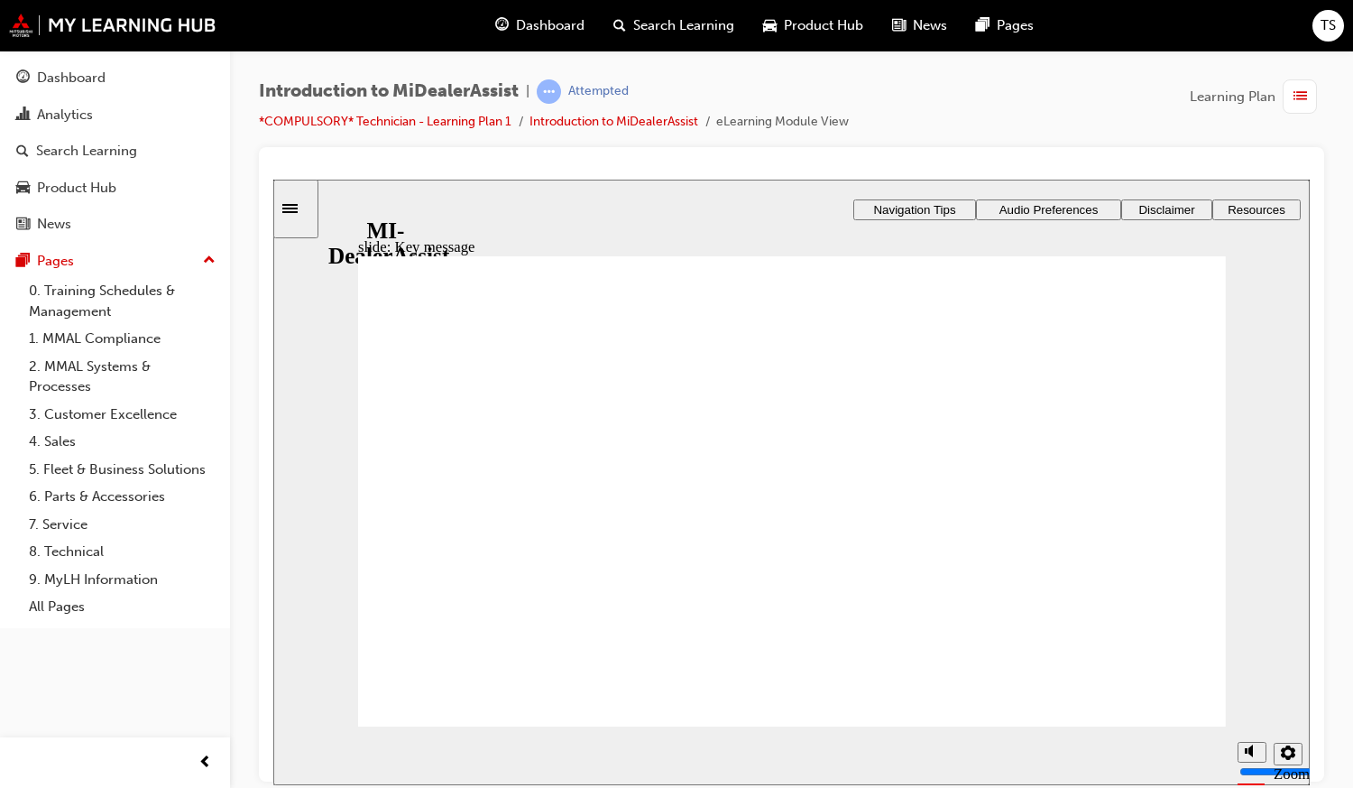
checkbox input "true"
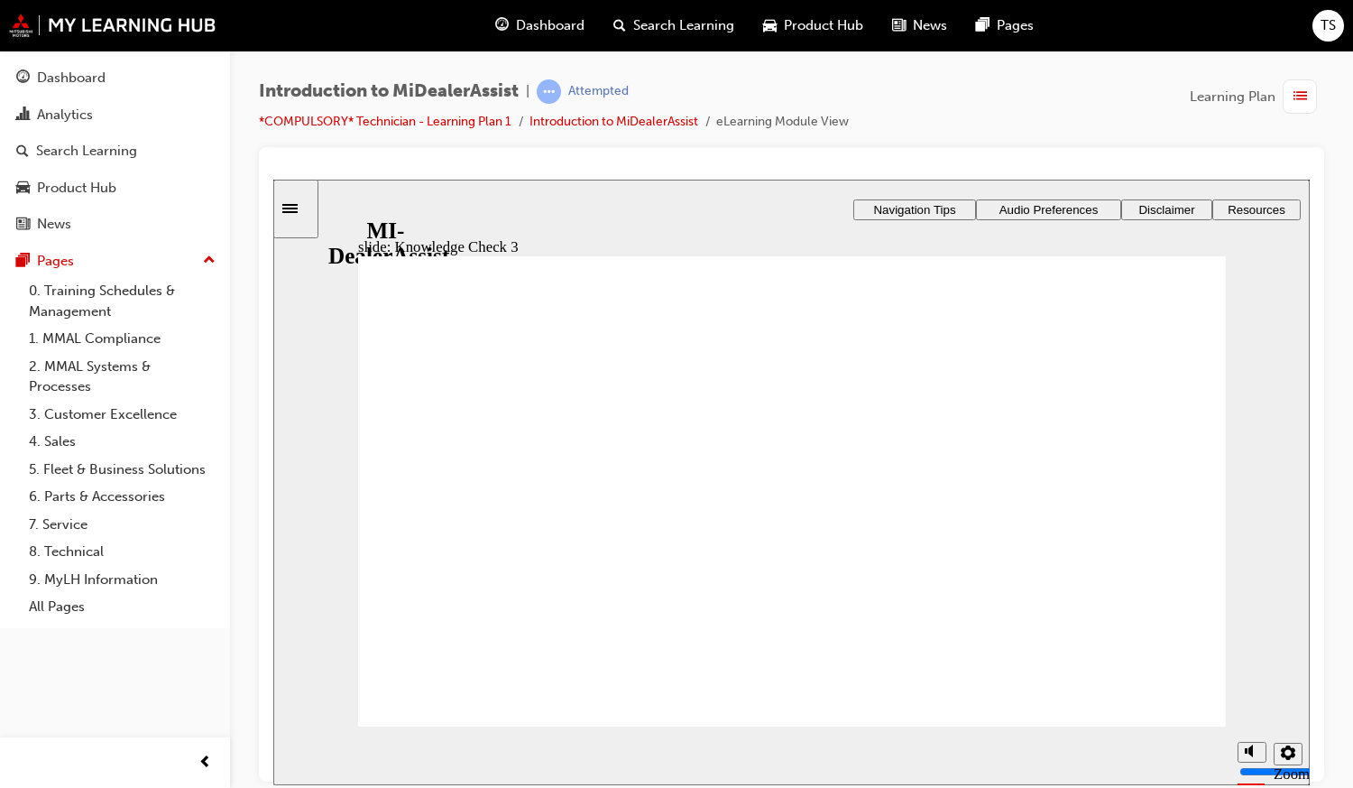
checkbox input "true"
